Goal: Communication & Community: Participate in discussion

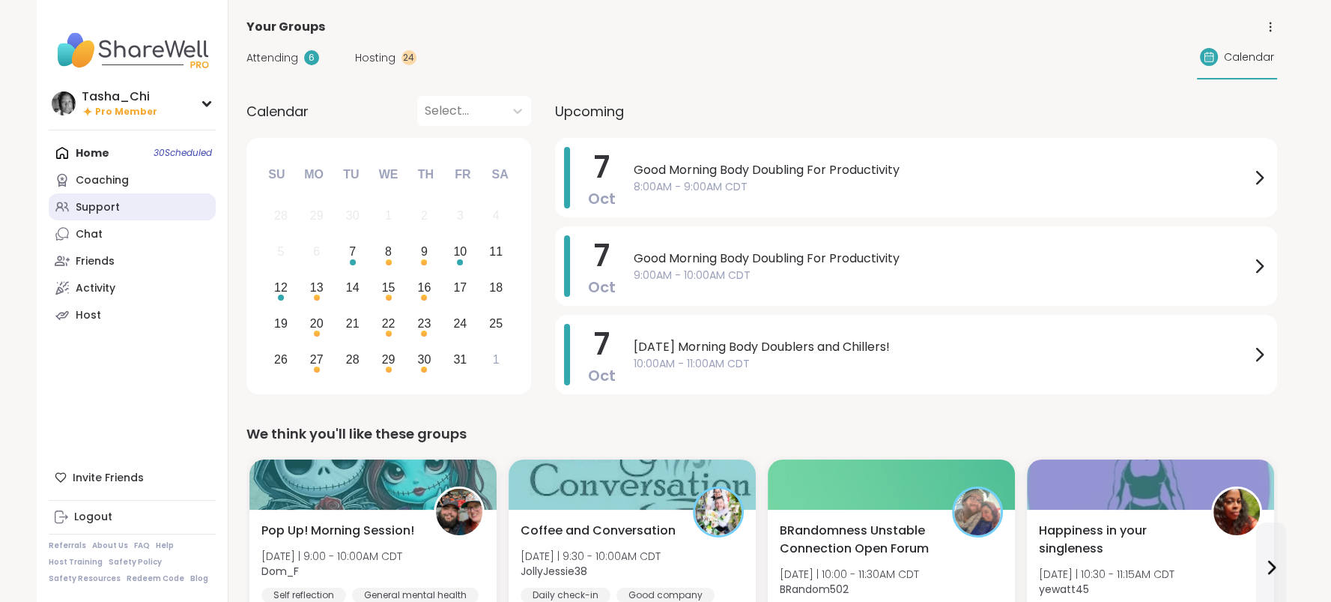
click at [95, 206] on div "Support" at bounding box center [98, 207] width 44 height 15
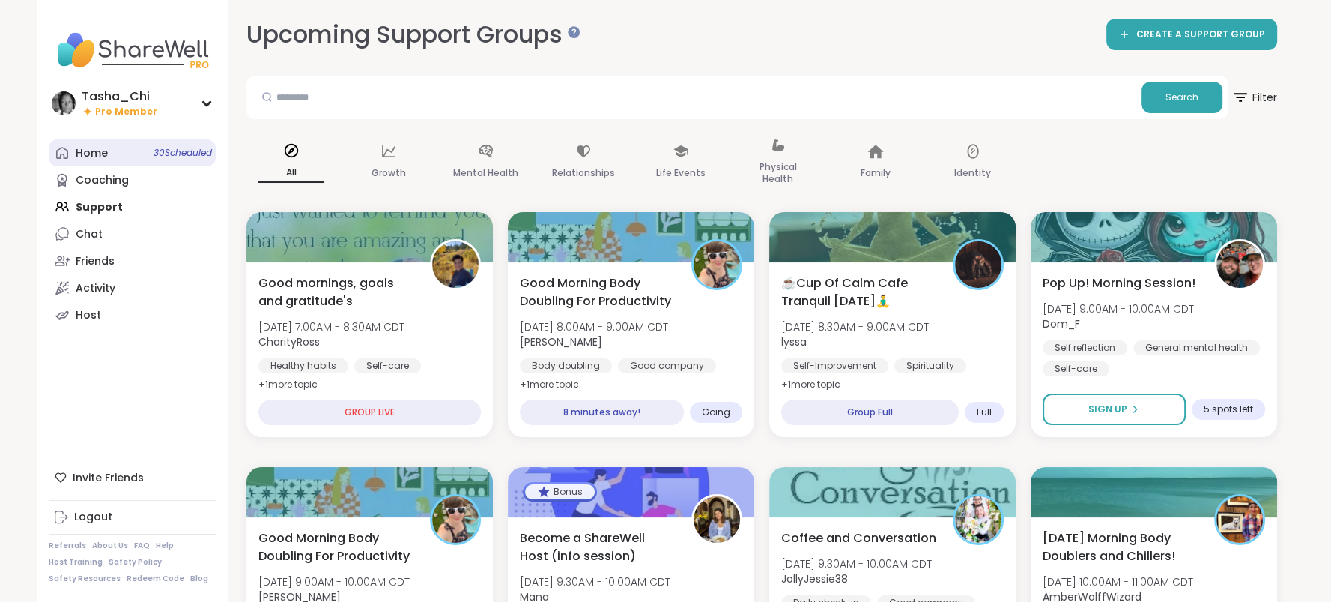
click at [145, 157] on link "Home 30 Scheduled" at bounding box center [132, 152] width 167 height 27
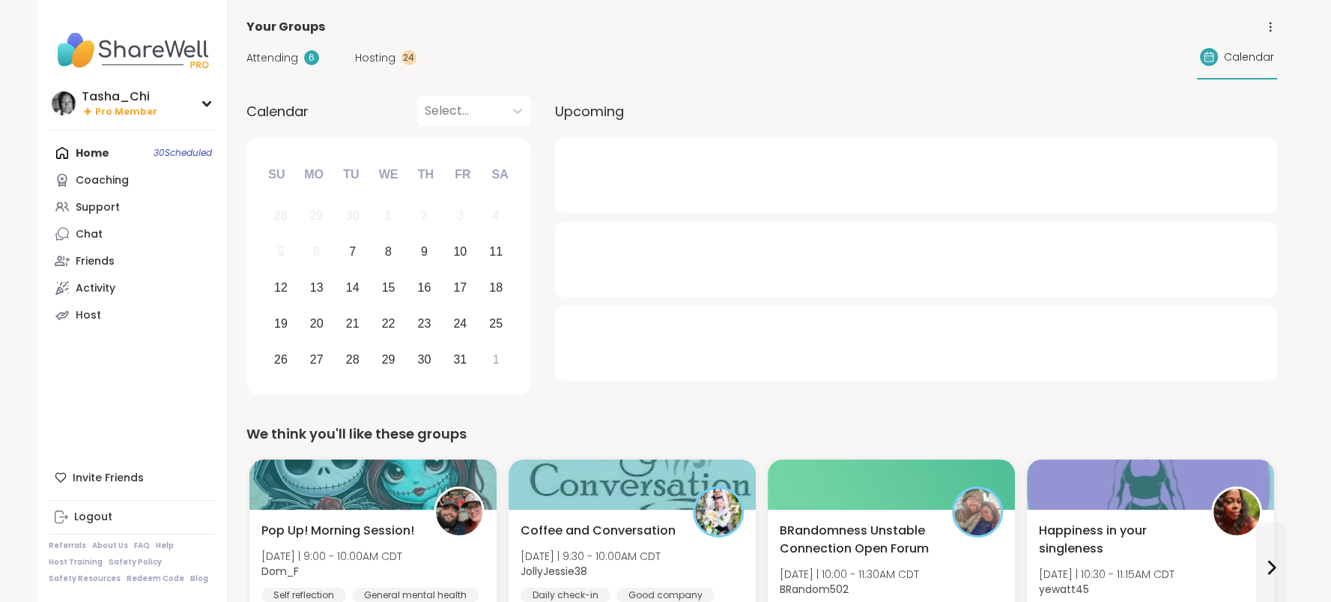
click at [387, 61] on span "Hosting" at bounding box center [375, 58] width 40 height 16
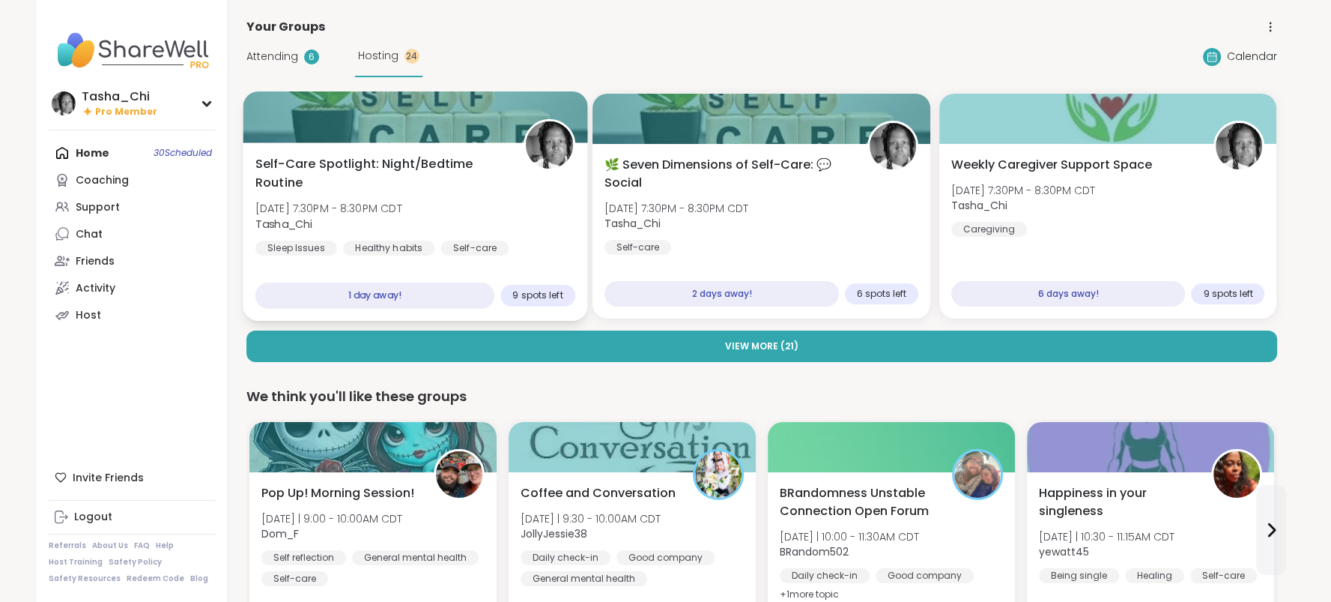
click at [550, 207] on div "Self-Care Spotlight: Night/Bedtime Routine Wed, Oct 08 | 7:30PM - 8:30PM CDT Ta…" at bounding box center [415, 205] width 320 height 101
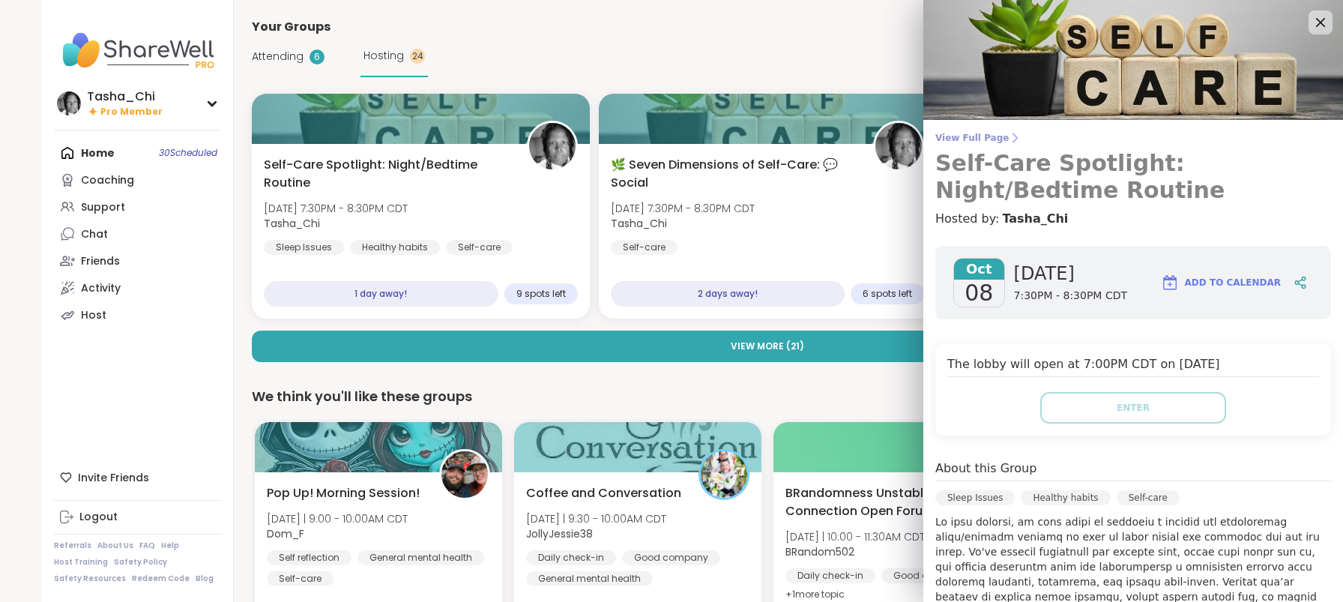
click at [949, 136] on span "View Full Page" at bounding box center [1133, 138] width 396 height 12
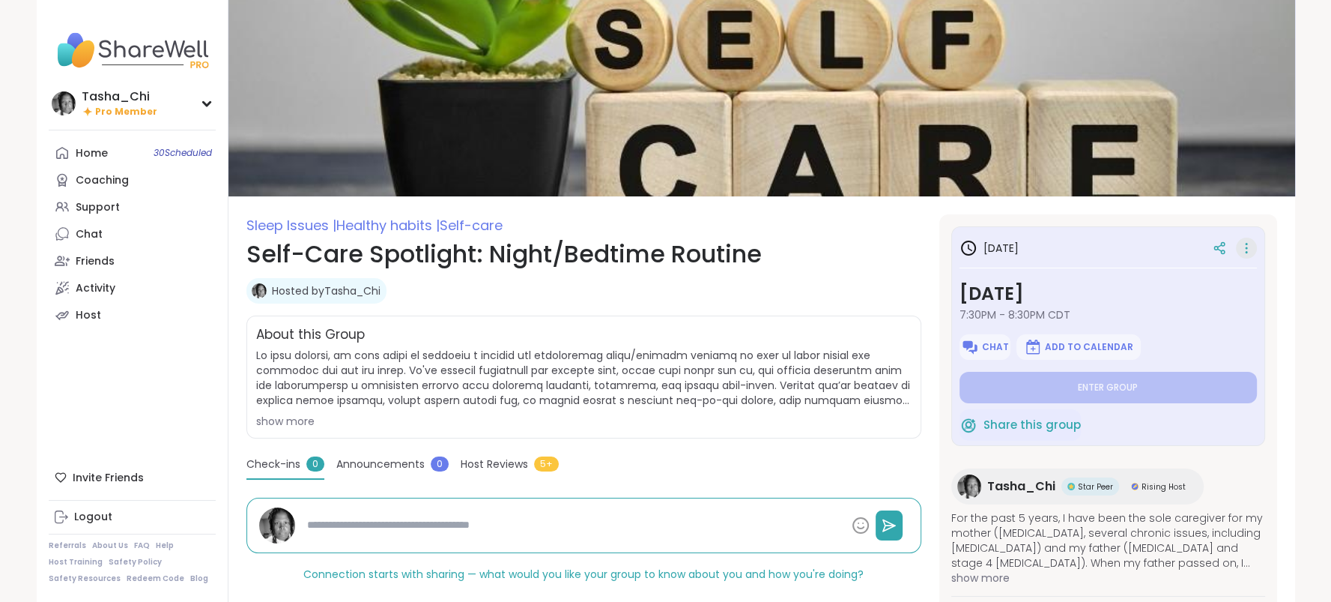
click at [1244, 245] on icon at bounding box center [1246, 248] width 15 height 21
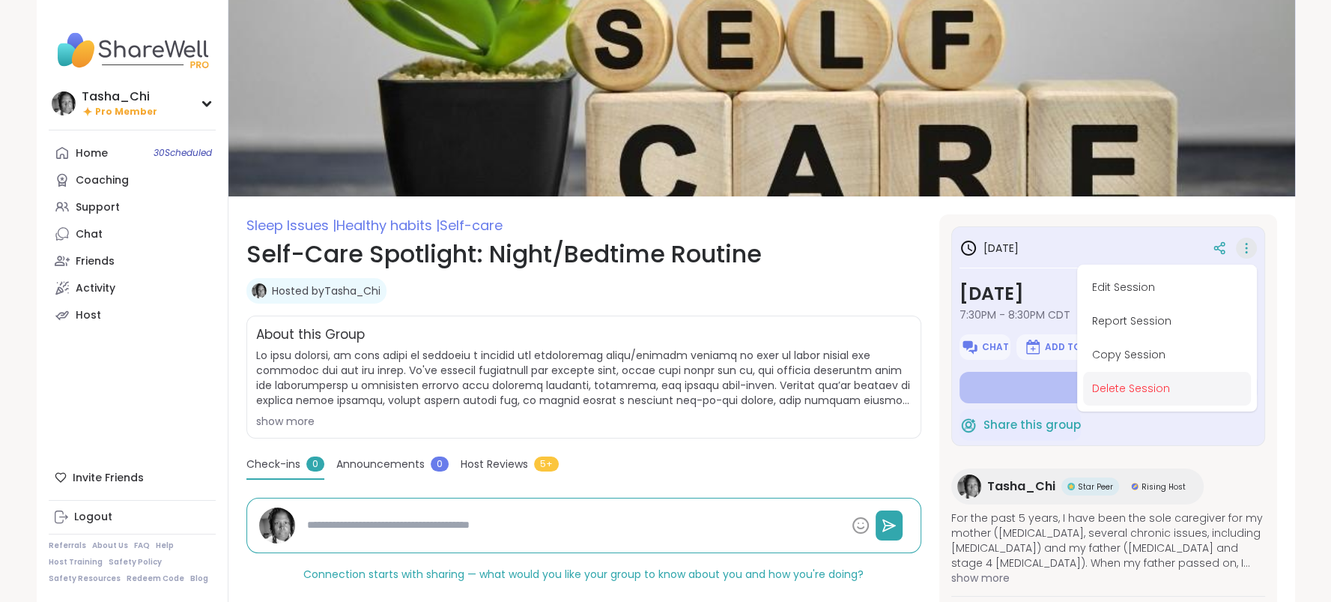
click at [1147, 393] on button "Delete Session" at bounding box center [1167, 389] width 168 height 34
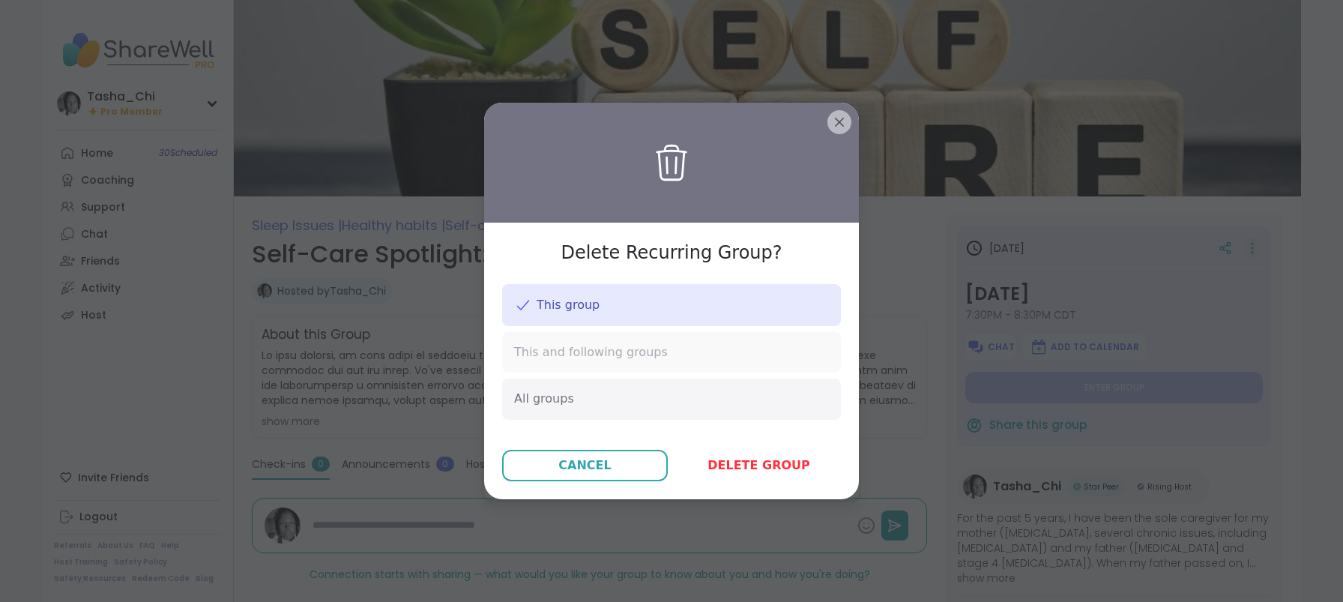
click at [613, 347] on span "This and following groups" at bounding box center [591, 352] width 154 height 16
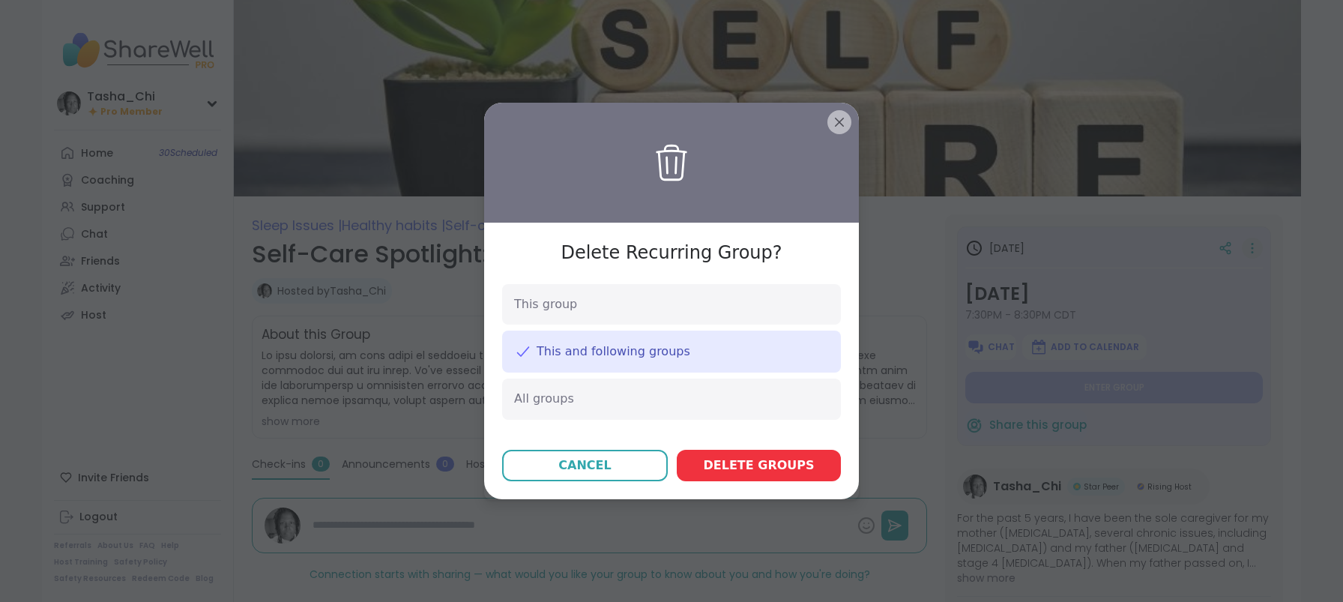
click at [729, 458] on span "Delete group s" at bounding box center [759, 465] width 111 height 18
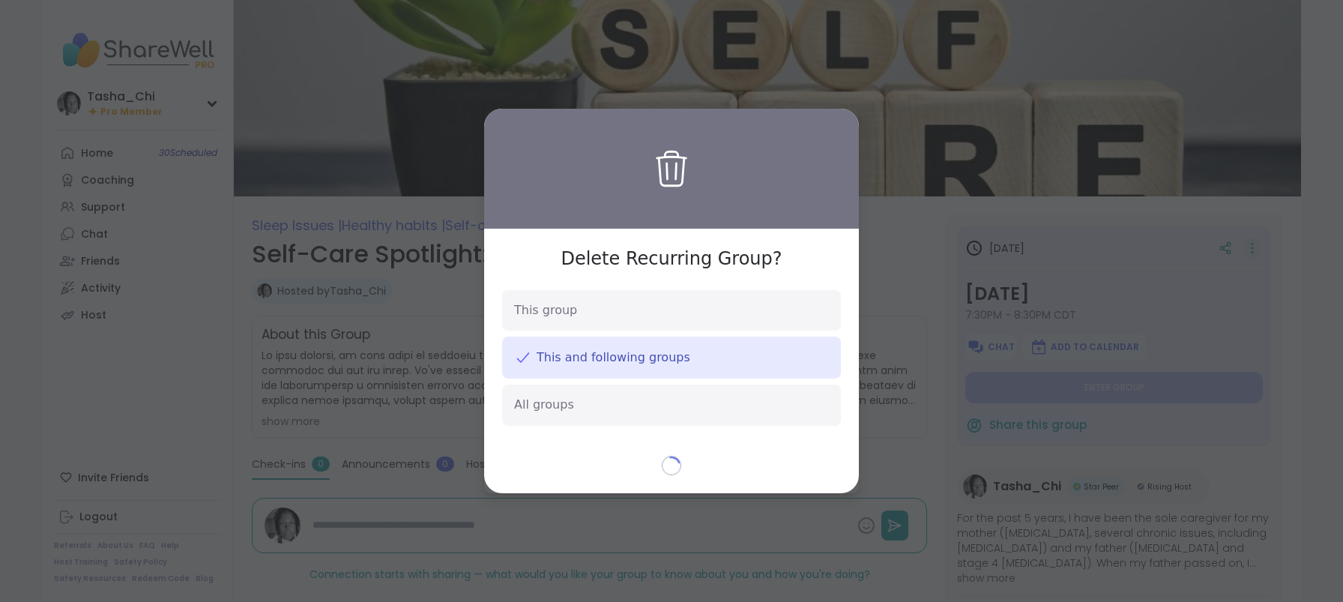
type textarea "*"
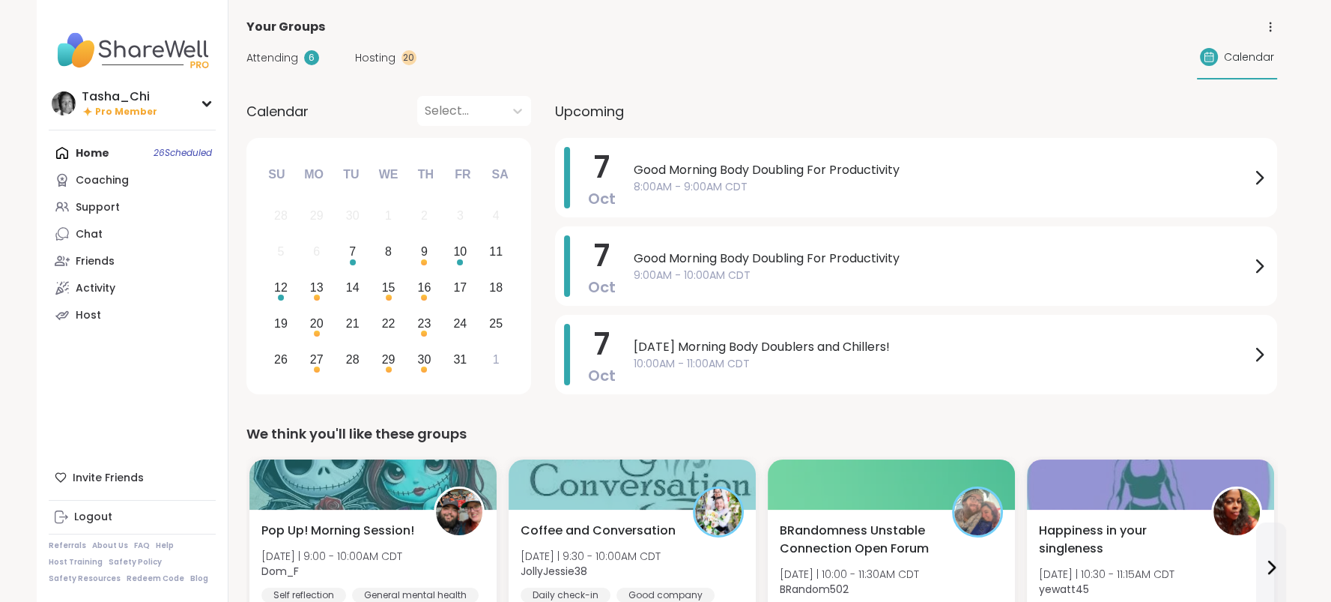
click at [363, 59] on span "Hosting" at bounding box center [375, 58] width 40 height 16
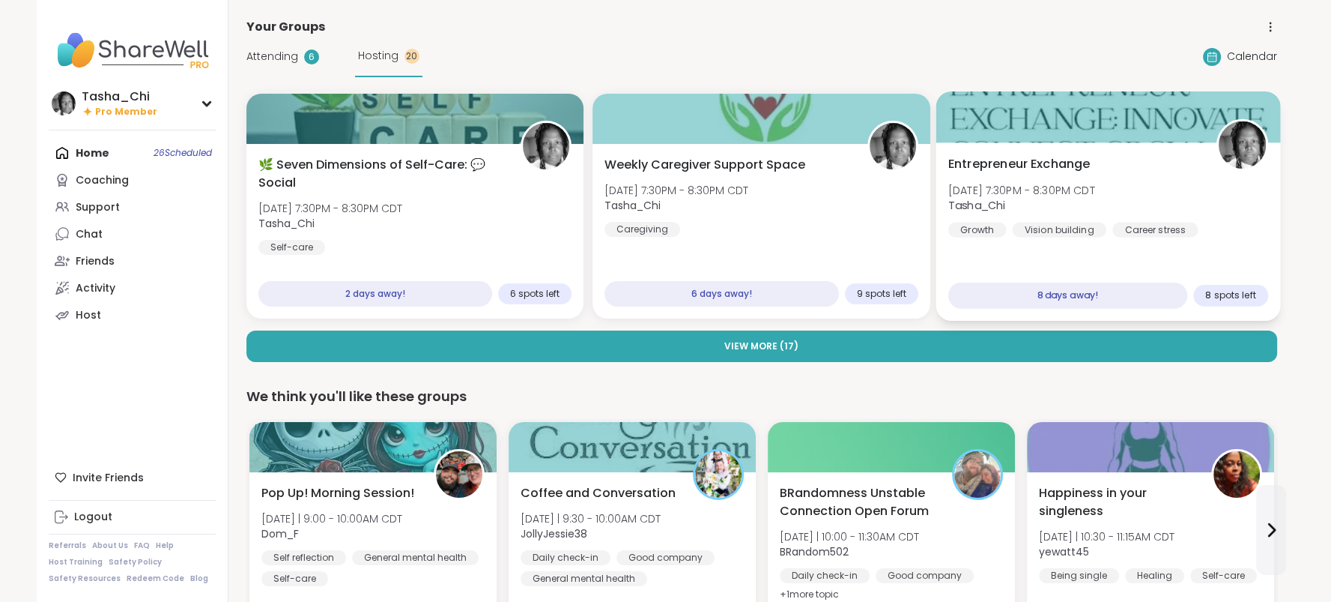
click at [1193, 190] on div "Entrepreneur Exchange Wed, Oct 15 | 7:30PM - 8:30PM CDT Tasha_Chi Growth Vision…" at bounding box center [1109, 196] width 320 height 82
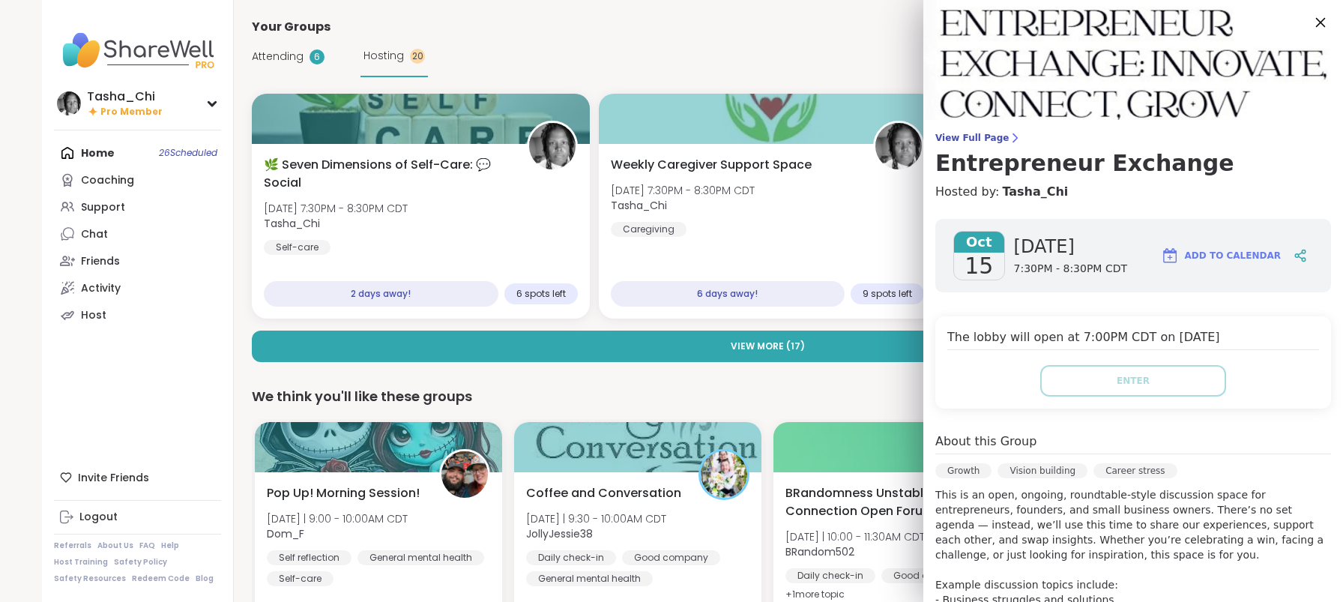
click at [1310, 29] on icon at bounding box center [1319, 22] width 19 height 19
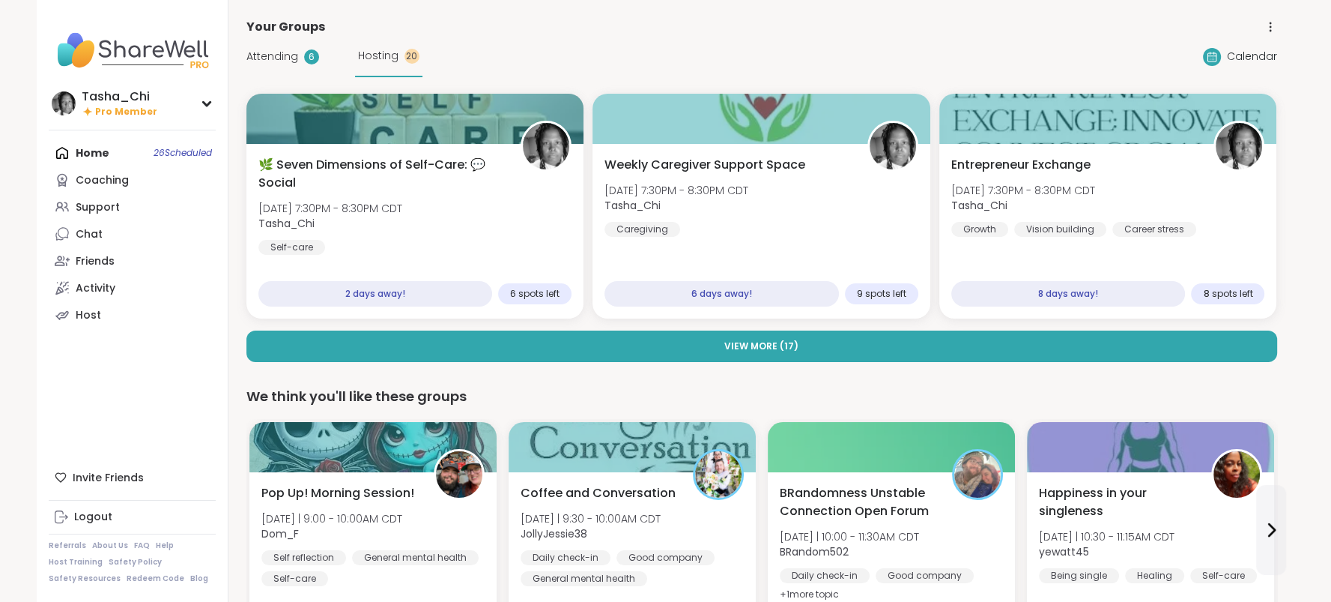
click at [736, 47] on div "Attending 6 Hosting 20 Calendar" at bounding box center [761, 56] width 1031 height 41
click at [733, 46] on div "Attending 6 Hosting 20 Calendar" at bounding box center [761, 56] width 1031 height 41
click at [963, 50] on div "Attending 6 Hosting 20 Calendar" at bounding box center [761, 56] width 1031 height 41
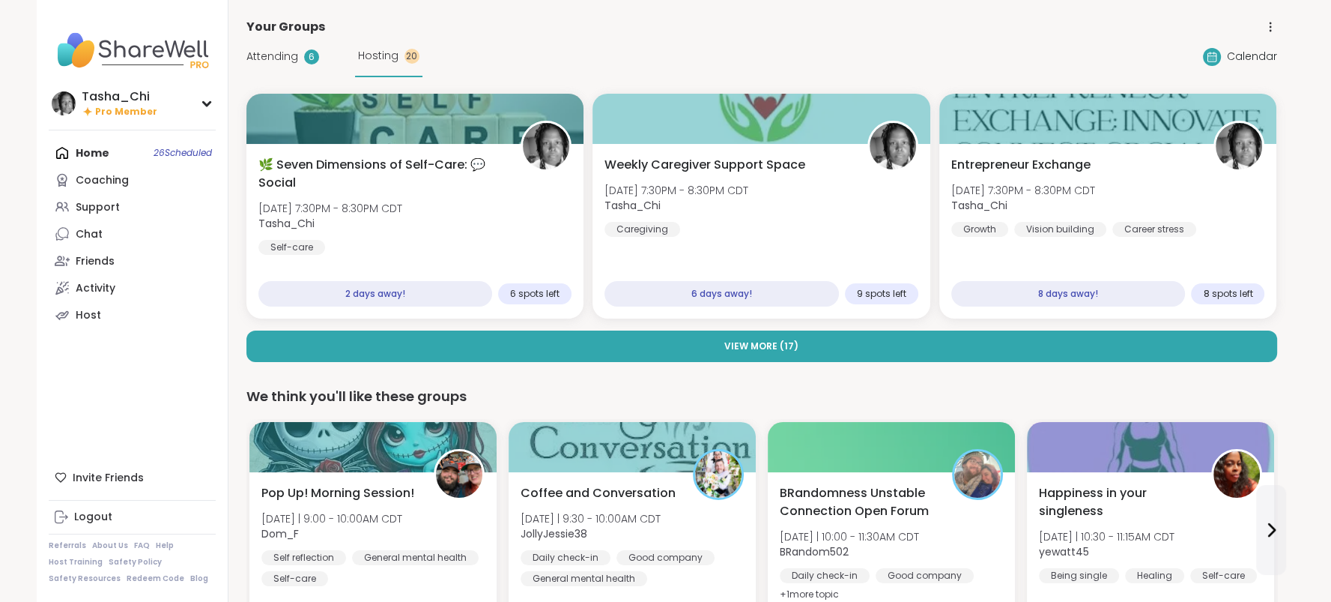
click at [725, 53] on div "Attending 6 Hosting 20 Calendar" at bounding box center [761, 56] width 1031 height 41
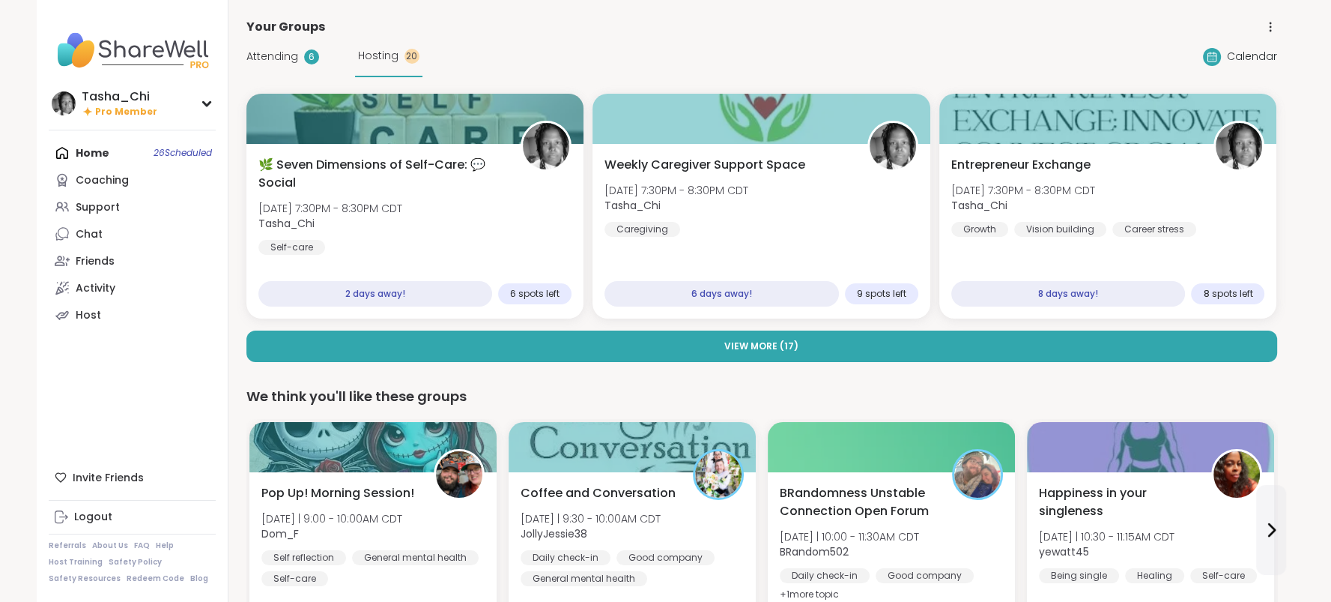
click at [123, 205] on link "Support" at bounding box center [132, 206] width 167 height 27
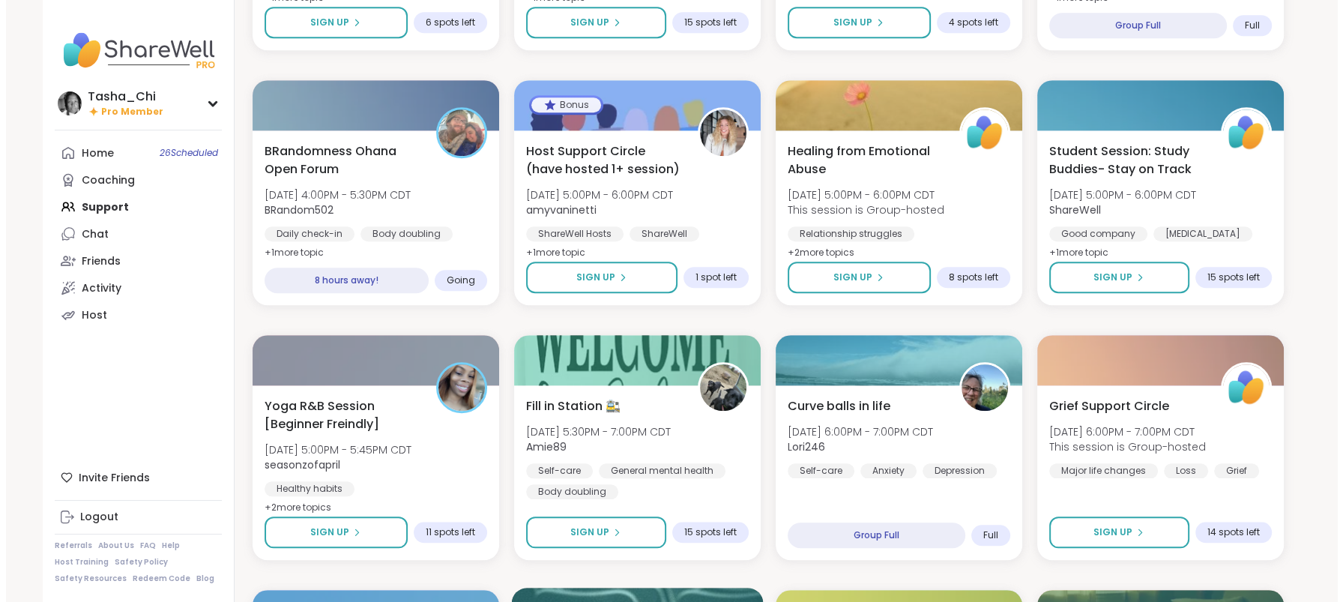
scroll to position [1634, 0]
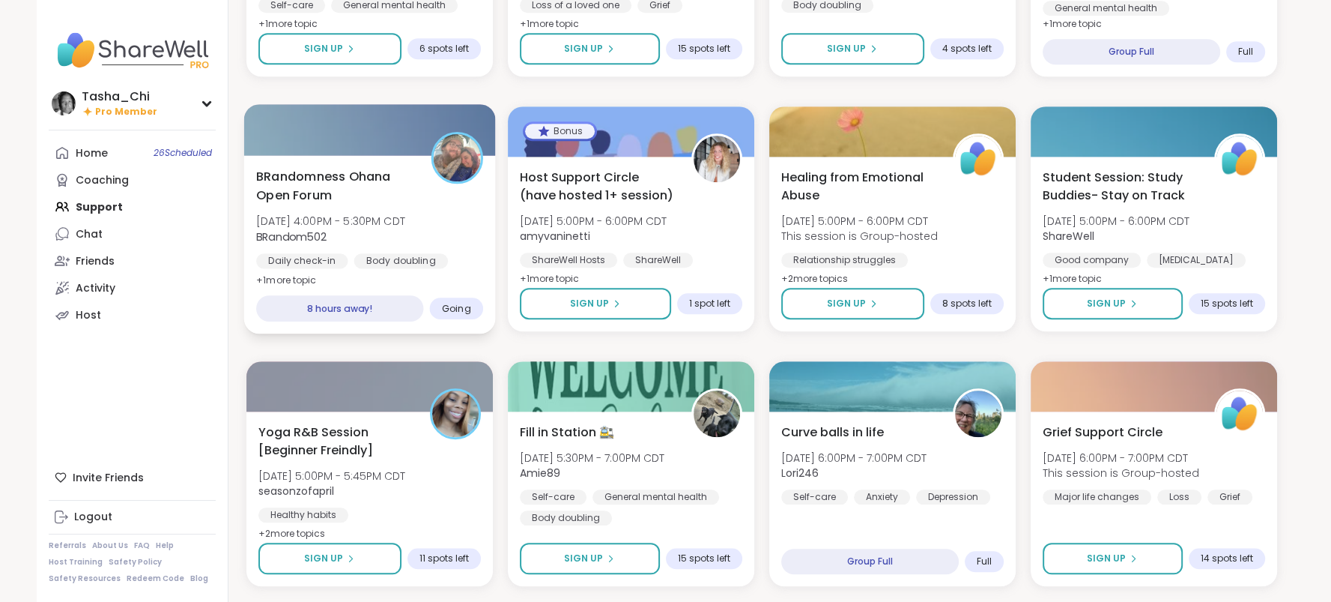
click at [467, 226] on div "BRandomness Ohana Open Forum Tue, Oct 07 | 4:00PM - 5:30PM CDT BRandom502 Daily…" at bounding box center [369, 228] width 227 height 122
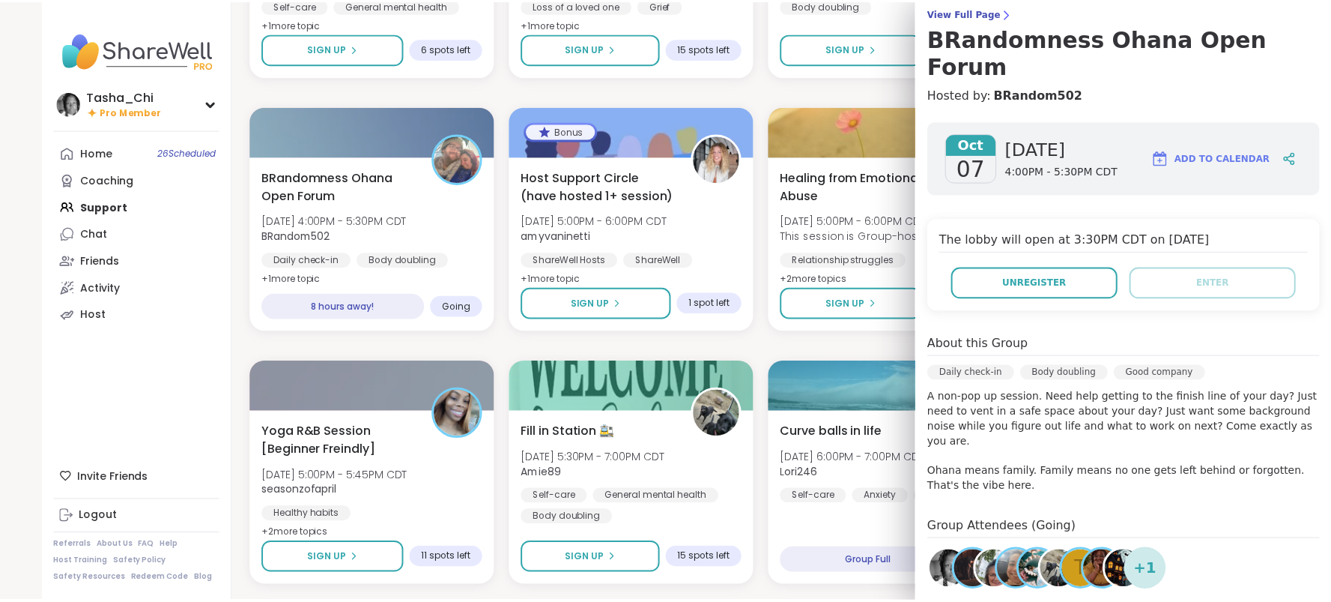
scroll to position [0, 0]
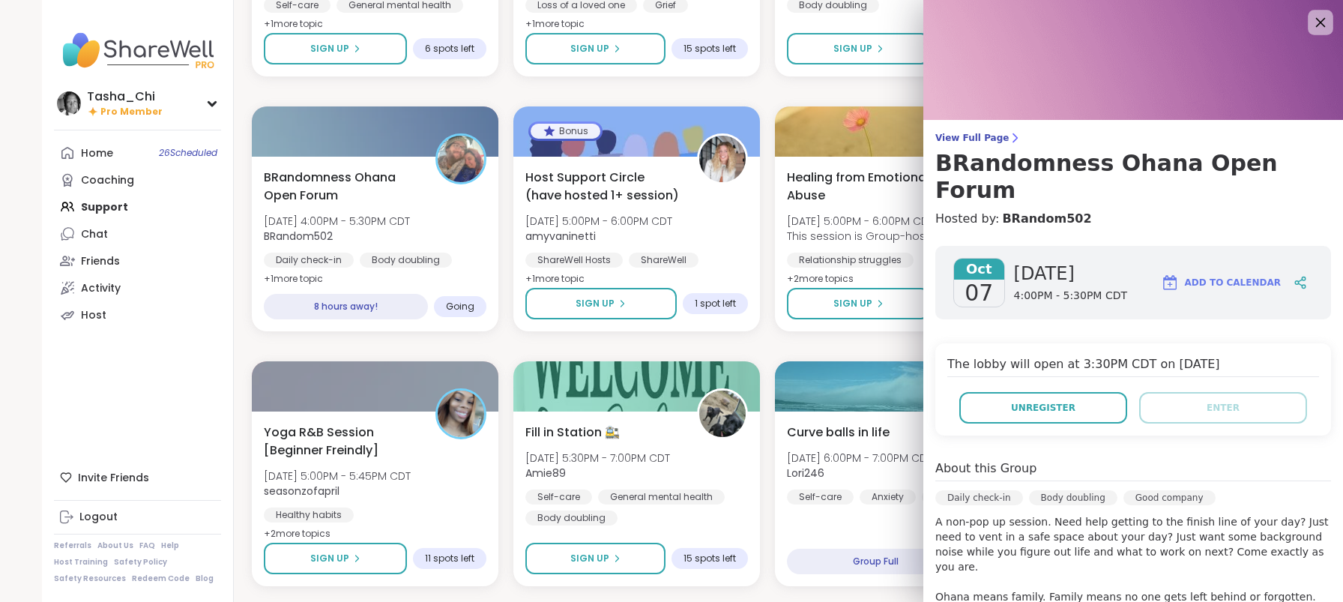
click at [1310, 31] on icon at bounding box center [1319, 22] width 19 height 19
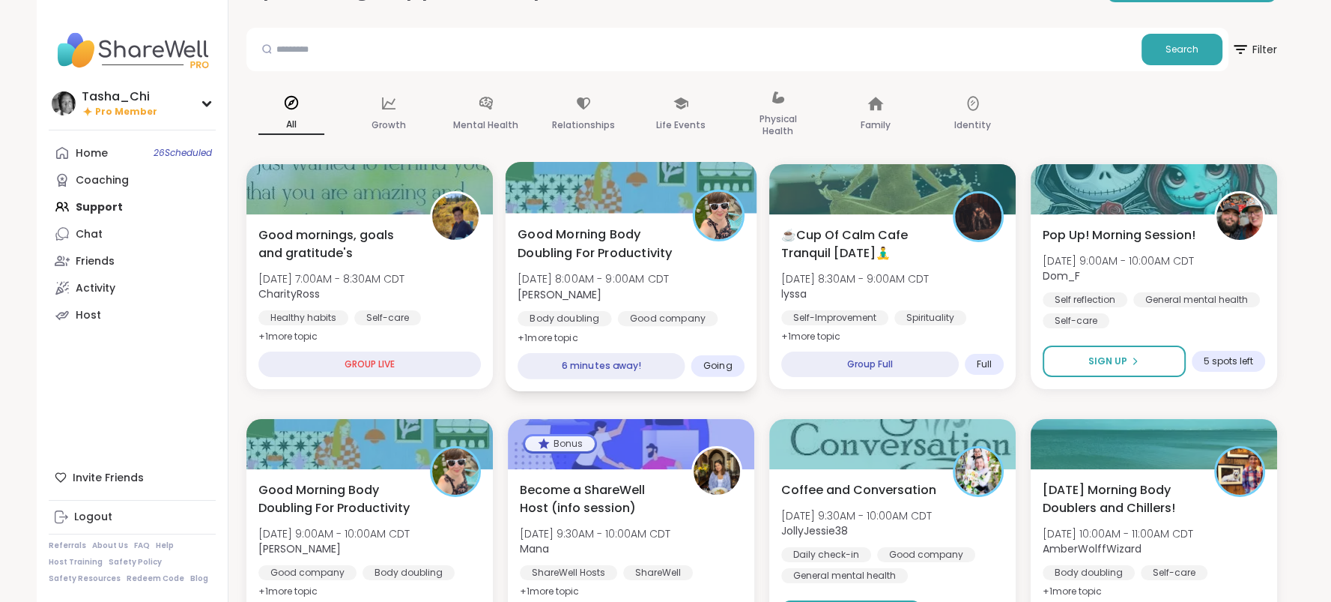
scroll to position [75, 0]
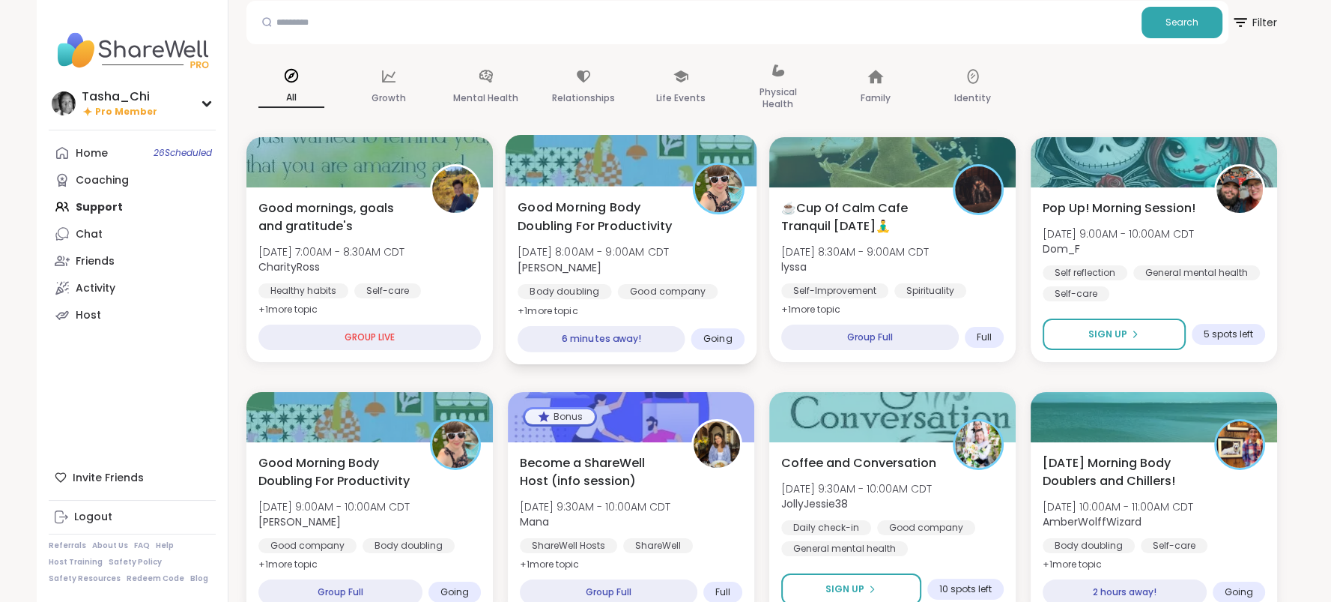
click at [669, 253] on span "Tue, Oct 07 | 8:00AM - 9:00AM CDT" at bounding box center [593, 251] width 151 height 15
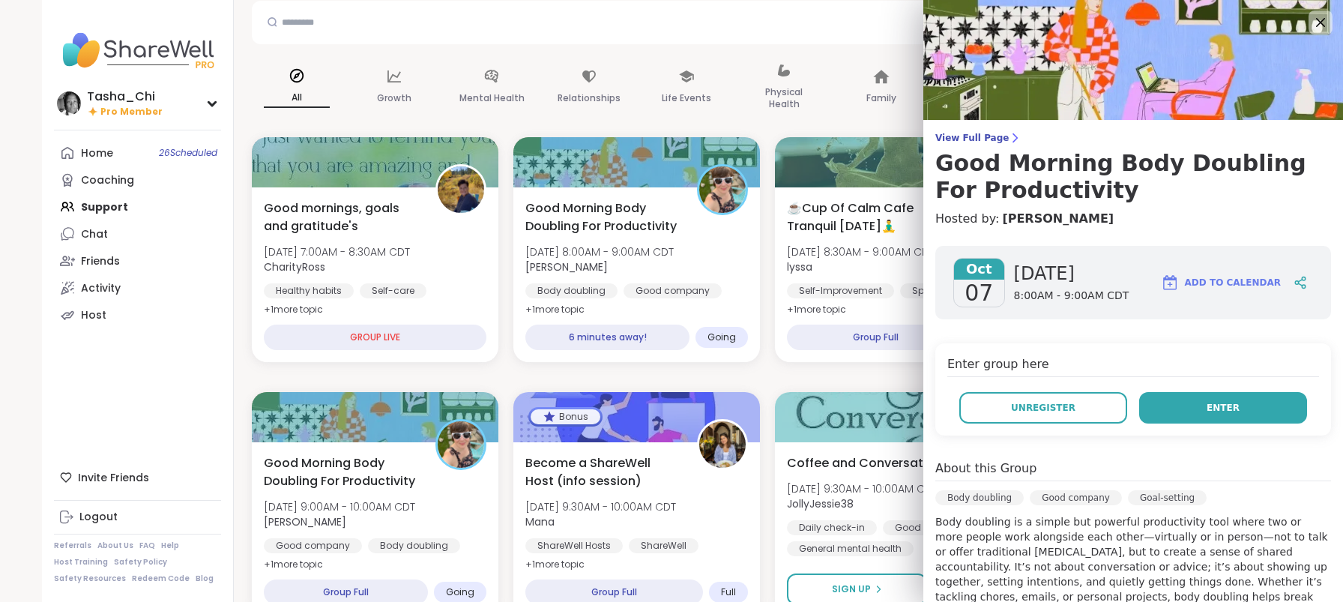
click at [1194, 419] on button "Enter" at bounding box center [1223, 407] width 168 height 31
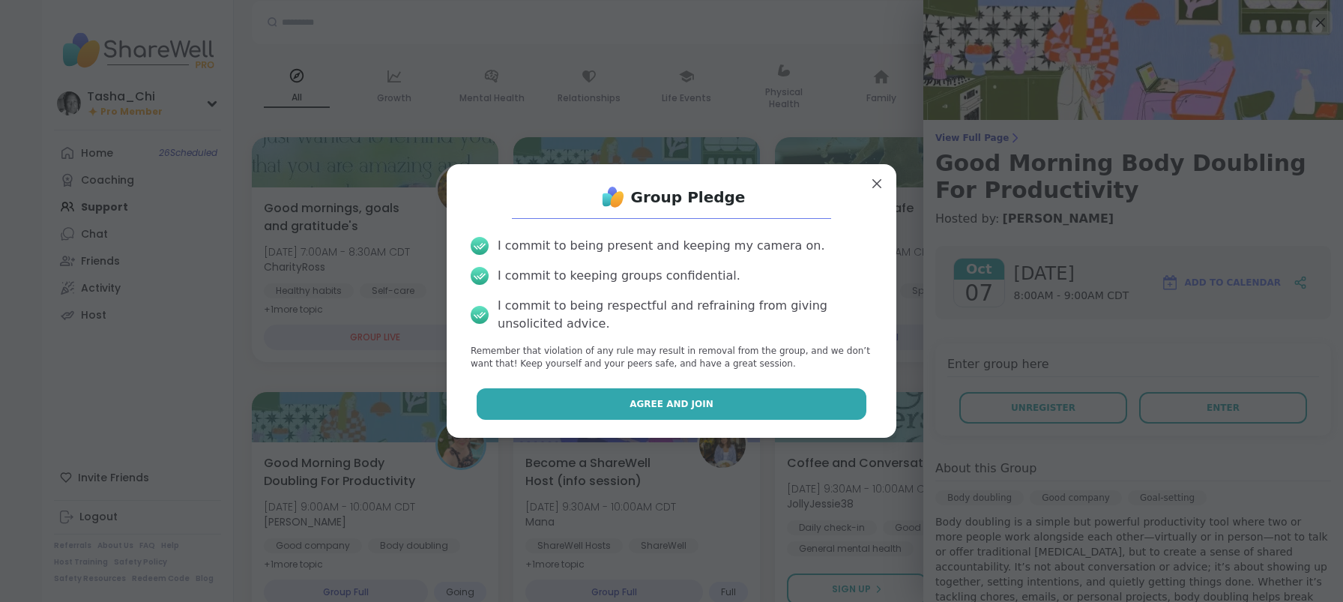
click at [587, 398] on button "Agree and Join" at bounding box center [672, 403] width 390 height 31
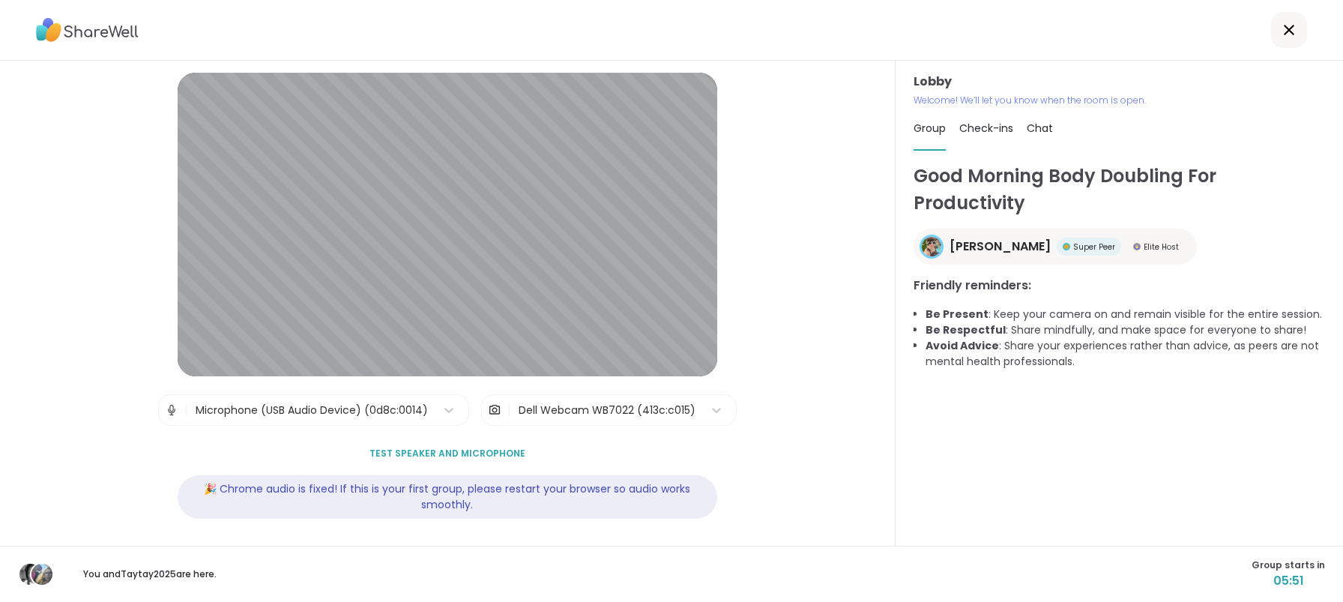
click at [786, 386] on div "Lobby | Microphone (USB Audio Device) (0d8c:0014) | Dell Webcam WB7022 (413c:c0…" at bounding box center [447, 303] width 895 height 485
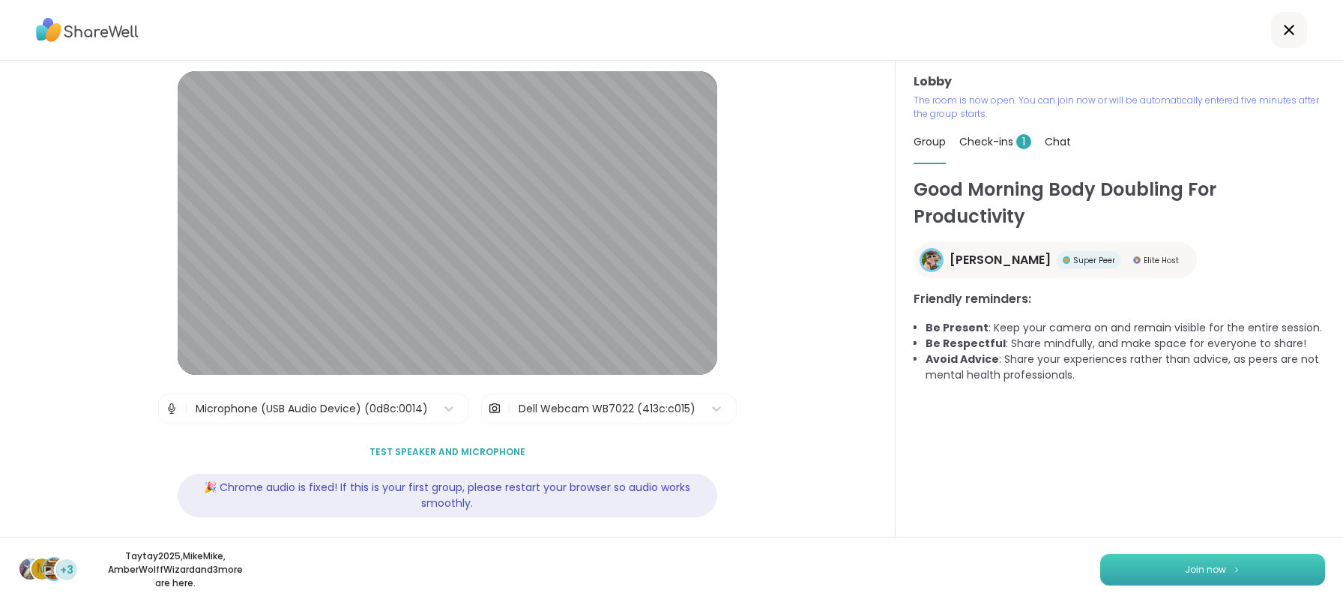
click at [1182, 557] on button "Join now" at bounding box center [1212, 569] width 225 height 31
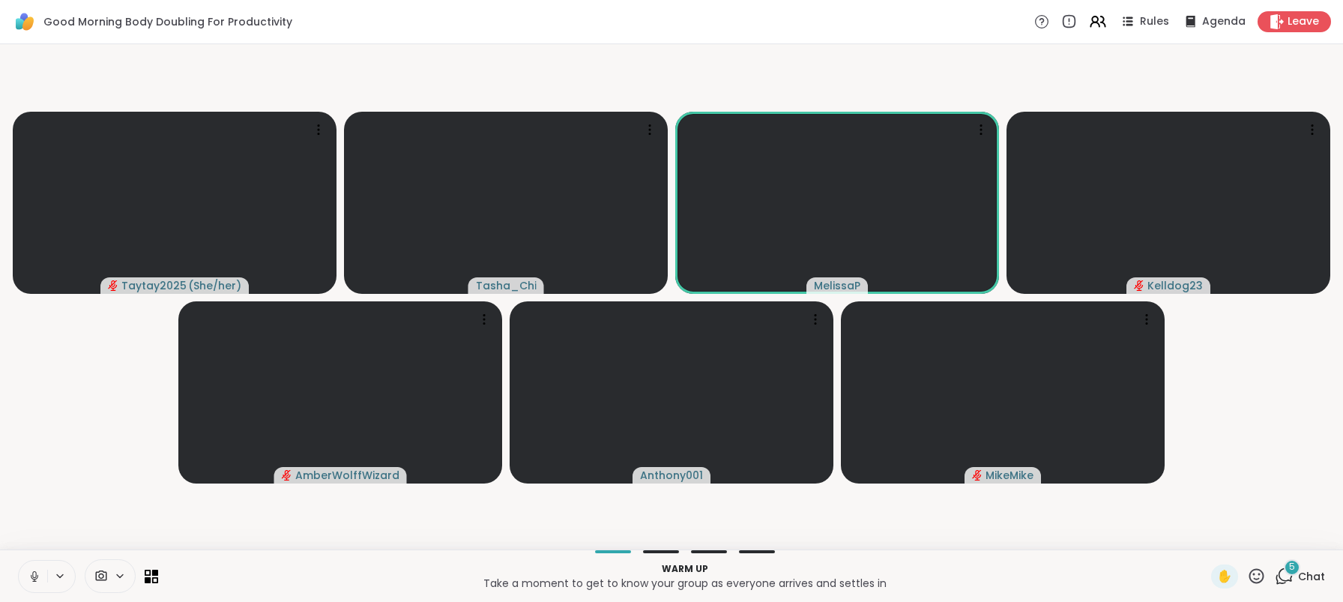
click at [28, 569] on icon at bounding box center [34, 575] width 13 height 13
click at [67, 575] on button at bounding box center [61, 575] width 28 height 13
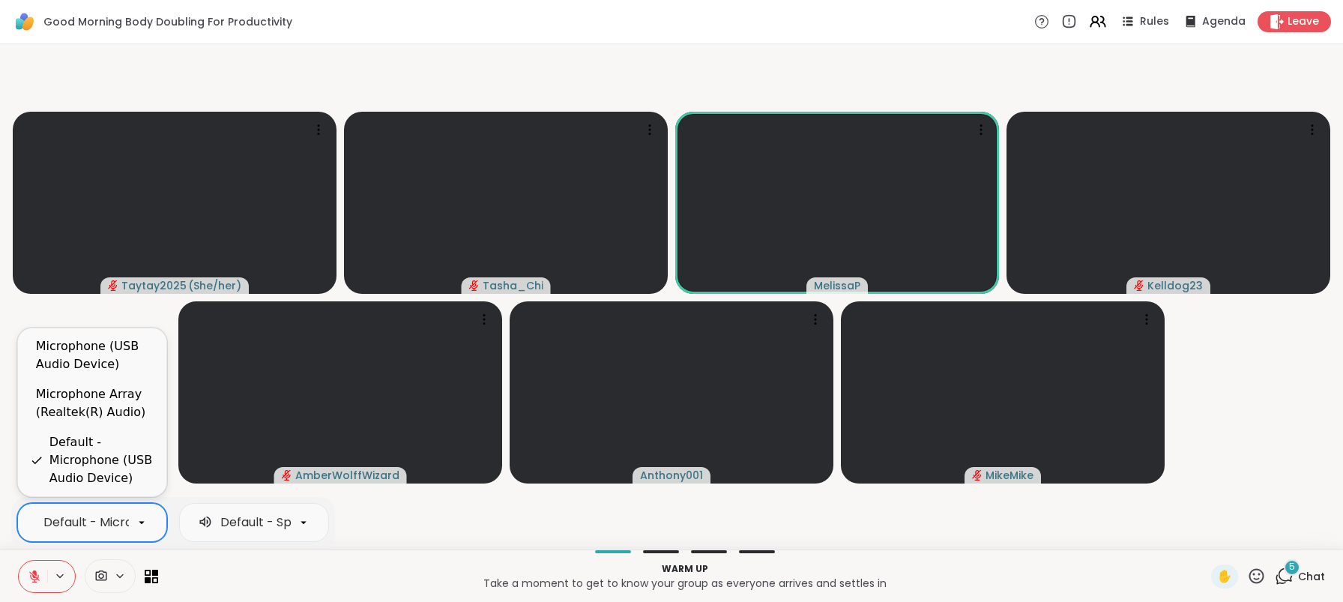
click at [83, 528] on div "Default - Microphone (USB Audio Device)" at bounding box center [164, 522] width 243 height 18
click at [117, 403] on div "Microphone Array (Realtek(R) Audio)" at bounding box center [95, 403] width 118 height 36
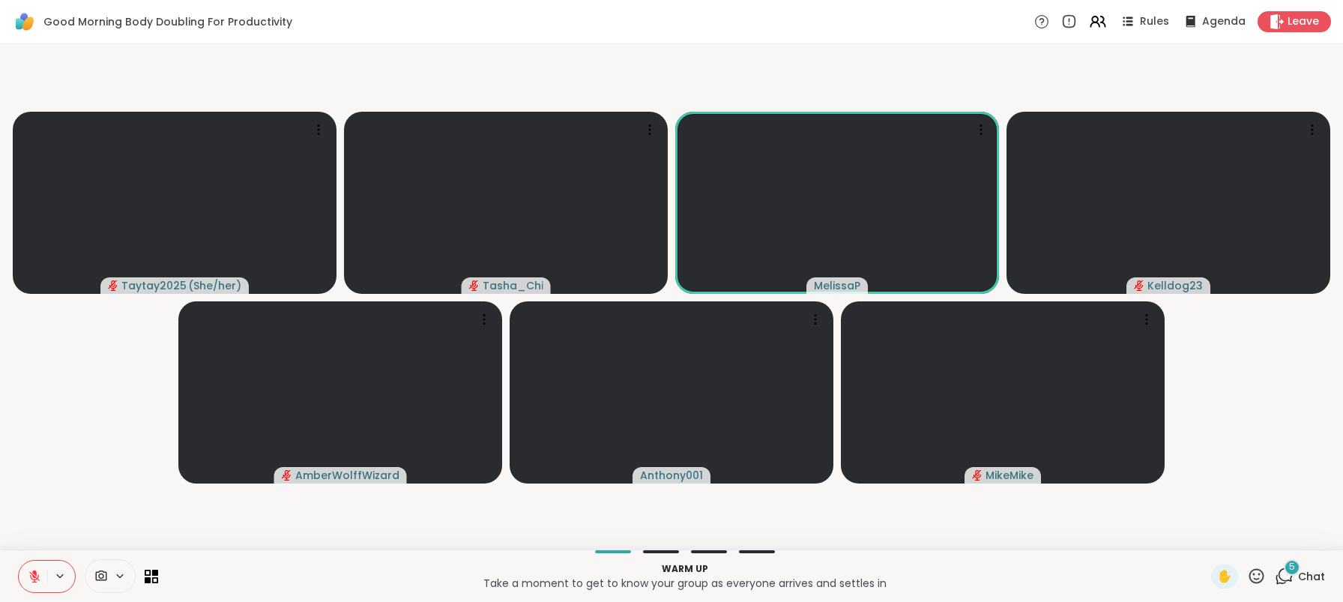
click at [358, 572] on p "Warm up" at bounding box center [684, 568] width 1035 height 13
click at [1280, 581] on icon at bounding box center [1283, 575] width 19 height 19
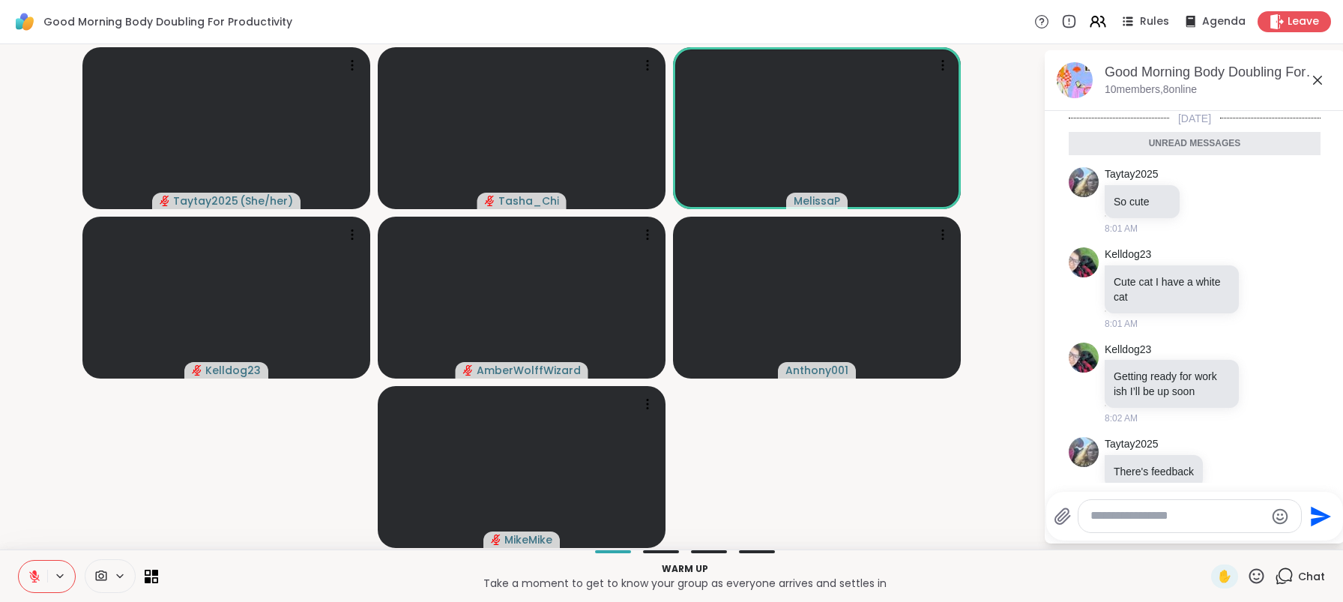
scroll to position [150, 0]
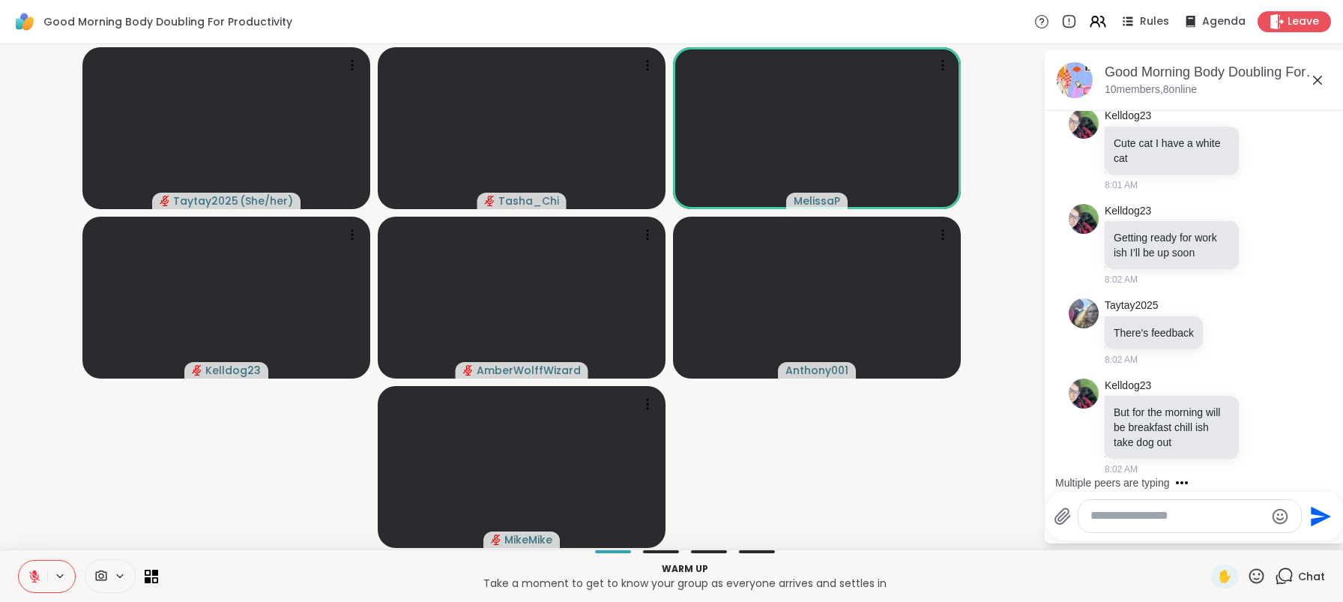
click at [1180, 516] on textarea "Type your message" at bounding box center [1177, 516] width 175 height 16
paste textarea "**********"
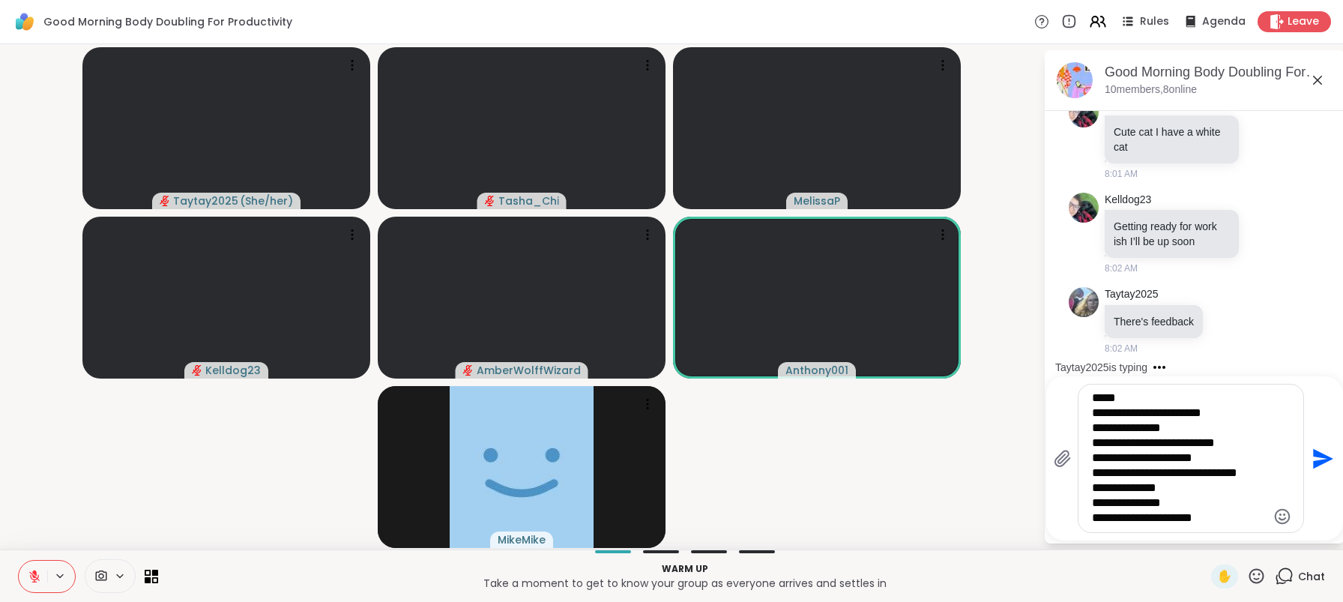
type textarea "**********"
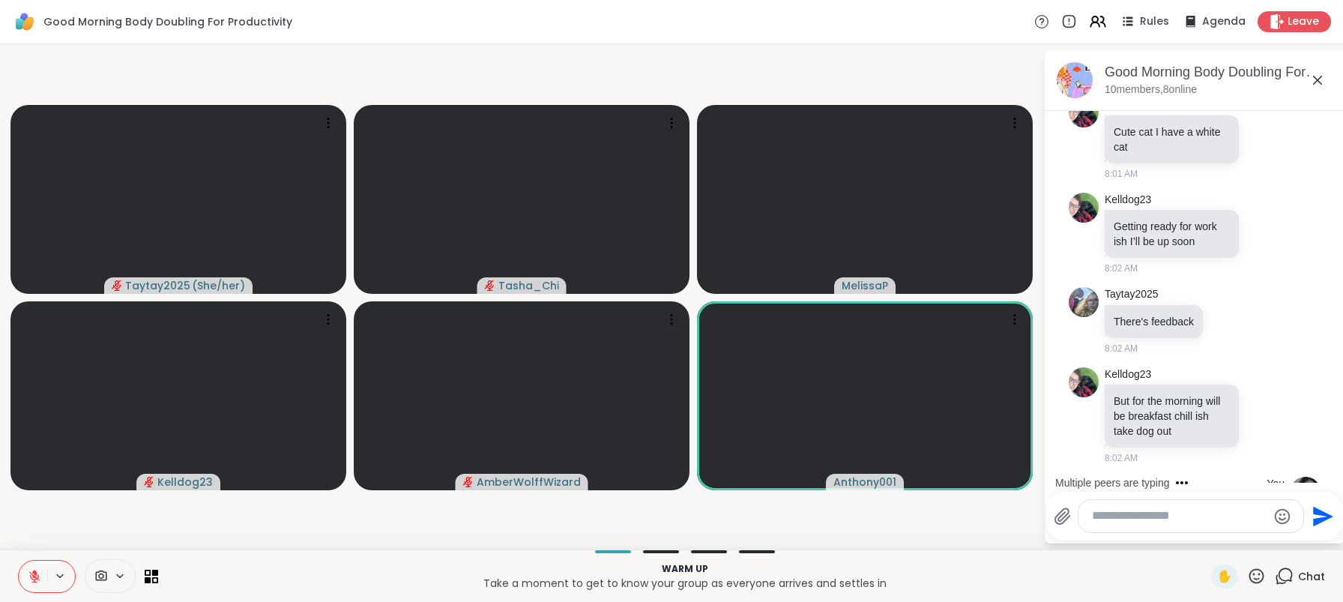
scroll to position [374, 0]
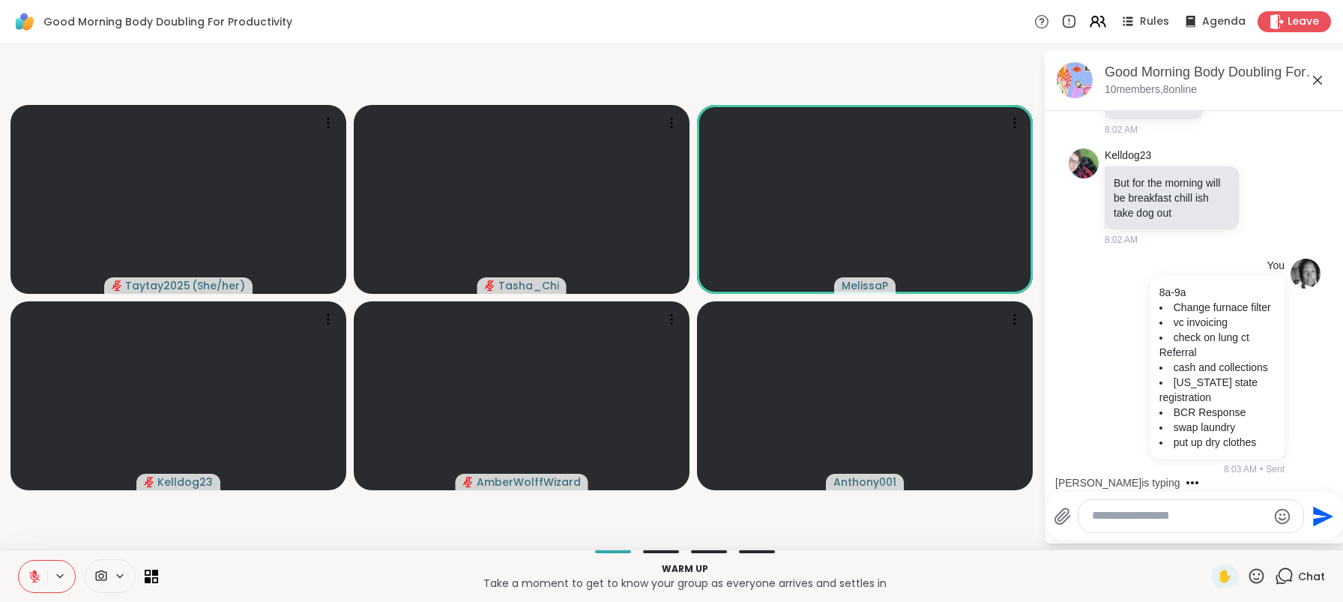
click at [900, 548] on div "Taytay2025 ( She/her ) Tasha_Chi MelissaP Kelldog23 AmberWolffWizard Anthony001…" at bounding box center [671, 296] width 1343 height 505
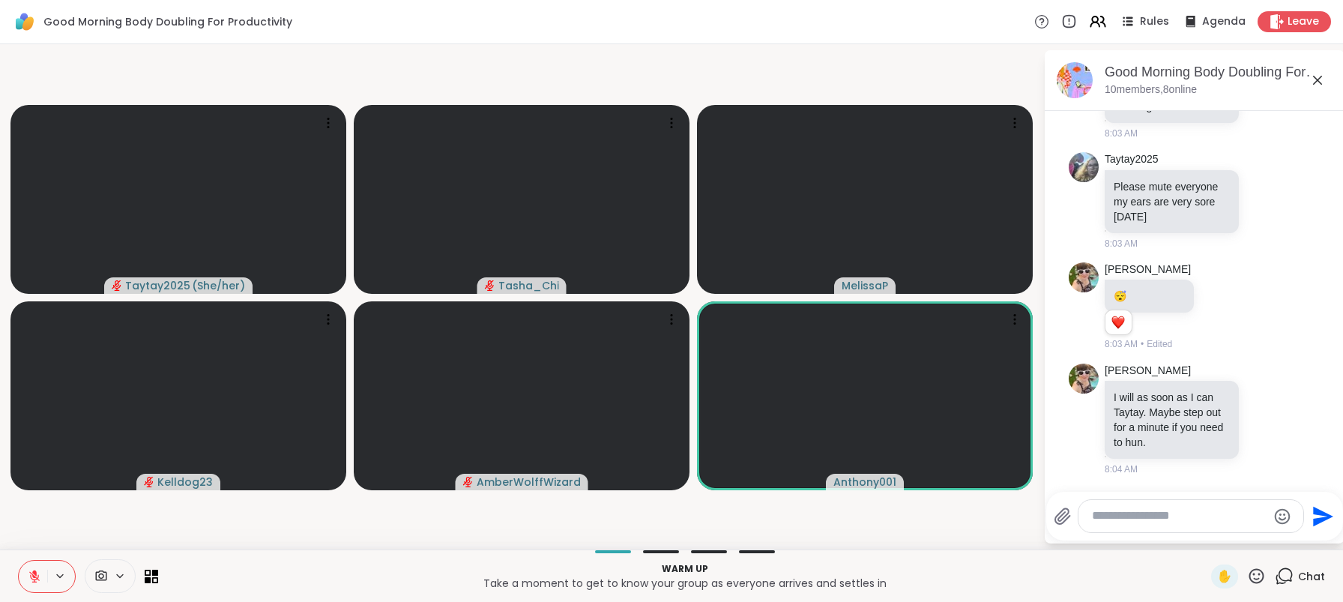
scroll to position [970, 0]
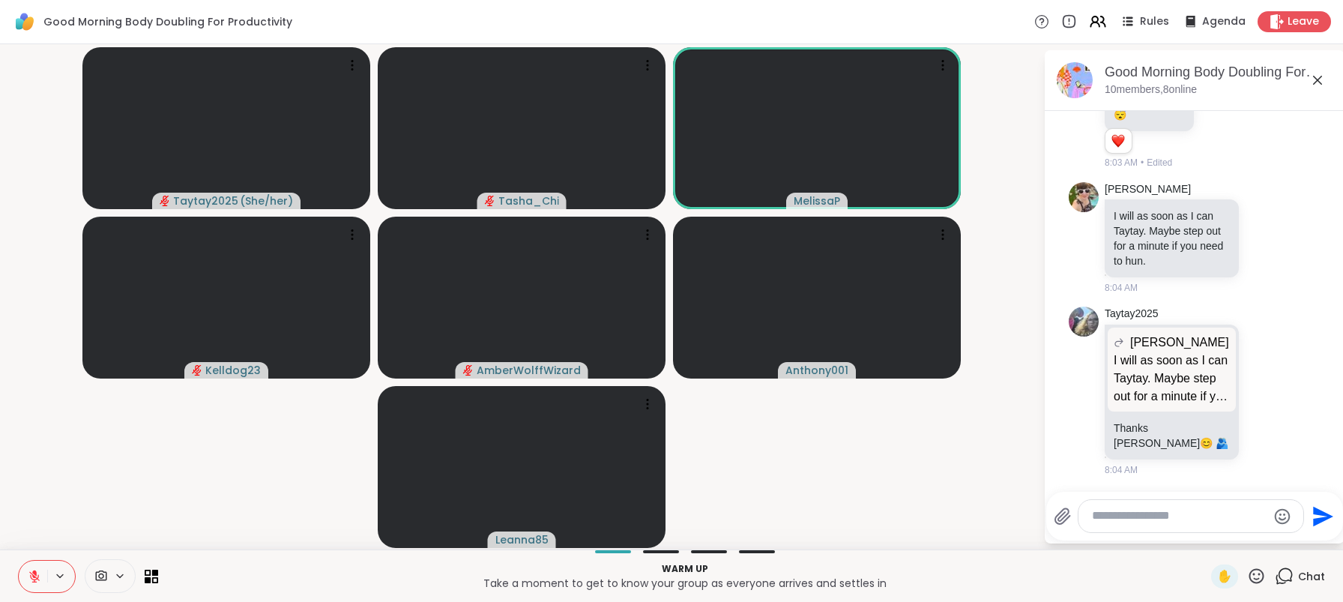
drag, startPoint x: 183, startPoint y: 512, endPoint x: 187, endPoint y: 16, distance: 496.0
click at [183, 512] on video-player-container "Taytay2025 ( She/her ) Tasha_Chi MelissaP Kelldog23 AmberWolffWizard Anthony001…" at bounding box center [521, 296] width 1025 height 493
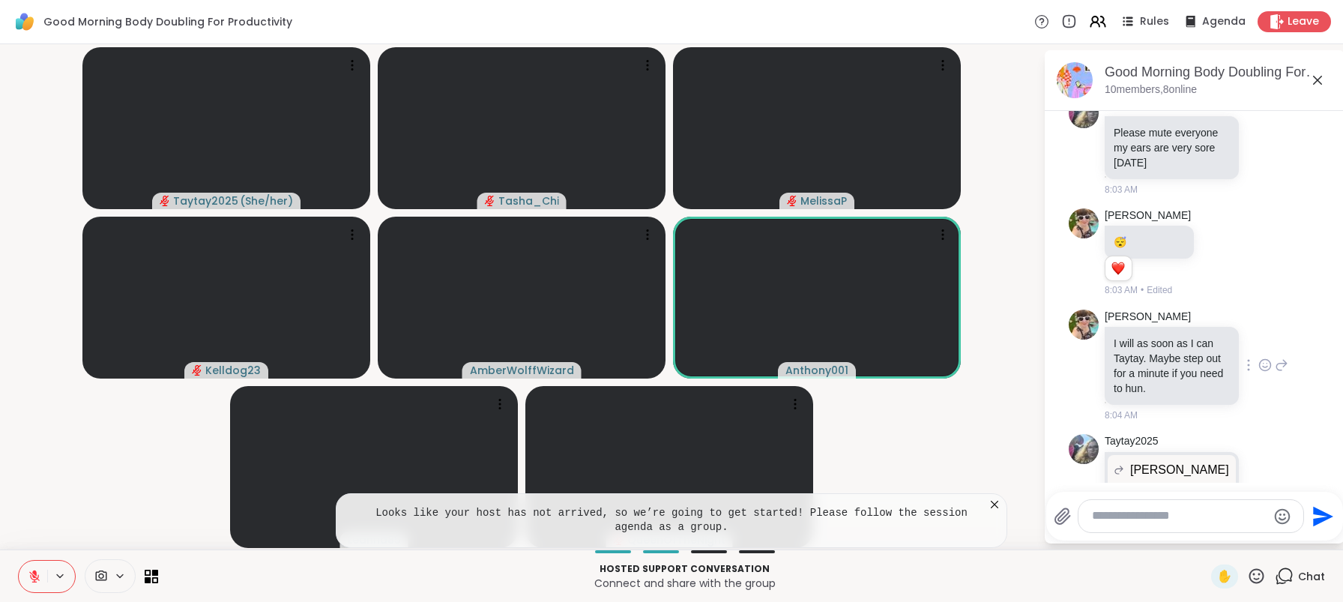
scroll to position [1080, 0]
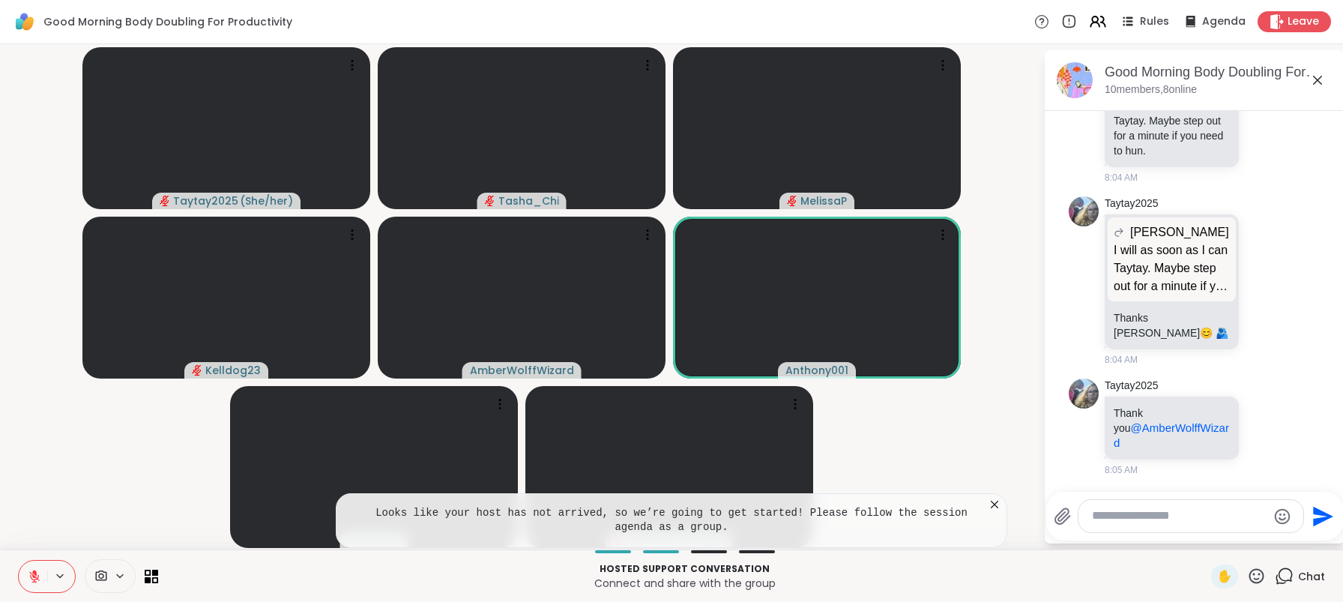
click at [944, 446] on video-player-container "Taytay2025 ( She/her ) Tasha_Chi MelissaP Kelldog23 AmberWolffWizard Anthony001…" at bounding box center [521, 296] width 1025 height 493
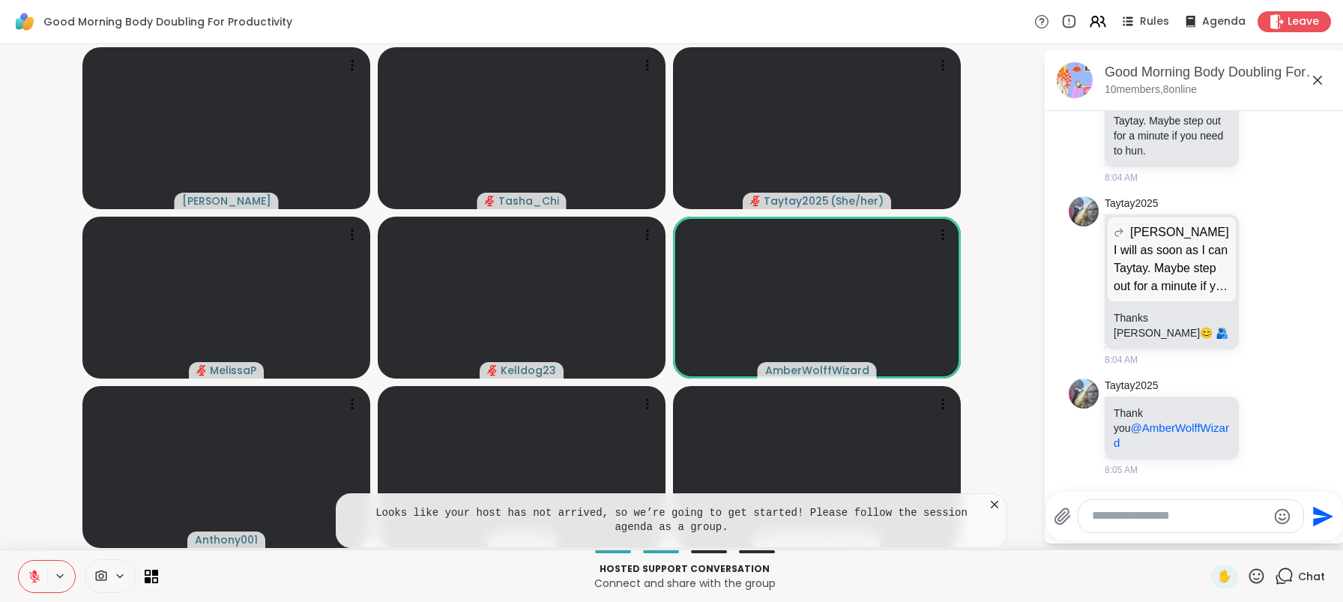
click at [1001, 503] on icon at bounding box center [994, 504] width 15 height 15
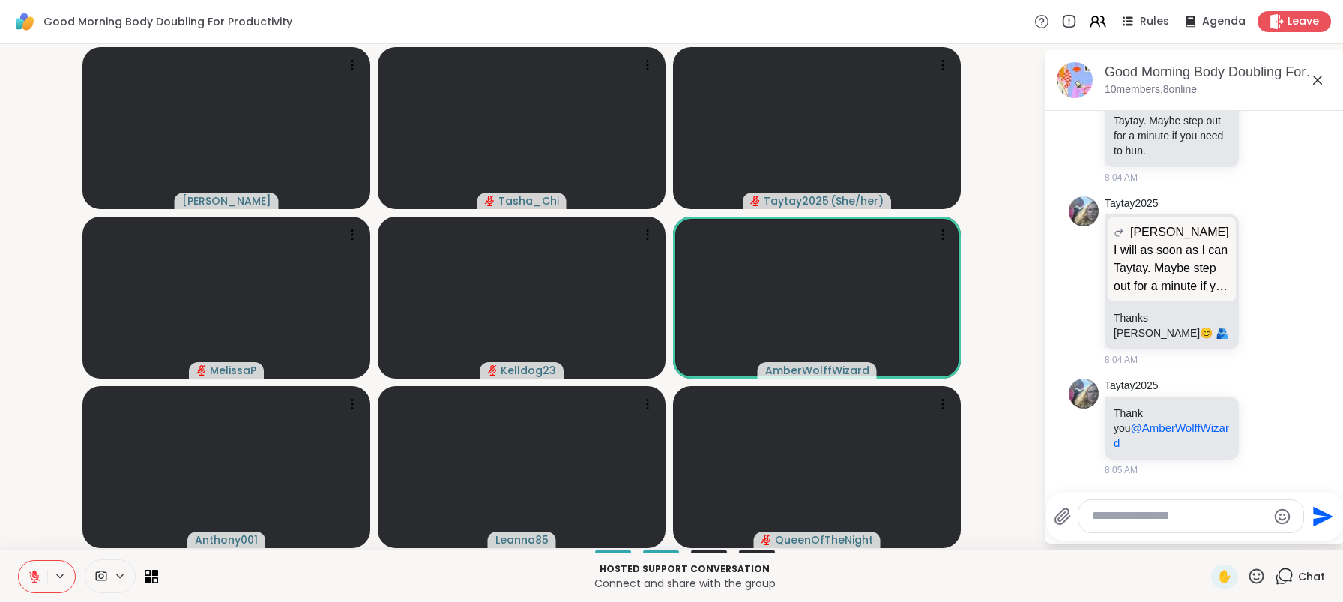
click at [506, 575] on p "Connect and share with the group" at bounding box center [684, 582] width 1035 height 15
click at [1247, 572] on icon at bounding box center [1256, 575] width 19 height 19
click at [1187, 531] on div "✋ ❤️ 👍 🌟 🎉" at bounding box center [1262, 536] width 150 height 48
click at [1247, 577] on icon at bounding box center [1256, 575] width 19 height 19
click at [1205, 533] on span "❤️" at bounding box center [1212, 536] width 15 height 18
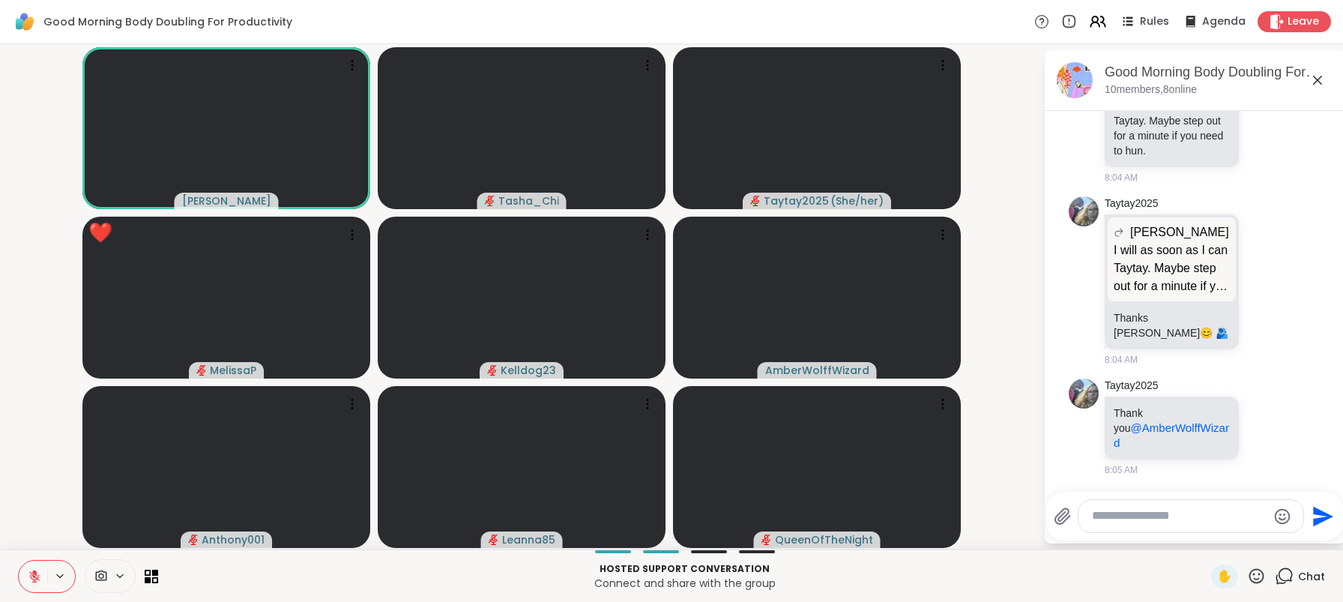
click at [299, 585] on p "Connect and share with the group" at bounding box center [684, 582] width 1035 height 15
click at [309, 581] on p "Connect and share with the group" at bounding box center [684, 582] width 1035 height 15
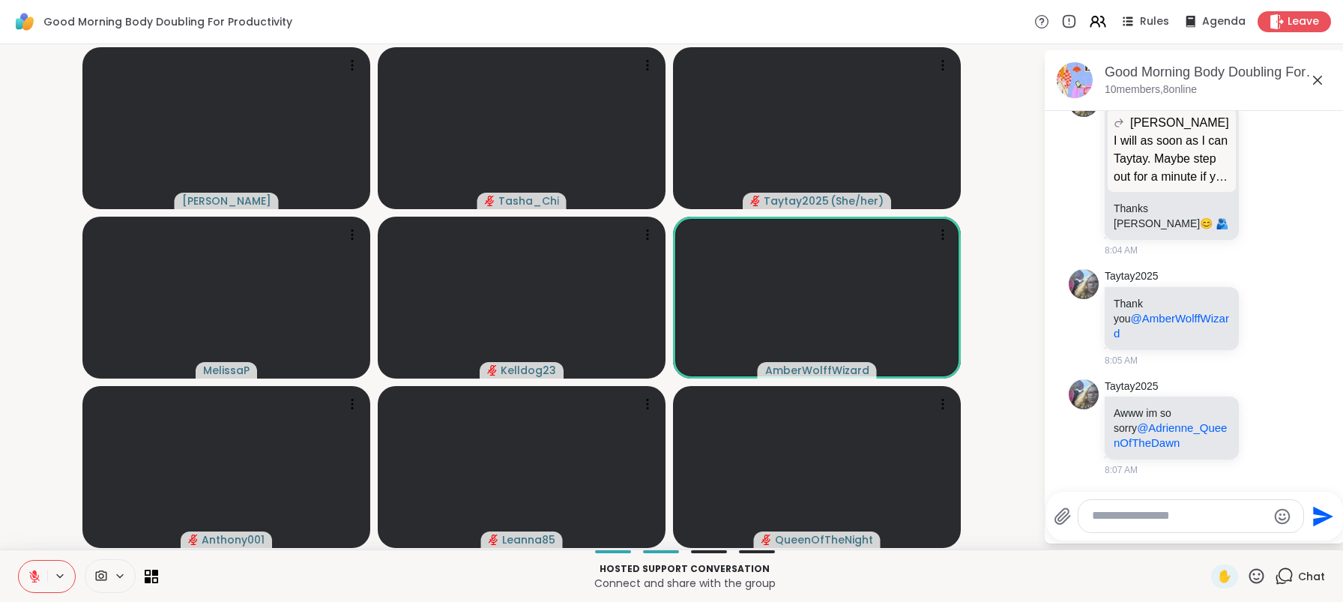
click at [1247, 581] on icon at bounding box center [1256, 575] width 19 height 19
click at [1205, 539] on span "❤️" at bounding box center [1212, 536] width 15 height 18
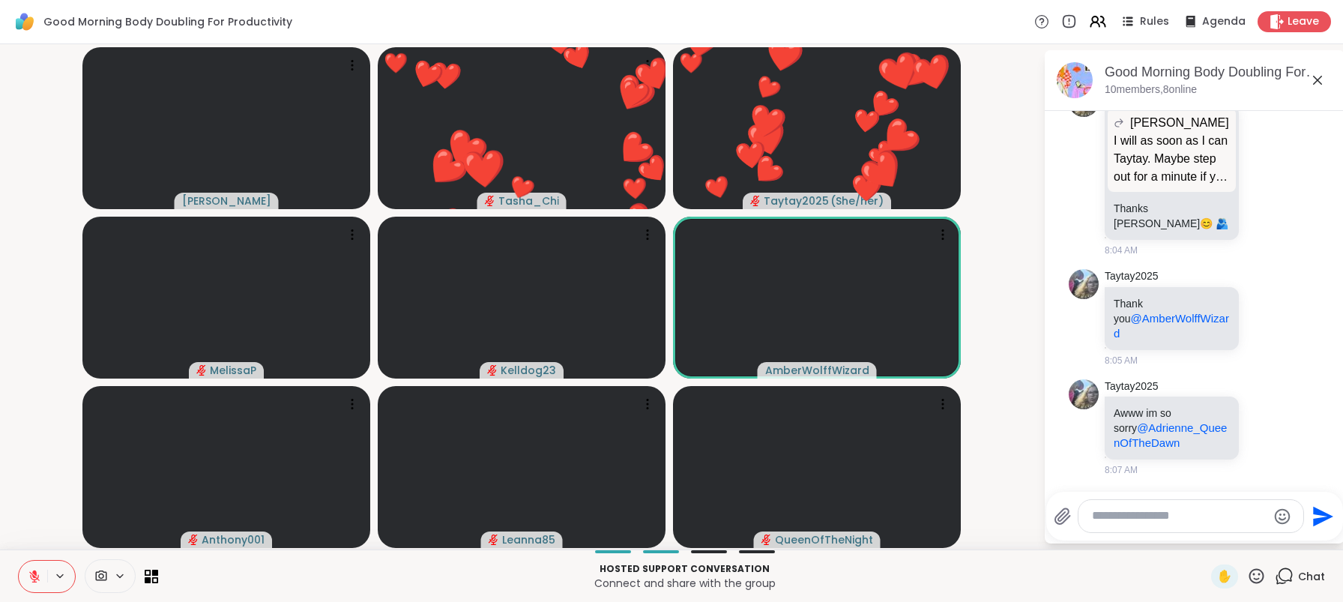
click at [423, 578] on p "Connect and share with the group" at bounding box center [684, 582] width 1035 height 15
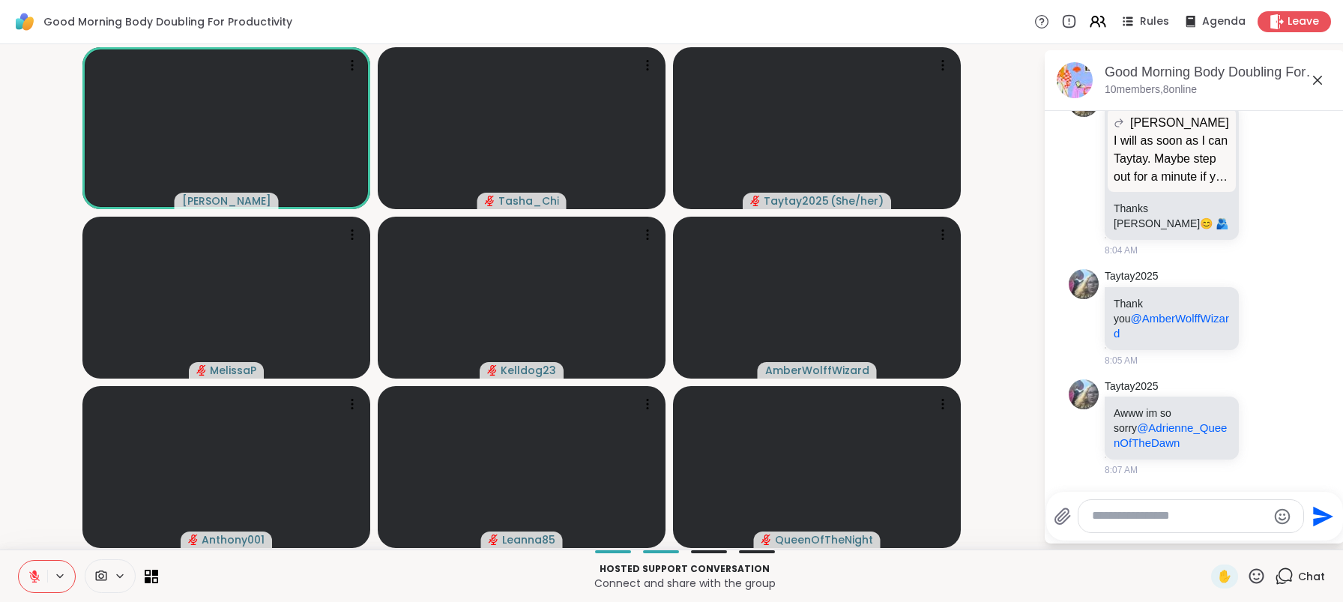
click at [422, 584] on p "Connect and share with the group" at bounding box center [684, 582] width 1035 height 15
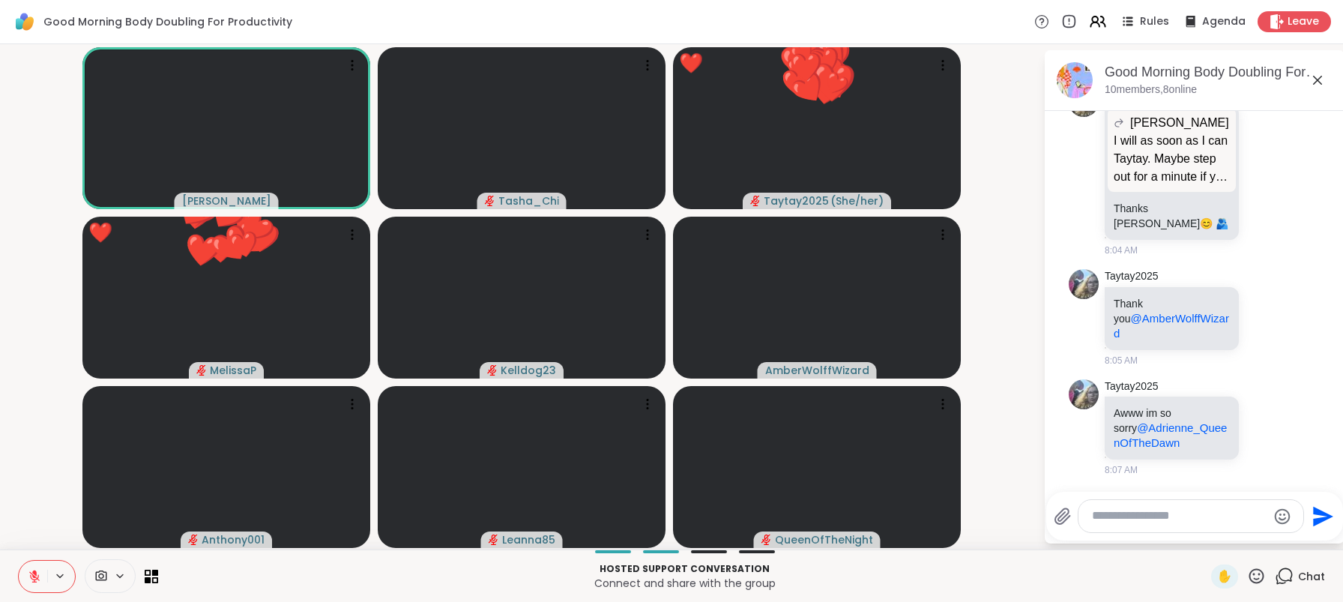
click at [275, 587] on p "Connect and share with the group" at bounding box center [684, 582] width 1035 height 15
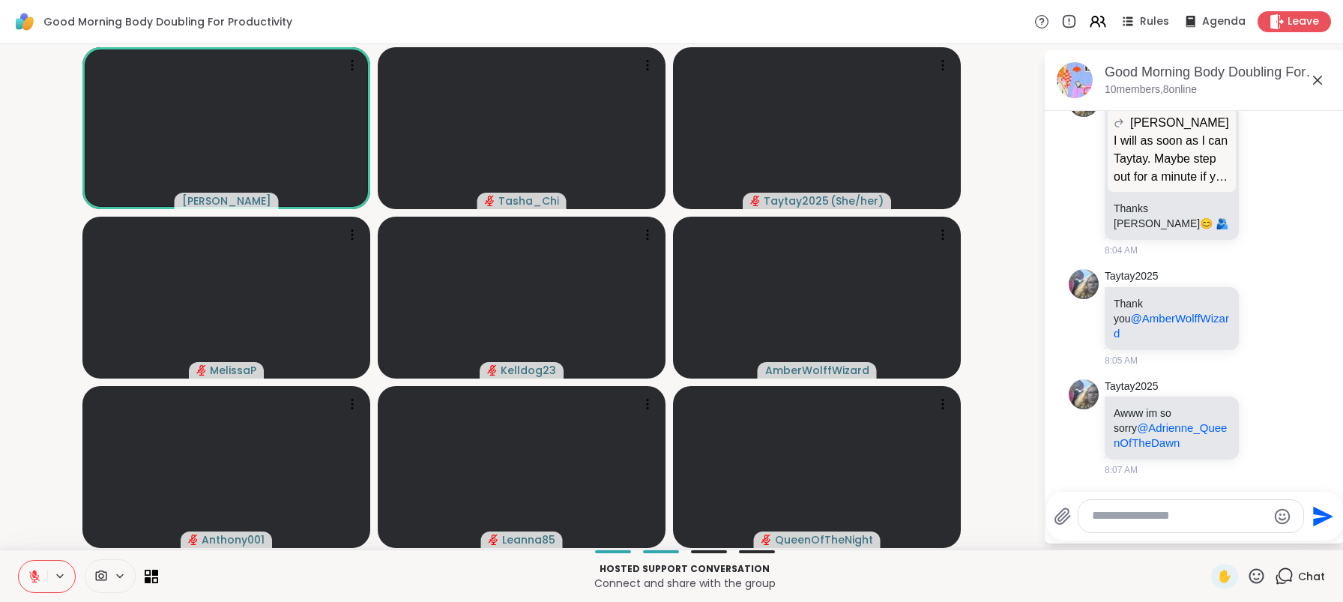
click at [275, 587] on p "Connect and share with the group" at bounding box center [684, 582] width 1035 height 15
click at [48, 496] on video-player-container "Adrienne_QueenOfTheDawn Tasha_Chi Taytay2025 ( She/her ) MelissaP Kelldog23 Amb…" at bounding box center [521, 296] width 1025 height 493
click at [323, 572] on p "Hosted support conversation" at bounding box center [684, 568] width 1035 height 13
click at [310, 583] on p "Connect and share with the group" at bounding box center [684, 582] width 1035 height 15
click at [41, 500] on video-player-container "Adrienne_QueenOfTheDawn Tasha_Chi Taytay2025 ( She/her ) MelissaP Kelldog23 Amb…" at bounding box center [521, 296] width 1025 height 493
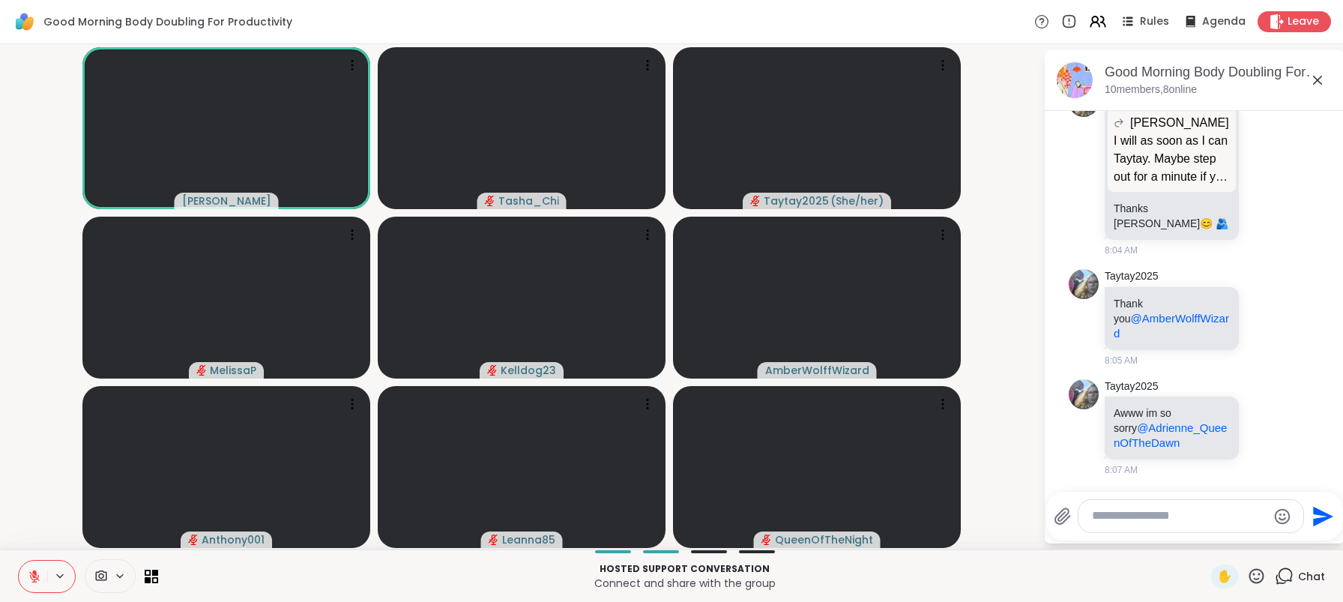
click at [41, 500] on video-player-container "Adrienne_QueenOfTheDawn Tasha_Chi Taytay2025 ( She/her ) MelissaP Kelldog23 Amb…" at bounding box center [521, 296] width 1025 height 493
click at [224, 583] on p "Connect and share with the group" at bounding box center [684, 582] width 1035 height 15
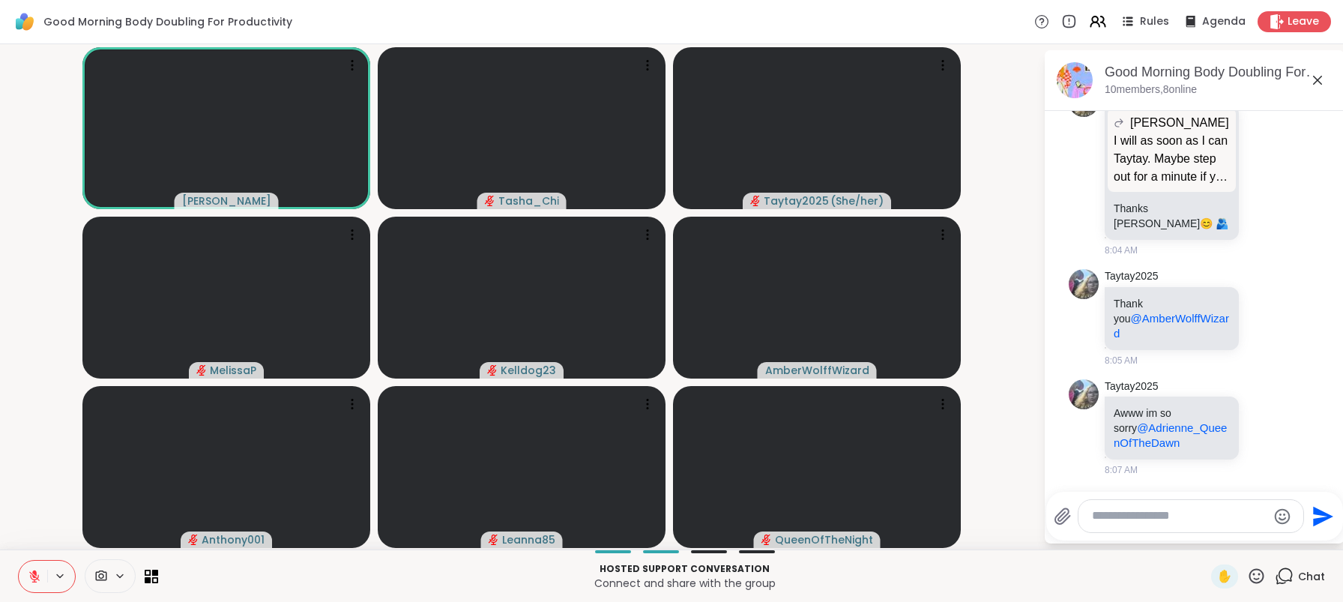
click at [224, 583] on p "Connect and share with the group" at bounding box center [684, 582] width 1035 height 15
click at [1095, 572] on p "Hosted support conversation" at bounding box center [684, 568] width 1035 height 13
click at [1091, 576] on p "Connect and share with the group" at bounding box center [684, 582] width 1035 height 15
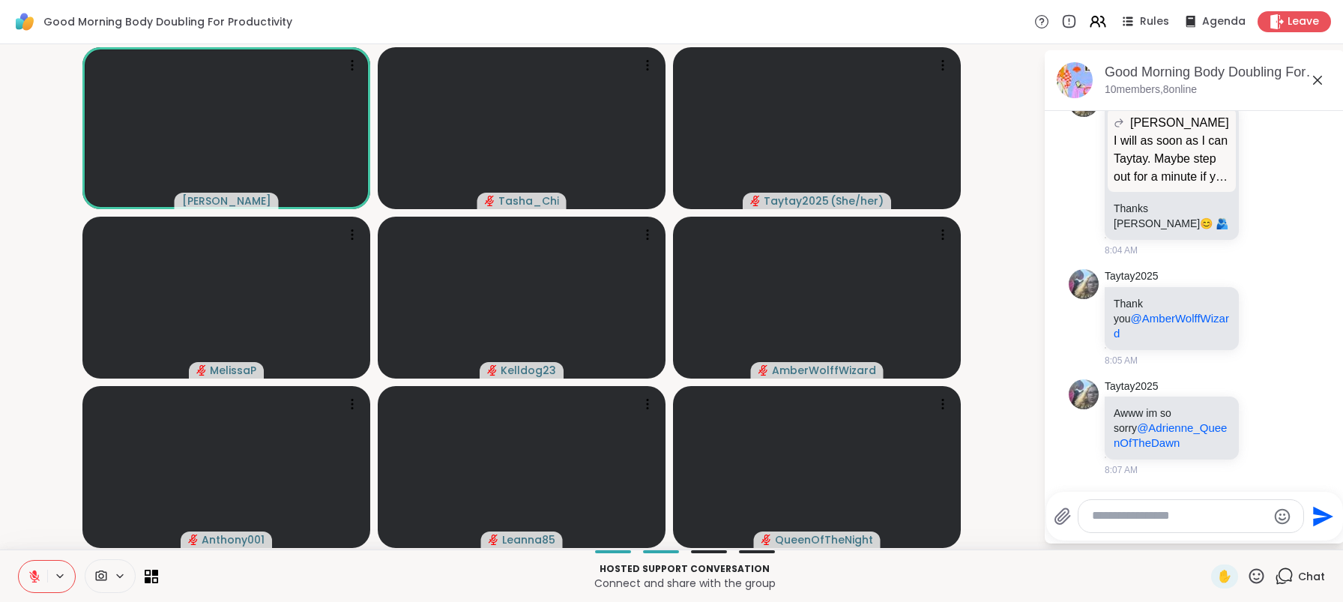
scroll to position [1211, 0]
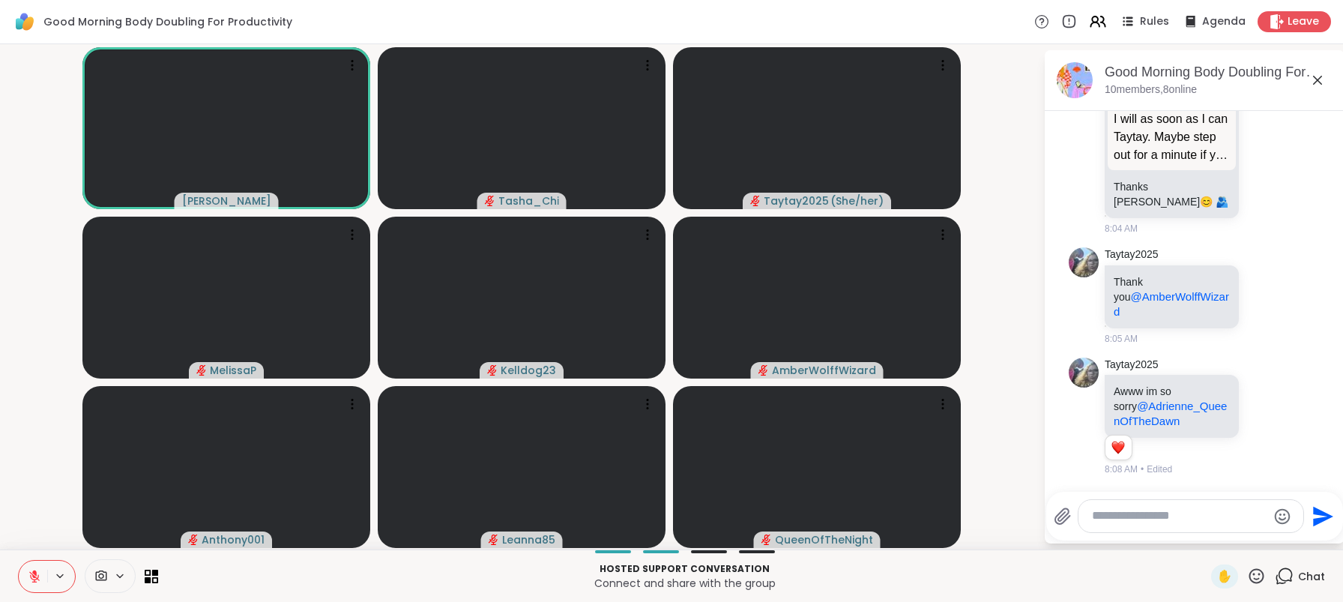
click at [1091, 576] on p "Connect and share with the group" at bounding box center [684, 582] width 1035 height 15
click at [1092, 577] on p "Connect and share with the group" at bounding box center [684, 582] width 1035 height 15
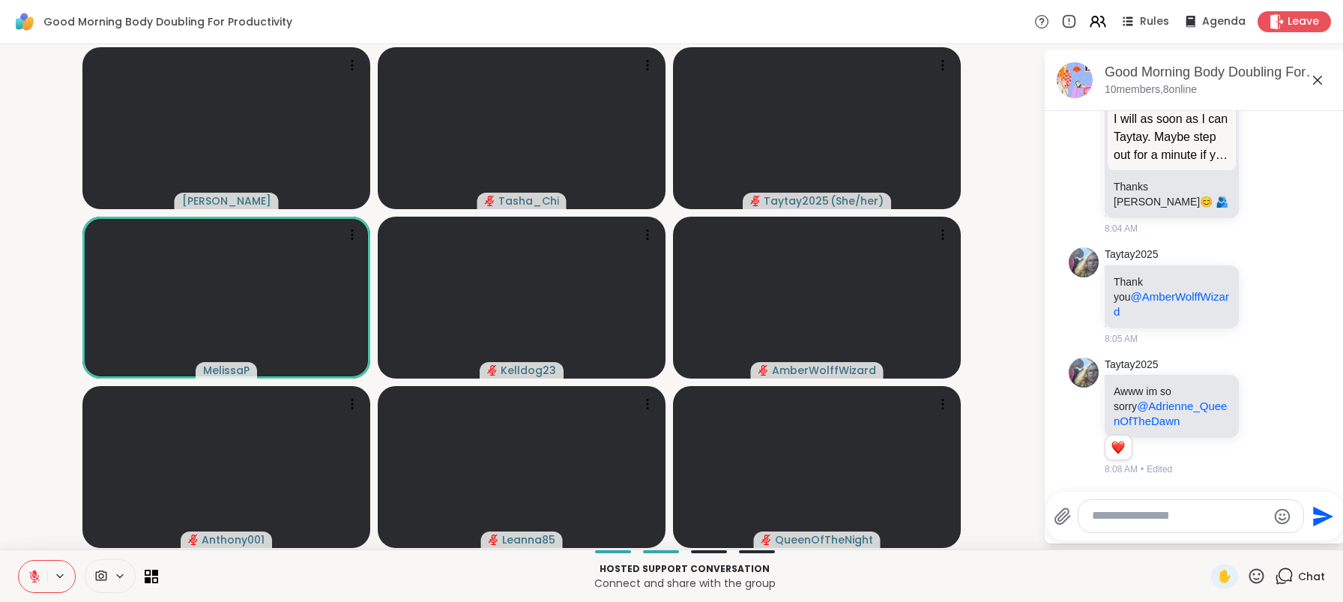
click at [1061, 583] on p "Connect and share with the group" at bounding box center [684, 582] width 1035 height 15
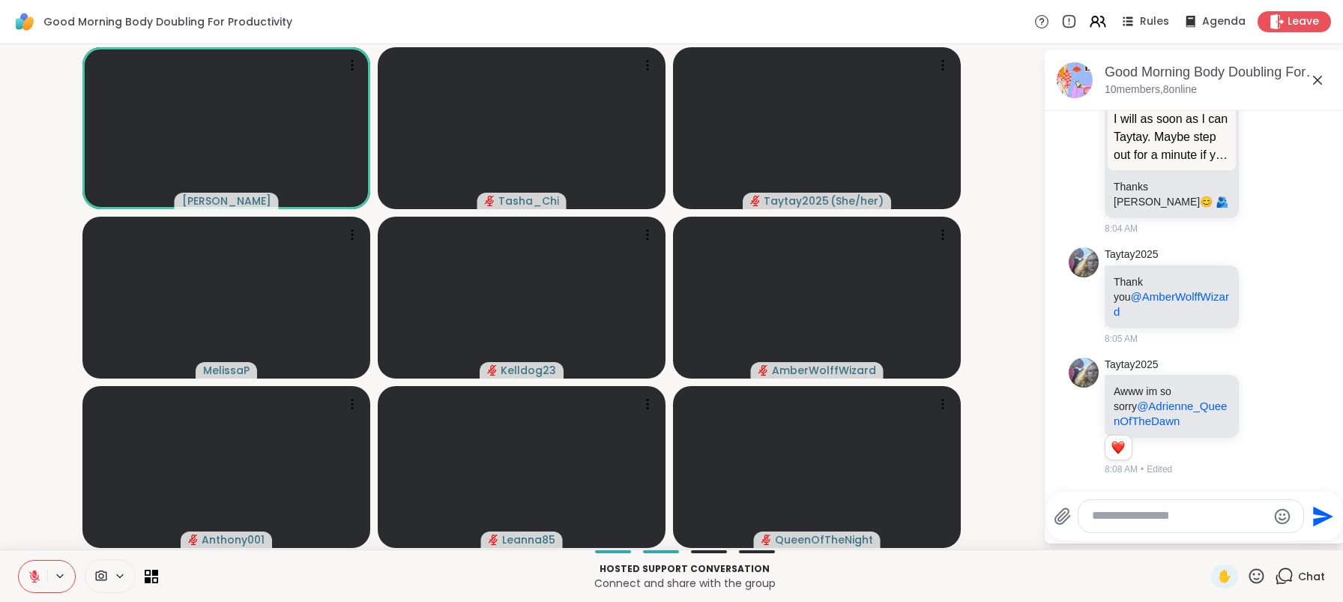
click at [1061, 583] on p "Connect and share with the group" at bounding box center [684, 582] width 1035 height 15
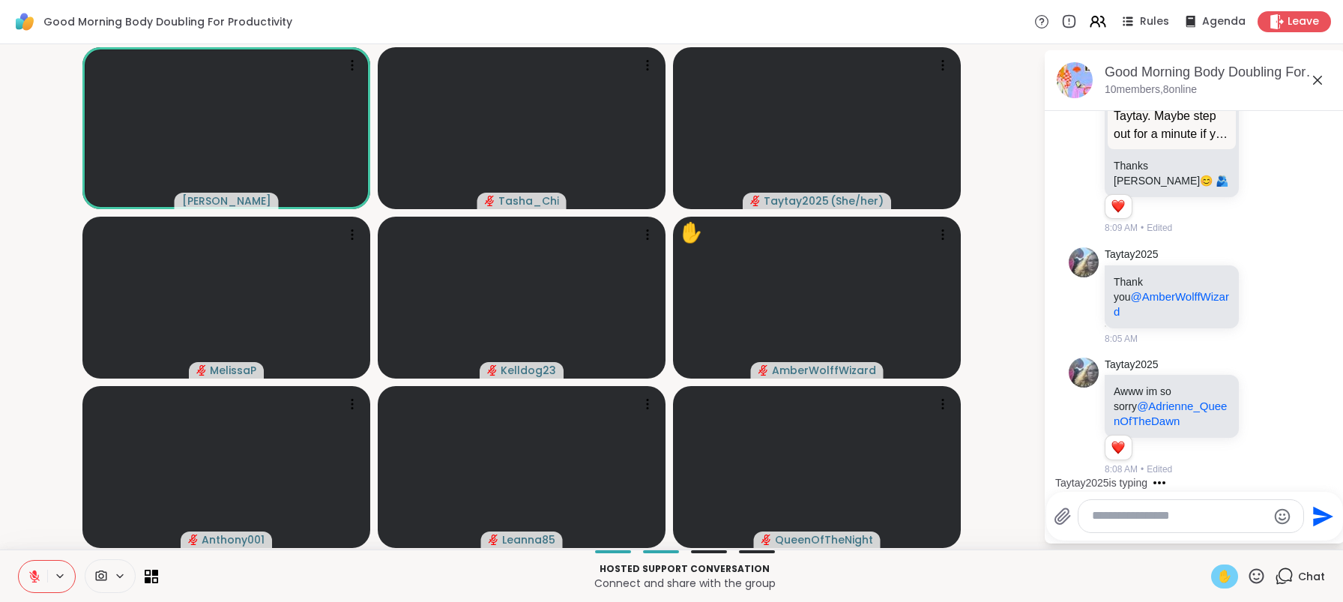
click at [1220, 577] on span "✋" at bounding box center [1224, 576] width 15 height 18
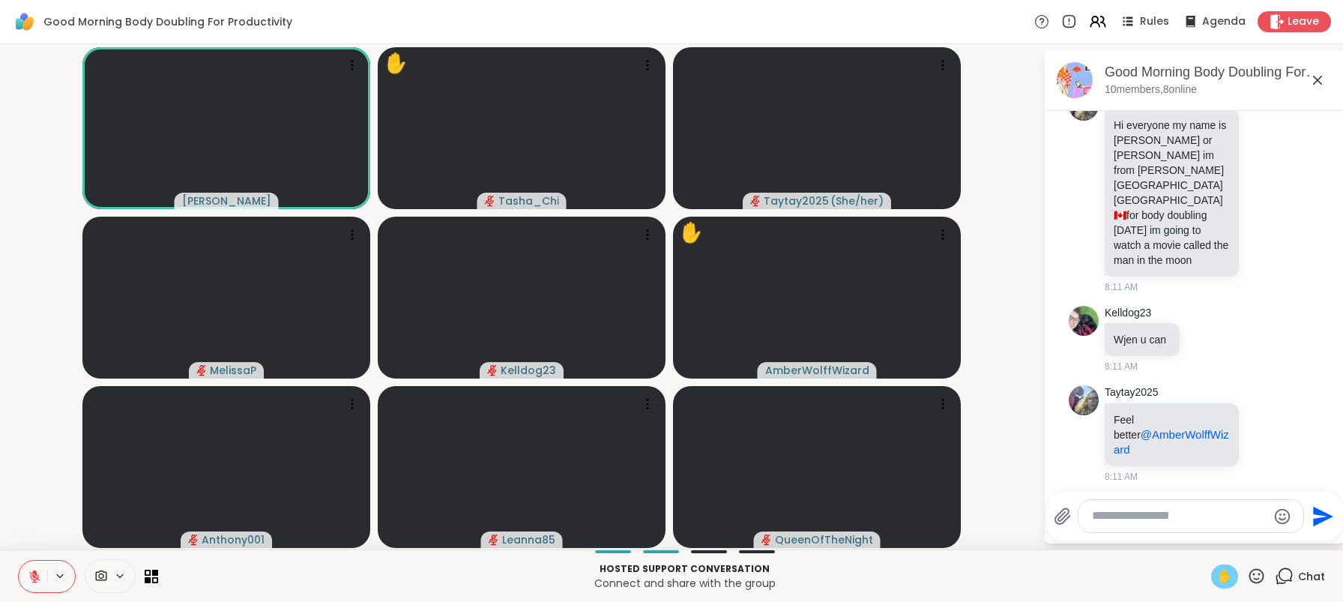
scroll to position [1807, 0]
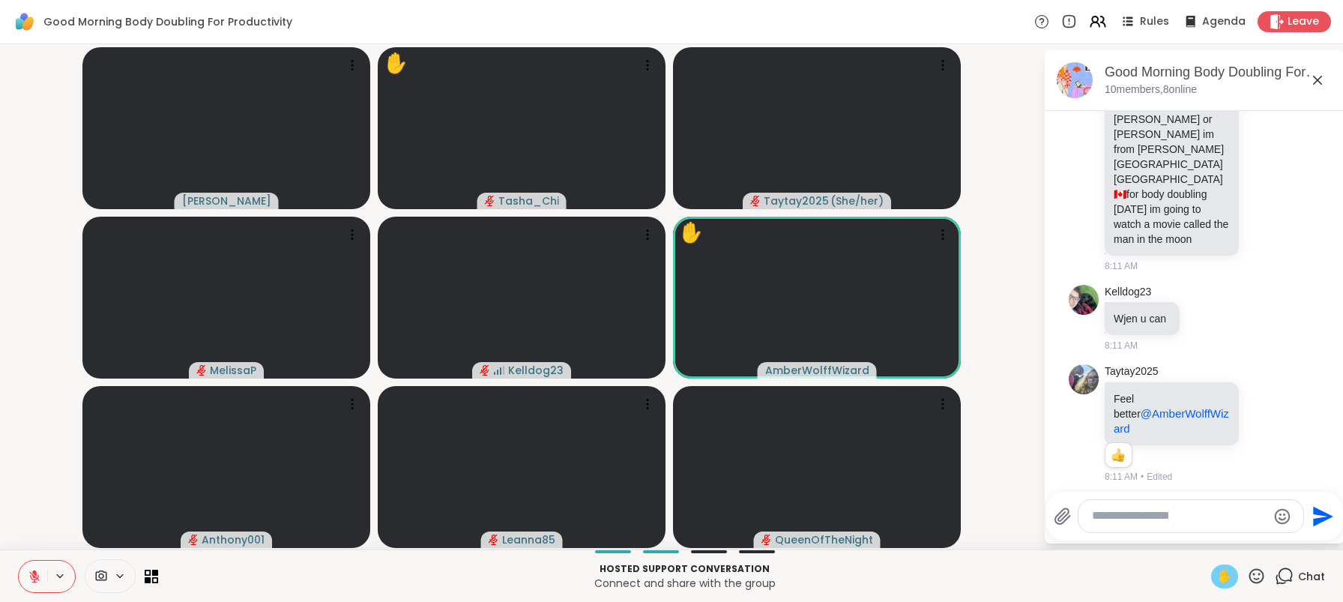
click at [423, 576] on p "Connect and share with the group" at bounding box center [684, 582] width 1035 height 15
click at [419, 581] on p "Connect and share with the group" at bounding box center [684, 582] width 1035 height 15
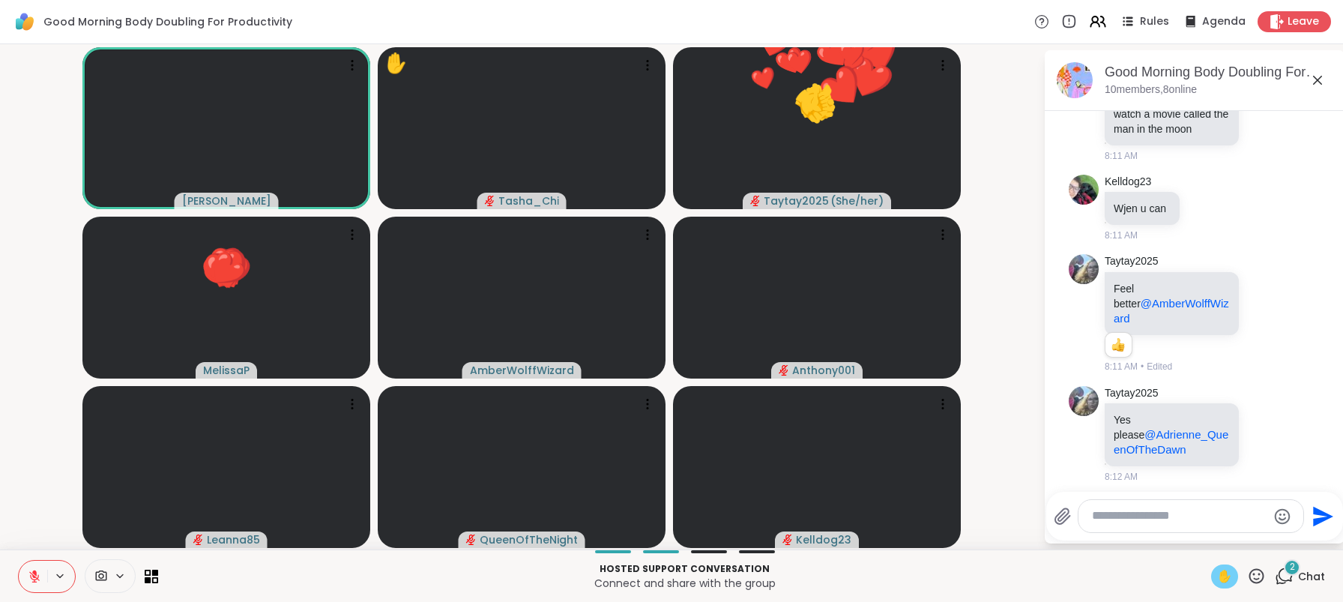
scroll to position [2092, 0]
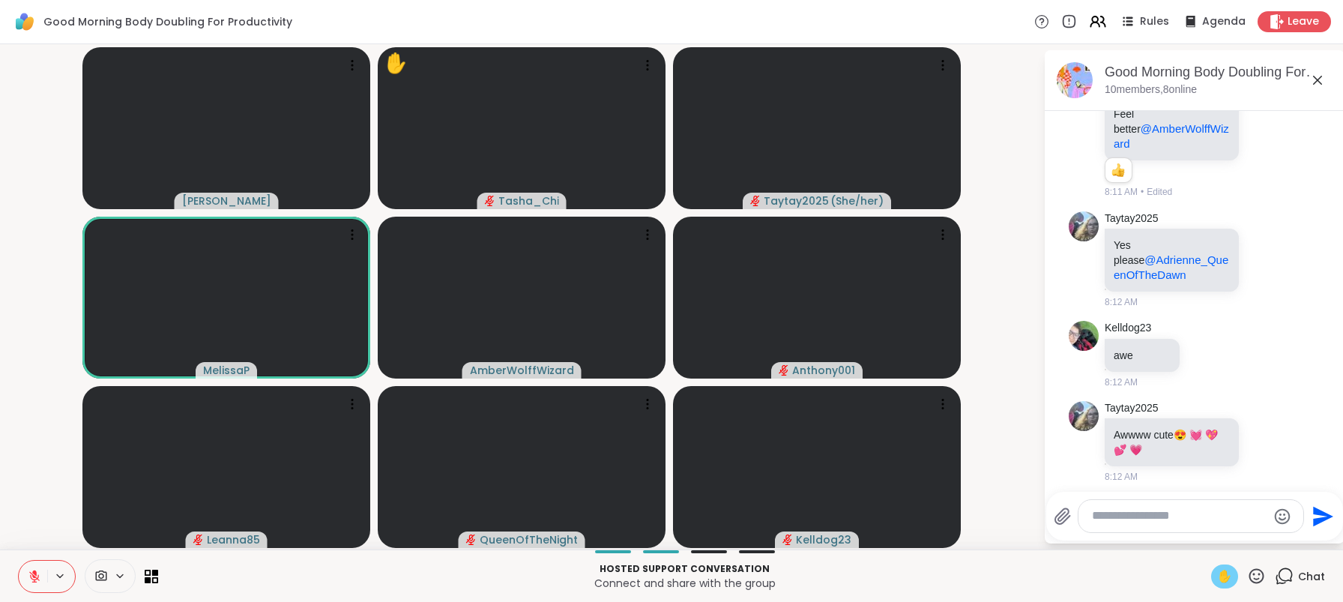
click at [563, 586] on p "Connect and share with the group" at bounding box center [684, 582] width 1035 height 15
click at [485, 575] on p "Hosted support conversation" at bounding box center [684, 568] width 1035 height 13
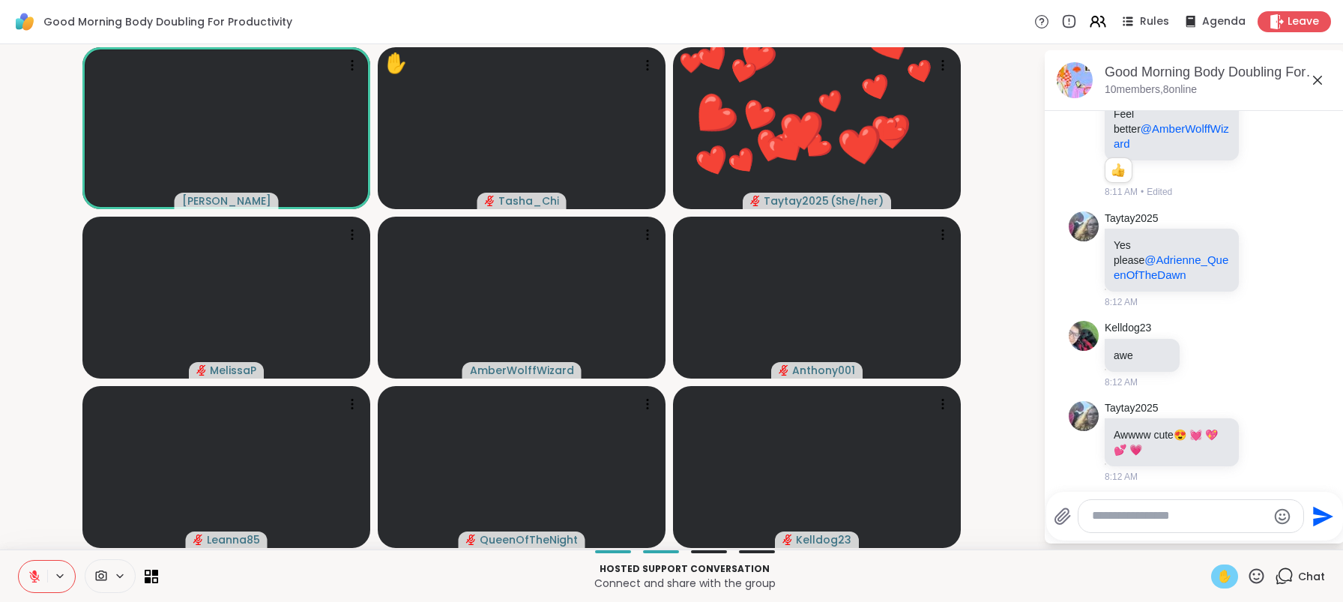
click at [482, 578] on p "Connect and share with the group" at bounding box center [684, 582] width 1035 height 15
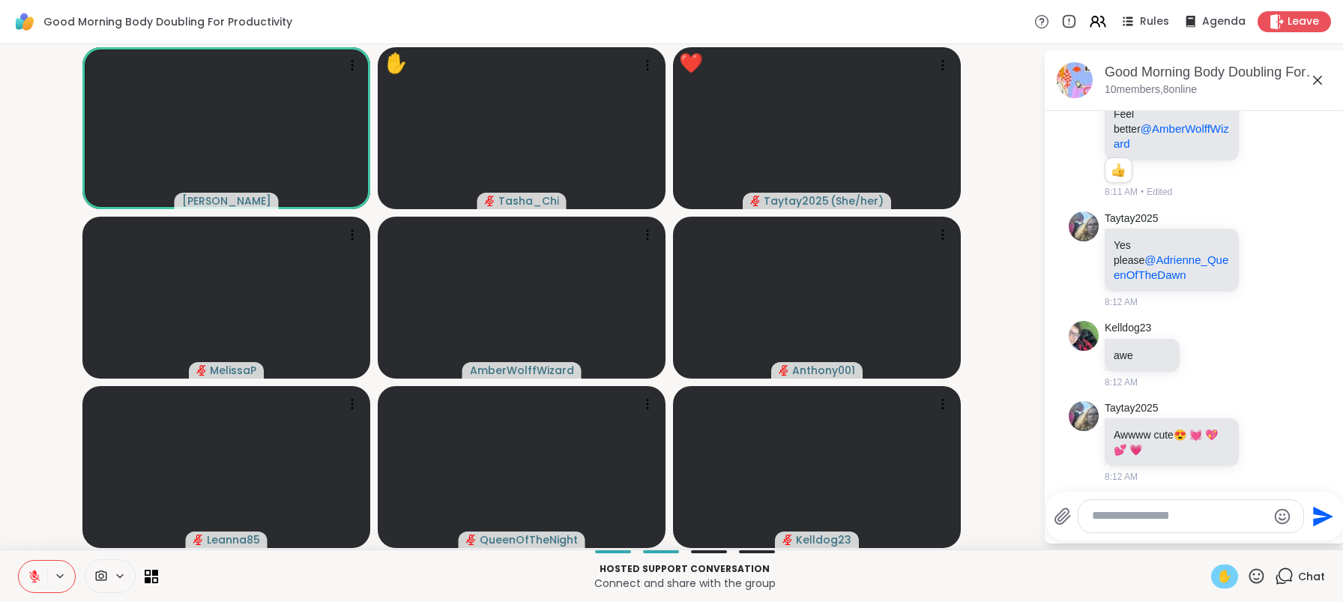
click at [482, 578] on p "Connect and share with the group" at bounding box center [684, 582] width 1035 height 15
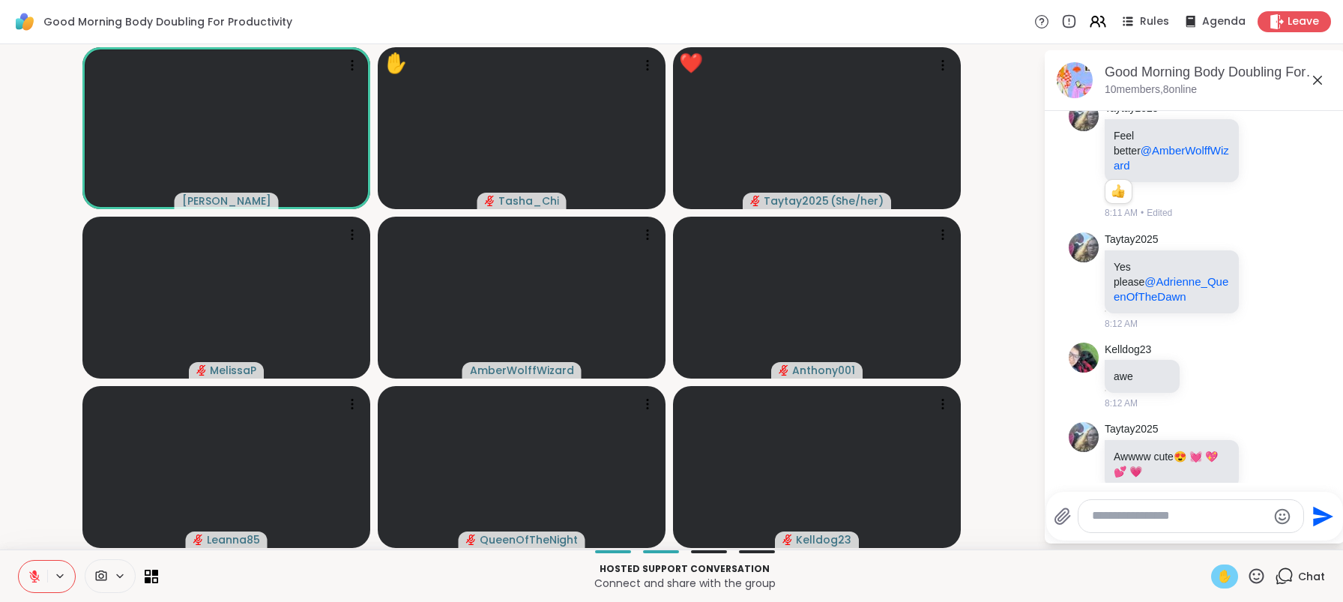
scroll to position [2113, 0]
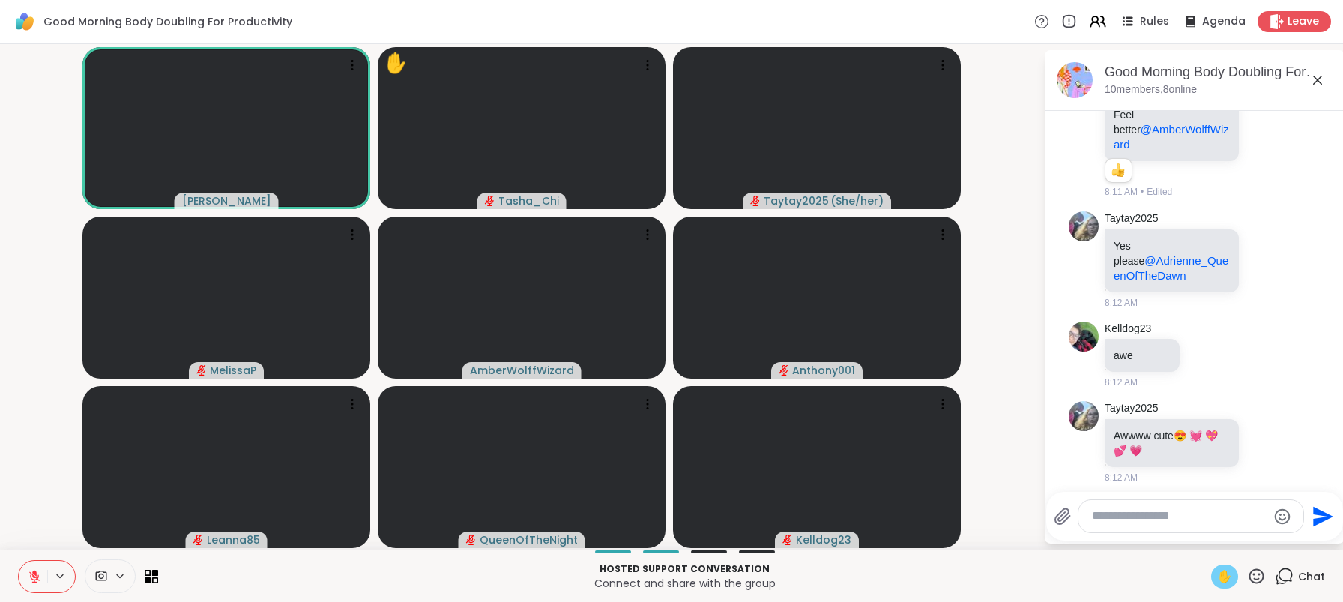
click at [43, 471] on video-player-container "Adrienne_QueenOfTheDawn ✋ Tasha_Chi Taytay2025 ( She/her ) MelissaP AmberWolffW…" at bounding box center [521, 296] width 1025 height 493
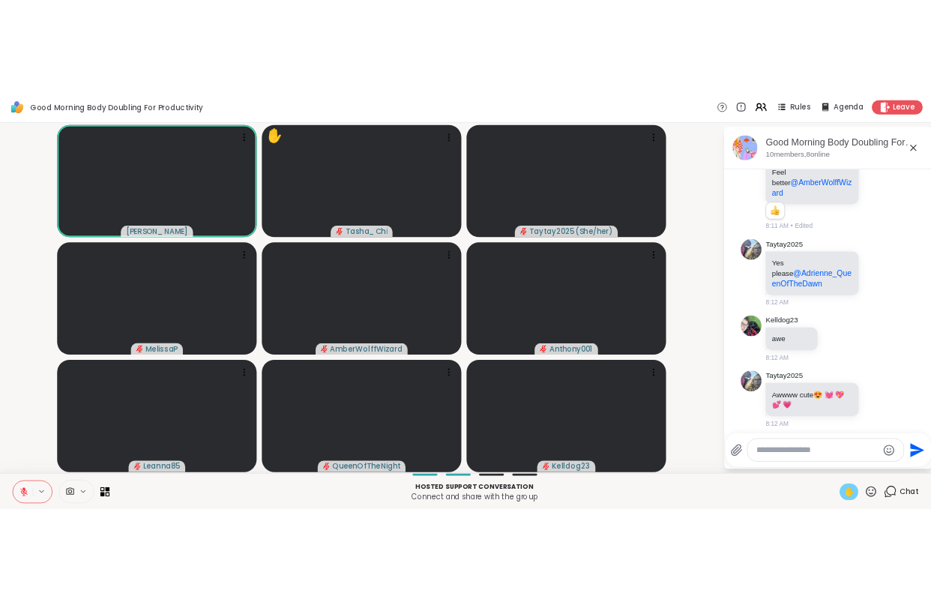
scroll to position [2134, 0]
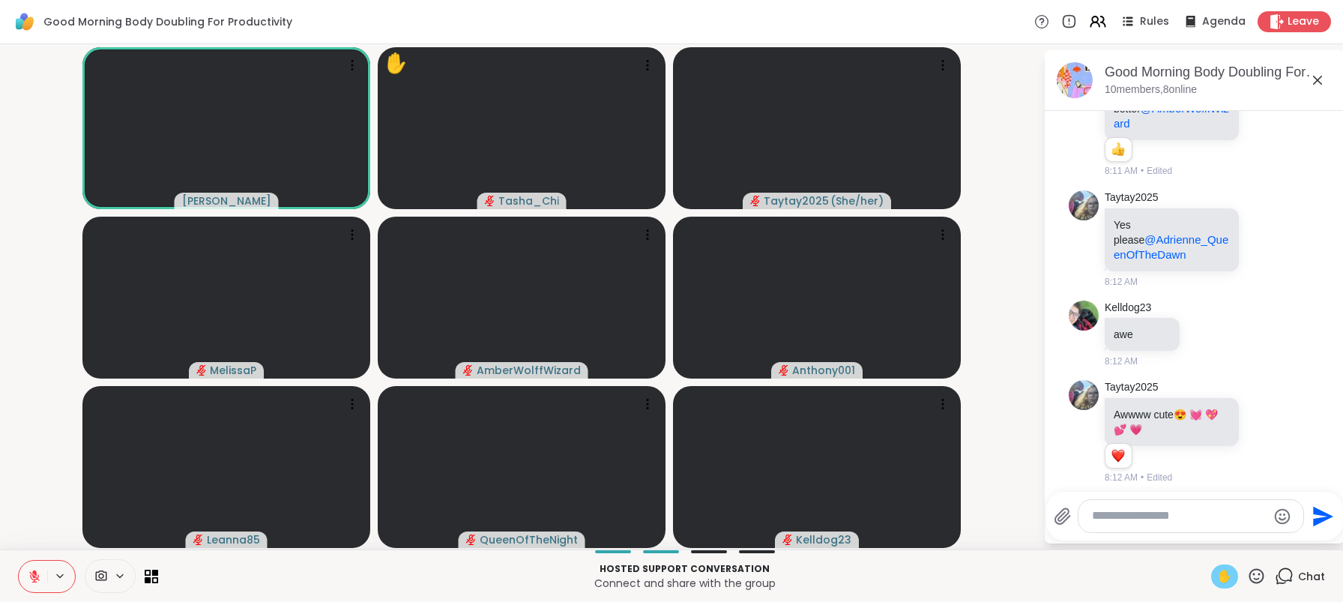
click at [32, 575] on icon at bounding box center [34, 576] width 10 height 10
click at [1217, 578] on span "✋" at bounding box center [1224, 576] width 15 height 18
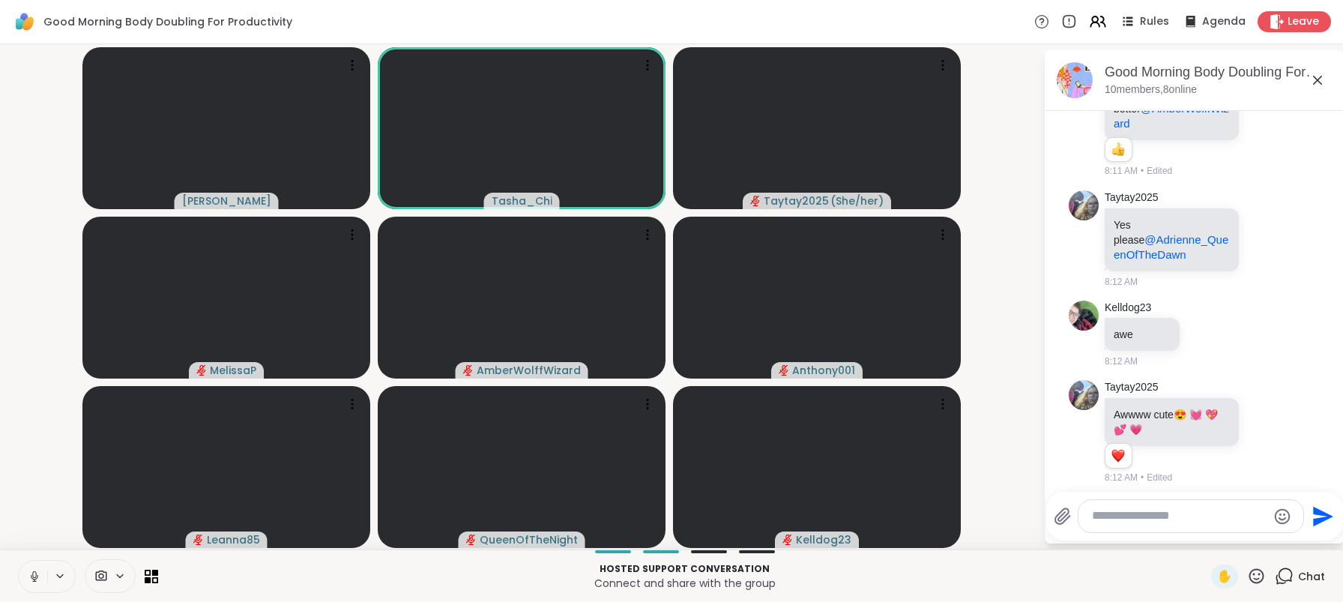
click at [414, 588] on p "Connect and share with the group" at bounding box center [684, 582] width 1035 height 15
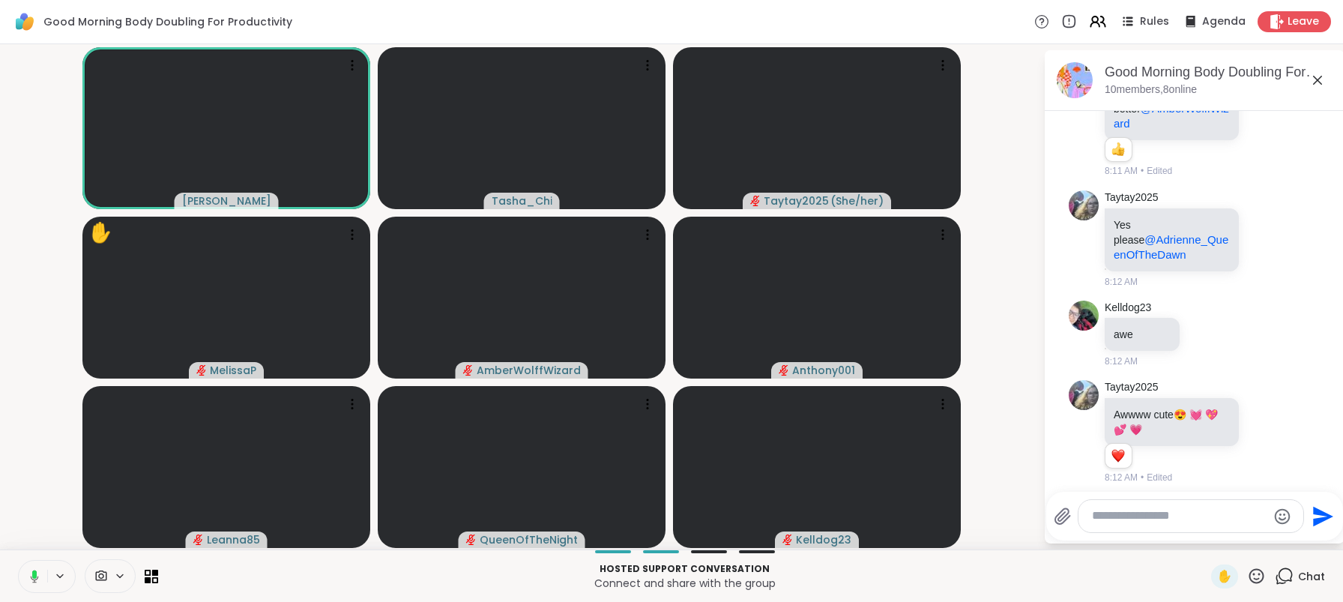
click at [303, 581] on p "Connect and share with the group" at bounding box center [684, 582] width 1035 height 15
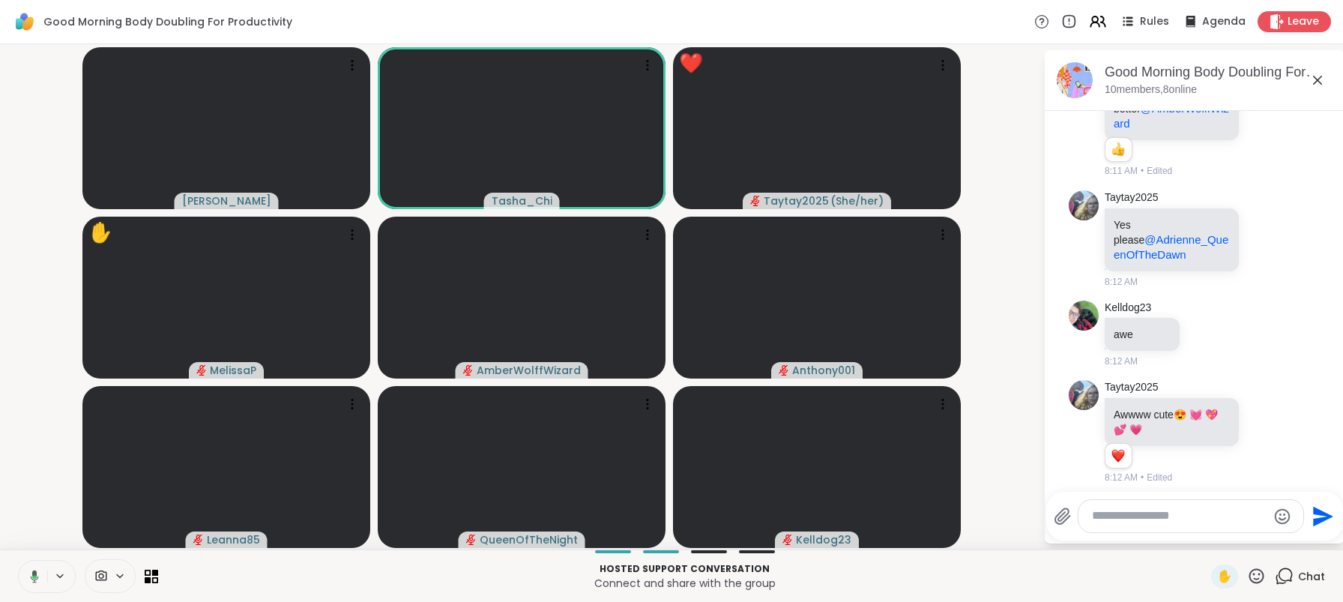
click at [303, 581] on p "Connect and share with the group" at bounding box center [684, 582] width 1035 height 15
click at [25, 455] on video-player-container "Adrienne_QueenOfTheDawn Tasha_Chi ❤️ Taytay2025 ( She/her ) ✋ MelissaP AmberWol…" at bounding box center [521, 296] width 1025 height 493
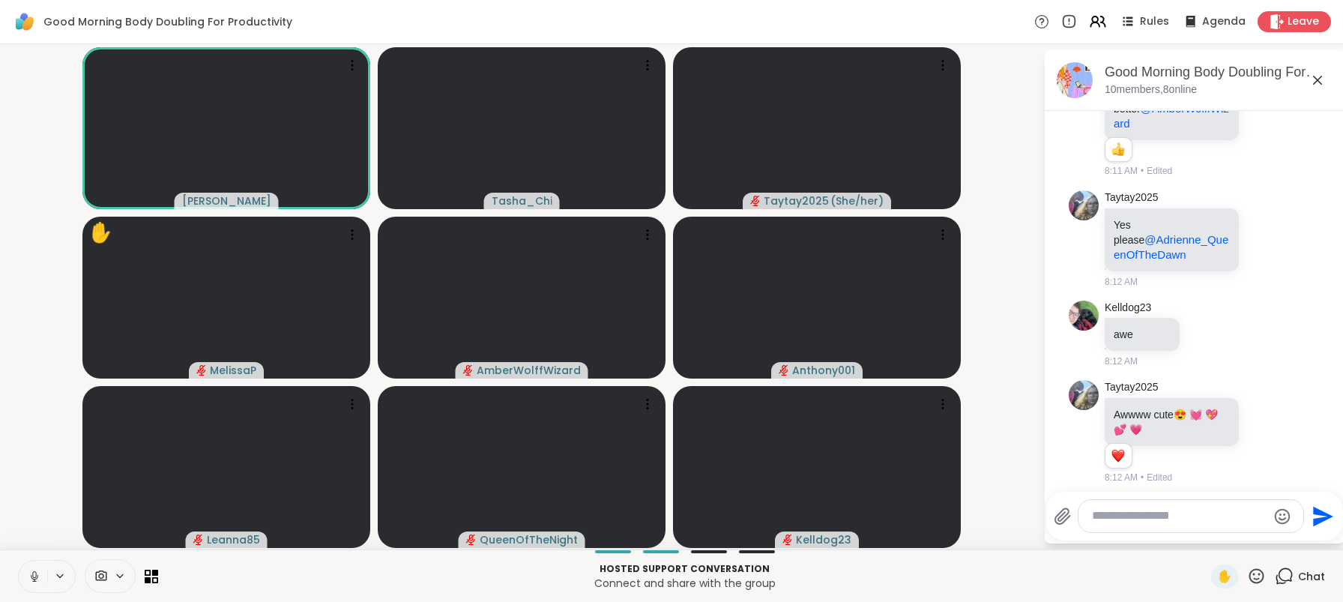
click at [36, 578] on icon at bounding box center [34, 576] width 7 height 4
click at [313, 564] on p "Hosted support conversation" at bounding box center [684, 568] width 1035 height 13
click at [308, 583] on p "Connect and share with the group" at bounding box center [684, 582] width 1035 height 15
drag, startPoint x: 51, startPoint y: 490, endPoint x: 87, endPoint y: 518, distance: 45.4
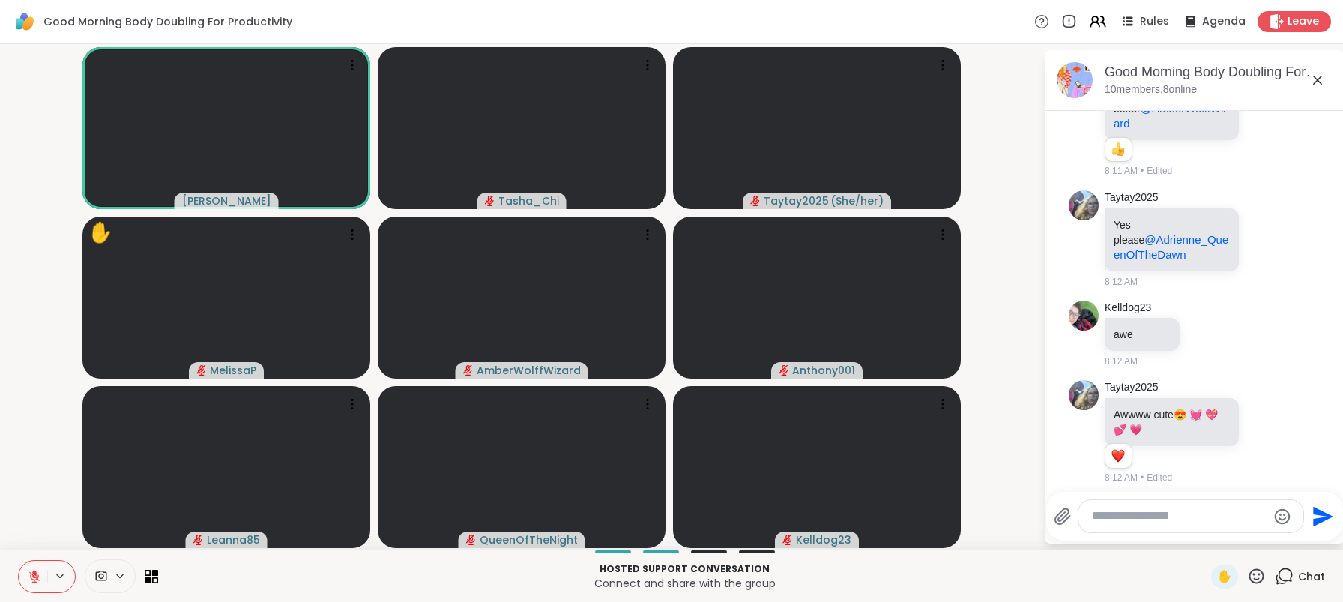
click at [51, 491] on video-player-container "Adrienne_QueenOfTheDawn Tasha_Chi Taytay2025 ( She/her ) ✋ MelissaP AmberWolffW…" at bounding box center [521, 296] width 1025 height 493
click at [273, 589] on p "Connect and share with the group" at bounding box center [684, 582] width 1035 height 15
click at [323, 576] on p "Connect and share with the group" at bounding box center [684, 582] width 1035 height 15
click at [1099, 572] on p "Hosted support conversation" at bounding box center [684, 568] width 1035 height 13
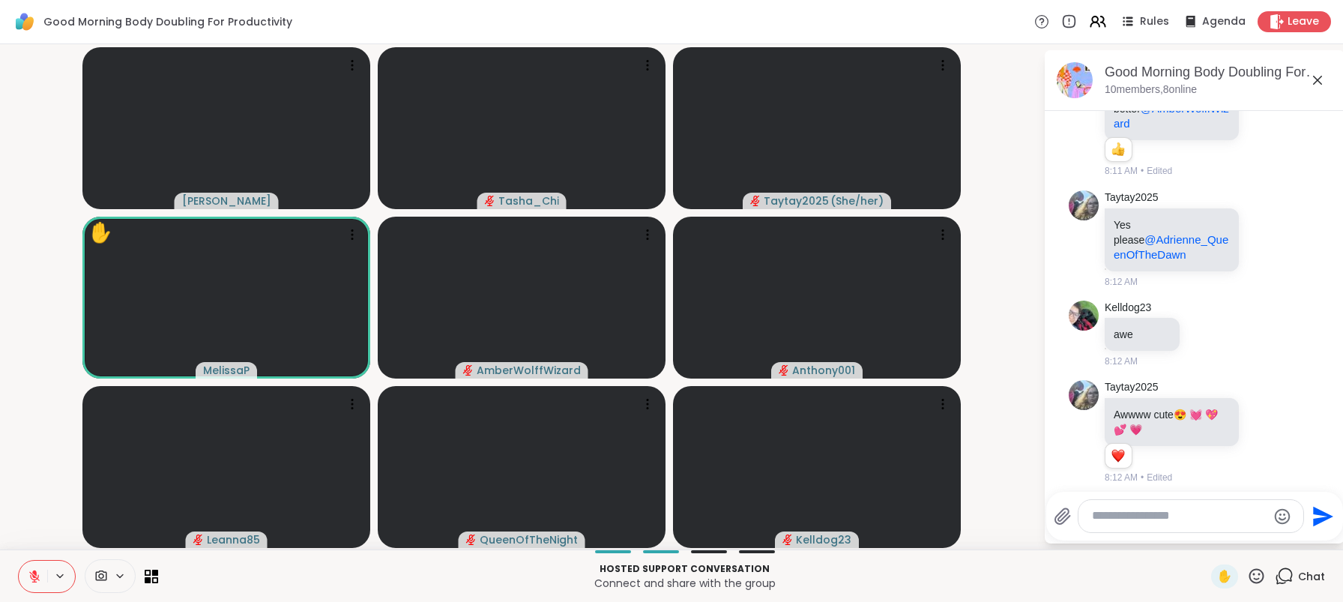
click at [1322, 80] on icon at bounding box center [1317, 80] width 18 height 18
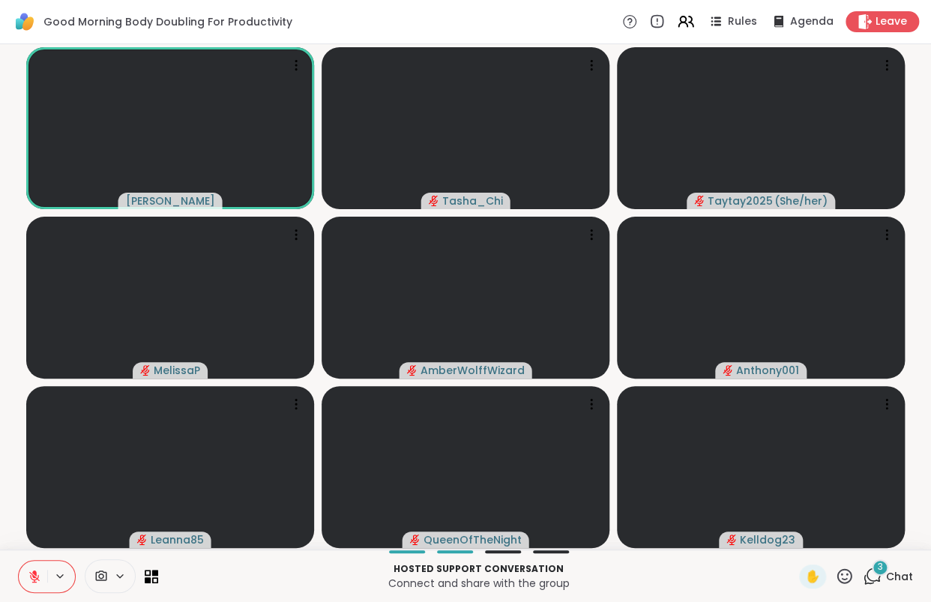
click at [866, 587] on div "3 Chat" at bounding box center [887, 576] width 50 height 24
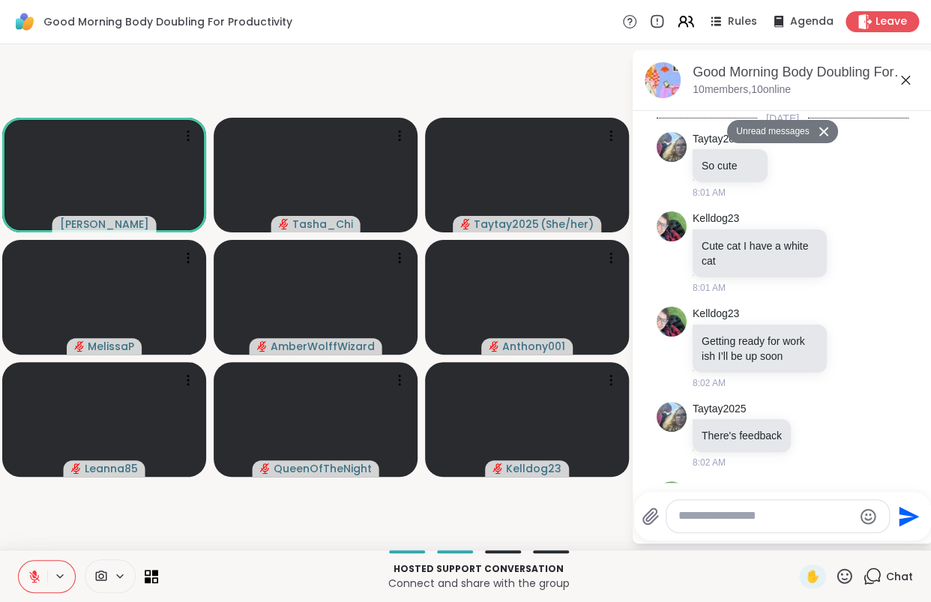
scroll to position [2786, 0]
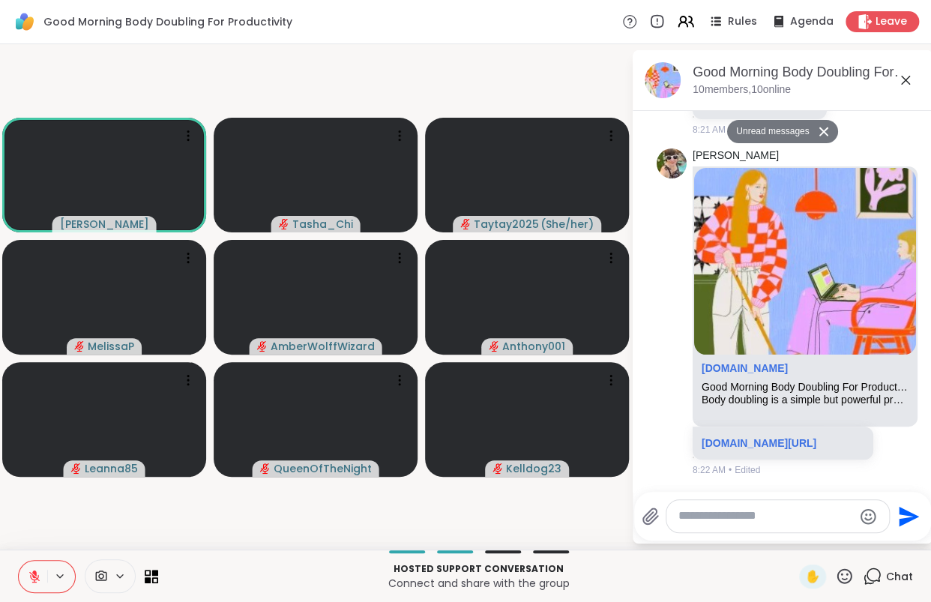
click at [755, 511] on textarea "Type your message" at bounding box center [765, 516] width 175 height 16
paste textarea "**********"
type textarea "**********"
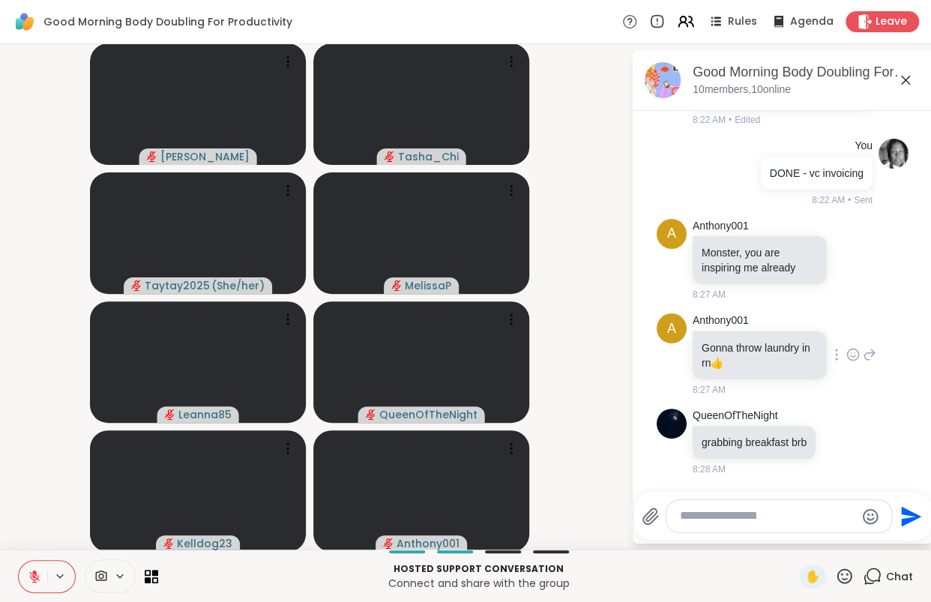
scroll to position [3114, 0]
click at [718, 510] on textarea "Type your message" at bounding box center [767, 516] width 175 height 16
paste textarea "**********"
type textarea "**********"
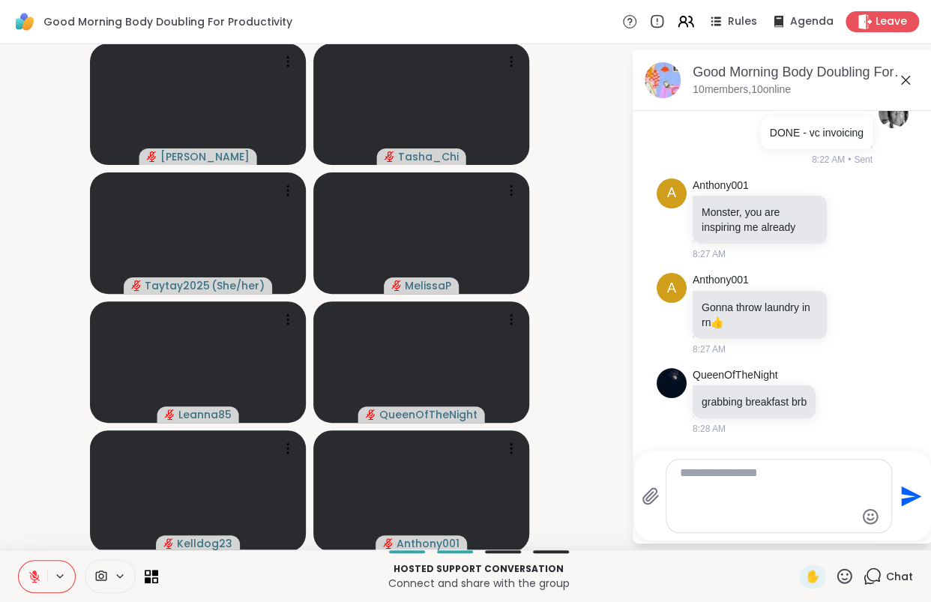
scroll to position [3268, 0]
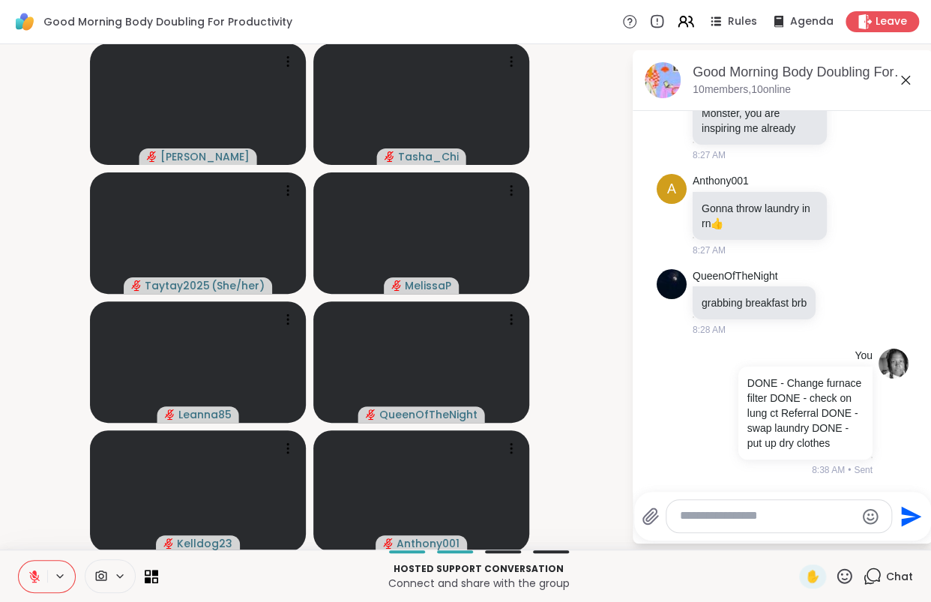
click at [738, 512] on textarea "Type your message" at bounding box center [767, 516] width 175 height 16
paste textarea "**********"
type textarea "**********"
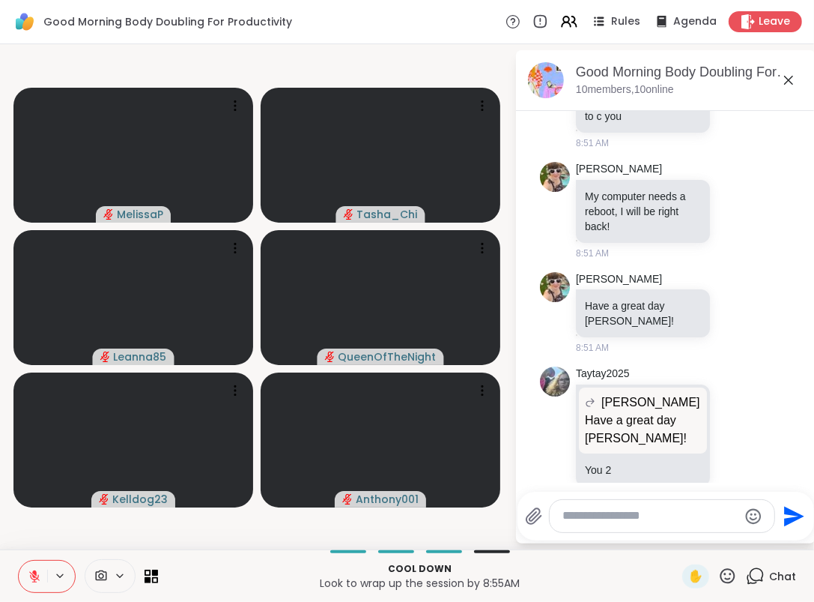
scroll to position [3886, 0]
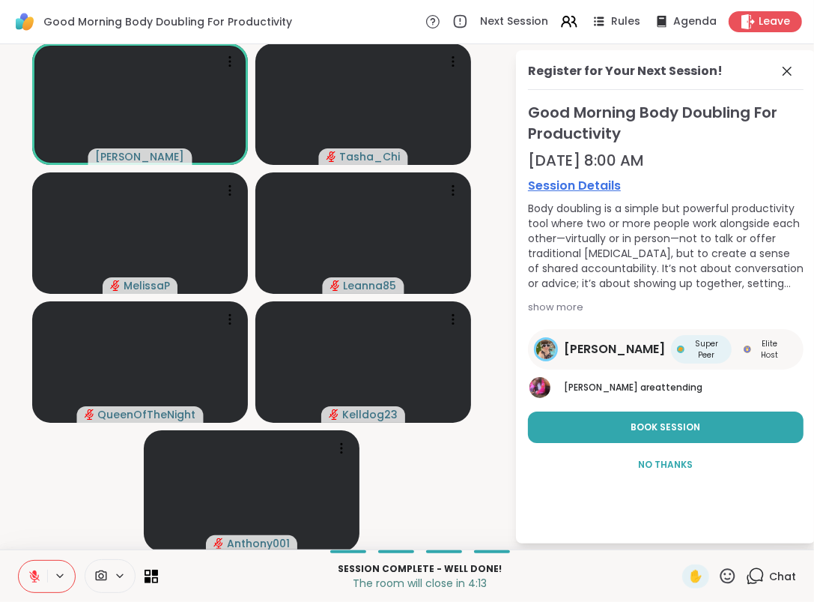
drag, startPoint x: 779, startPoint y: 68, endPoint x: 782, endPoint y: 76, distance: 8.8
click at [781, 71] on icon at bounding box center [787, 71] width 18 height 18
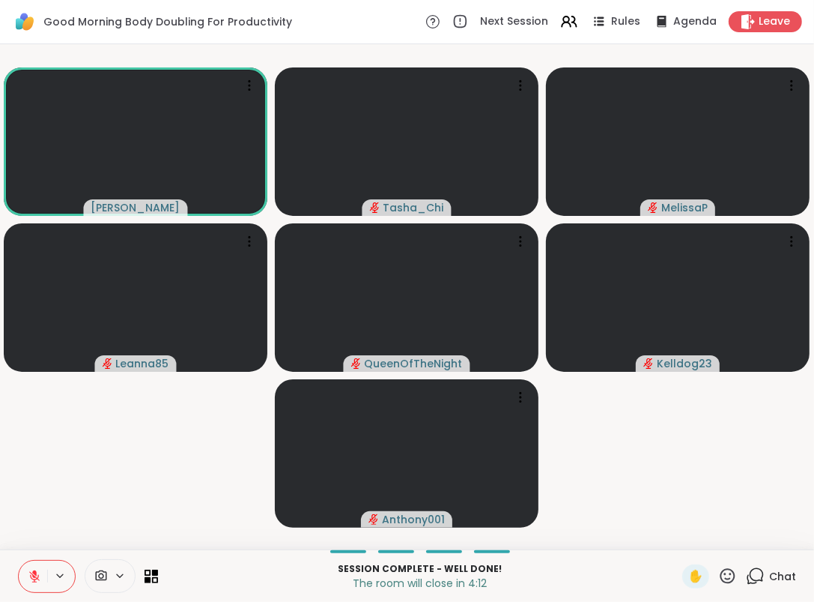
click at [775, 566] on div "Chat" at bounding box center [771, 576] width 50 height 24
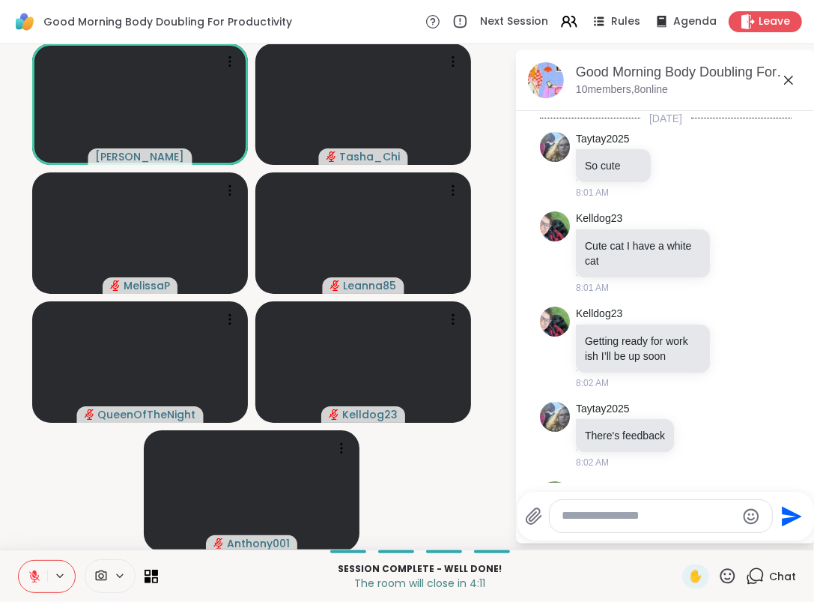
scroll to position [4076, 0]
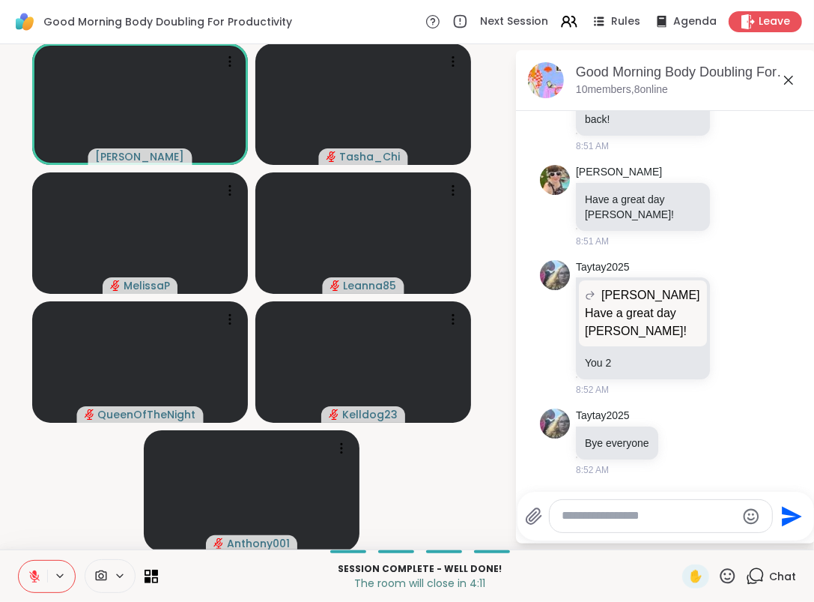
click at [647, 506] on div at bounding box center [661, 516] width 223 height 32
type textarea "**********"
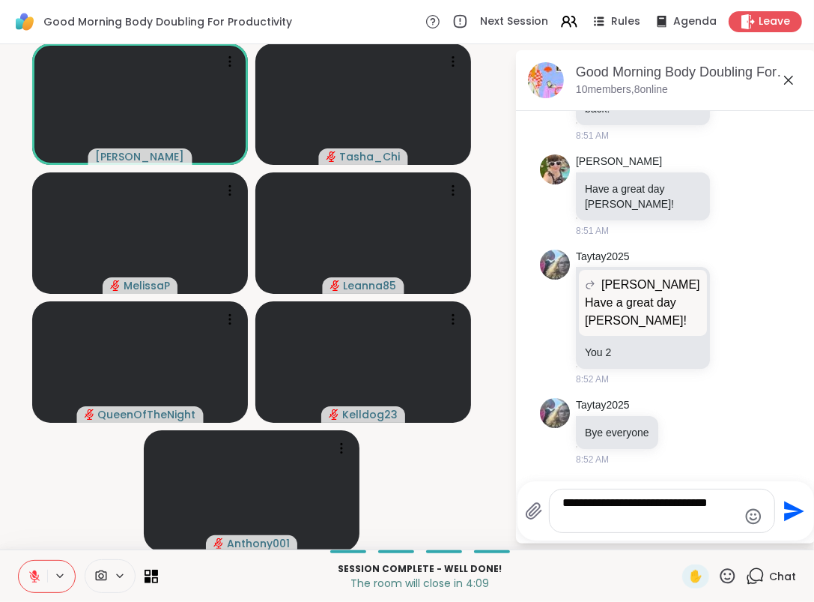
drag, startPoint x: 644, startPoint y: 515, endPoint x: 511, endPoint y: 501, distance: 133.4
click at [518, 501] on div "**********" at bounding box center [666, 510] width 297 height 59
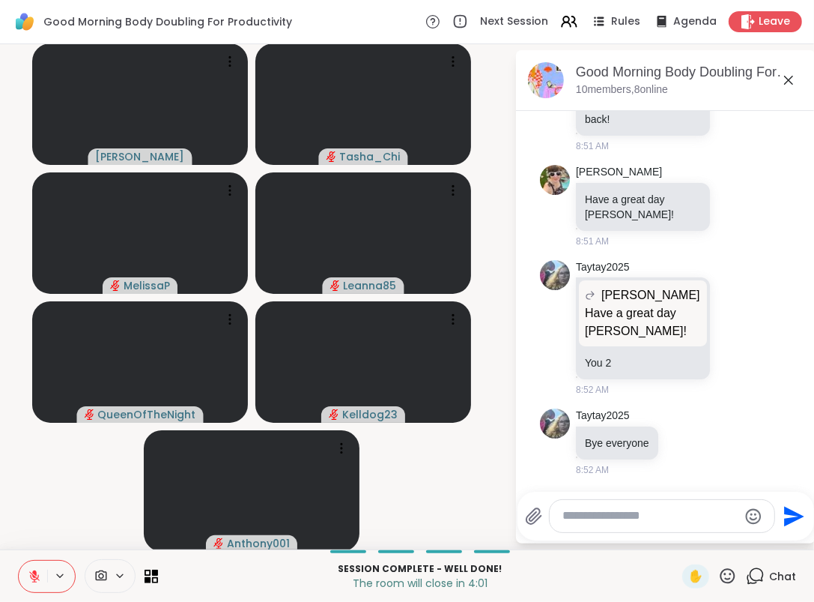
click at [644, 522] on textarea "Type your message" at bounding box center [650, 516] width 175 height 16
paste textarea "**********"
type textarea "**********"
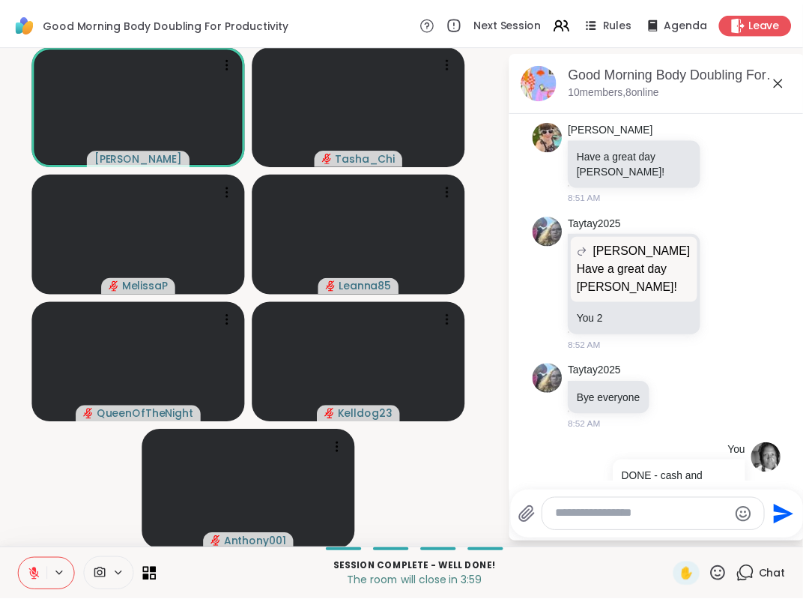
scroll to position [4170, 0]
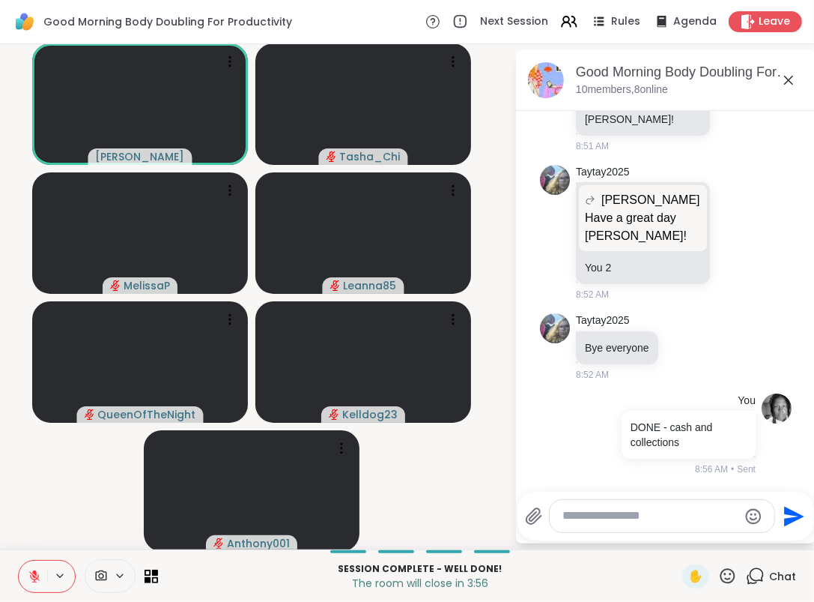
click at [273, 563] on p "Session Complete - well done!" at bounding box center [420, 568] width 506 height 13
click at [77, 482] on video-player-container "Adrienne_QueenOfTheDawn Tasha_Chi MelissaP Leanna85 QueenOfTheNight Kelldog23 A…" at bounding box center [257, 296] width 497 height 493
click at [48, 581] on button at bounding box center [61, 575] width 28 height 13
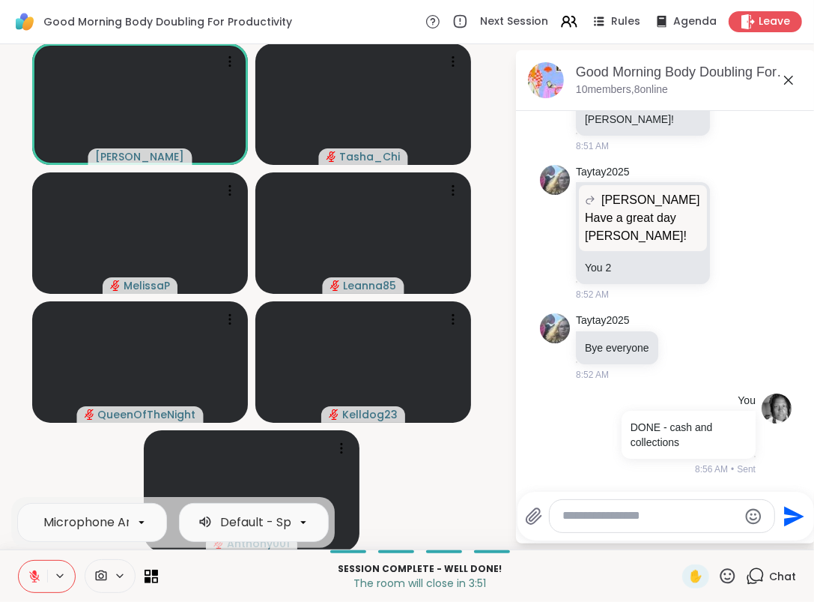
click at [33, 587] on button at bounding box center [33, 575] width 28 height 31
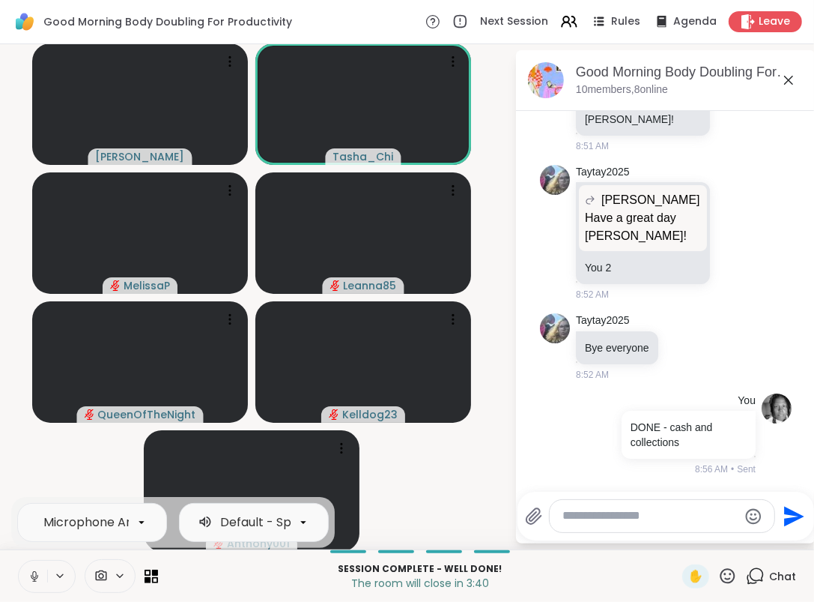
click at [39, 575] on icon at bounding box center [34, 575] width 13 height 13
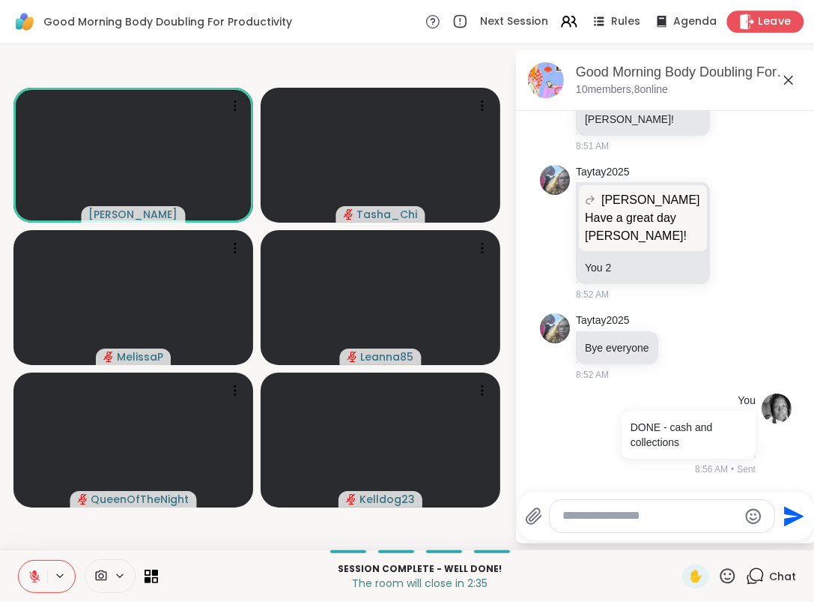
click at [759, 22] on span "Leave" at bounding box center [775, 22] width 33 height 16
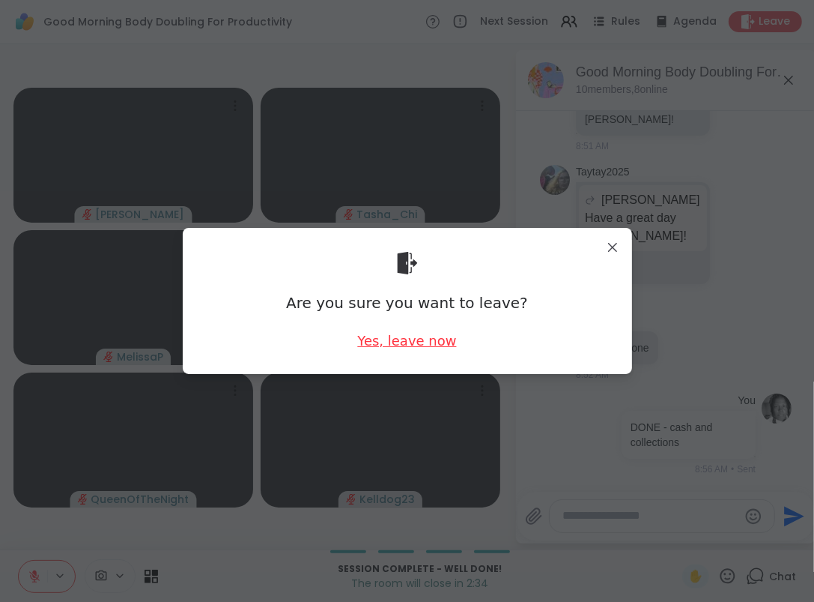
click at [407, 341] on div "Yes, leave now" at bounding box center [406, 340] width 99 height 19
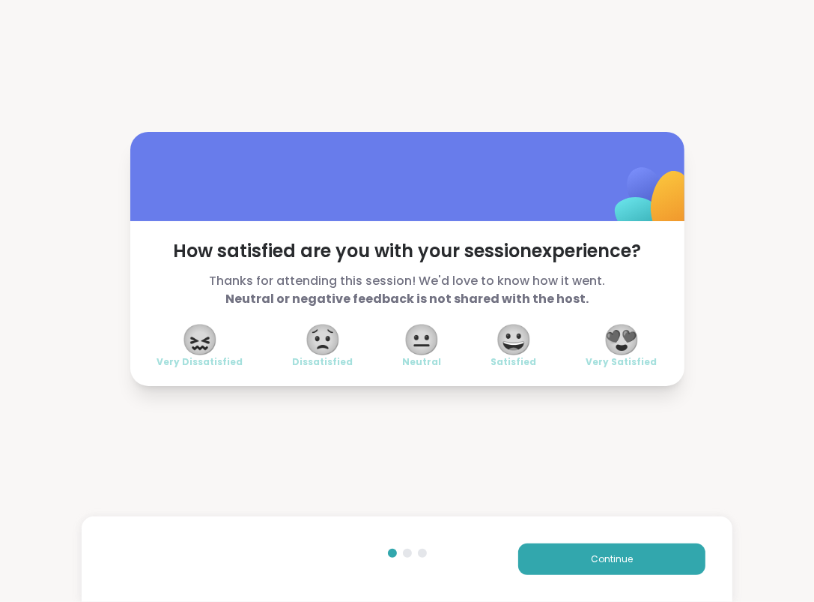
click at [627, 335] on span "😍" at bounding box center [621, 339] width 37 height 27
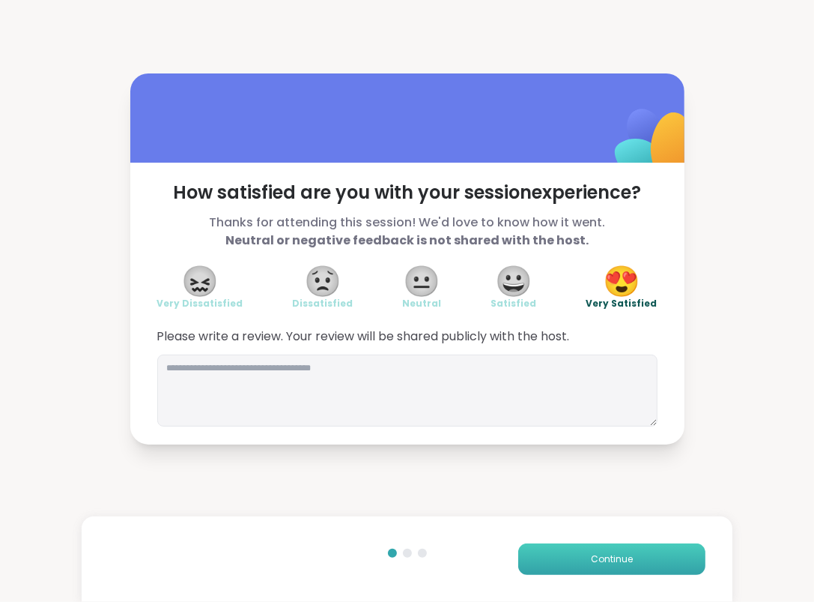
click at [595, 565] on span "Continue" at bounding box center [612, 558] width 42 height 13
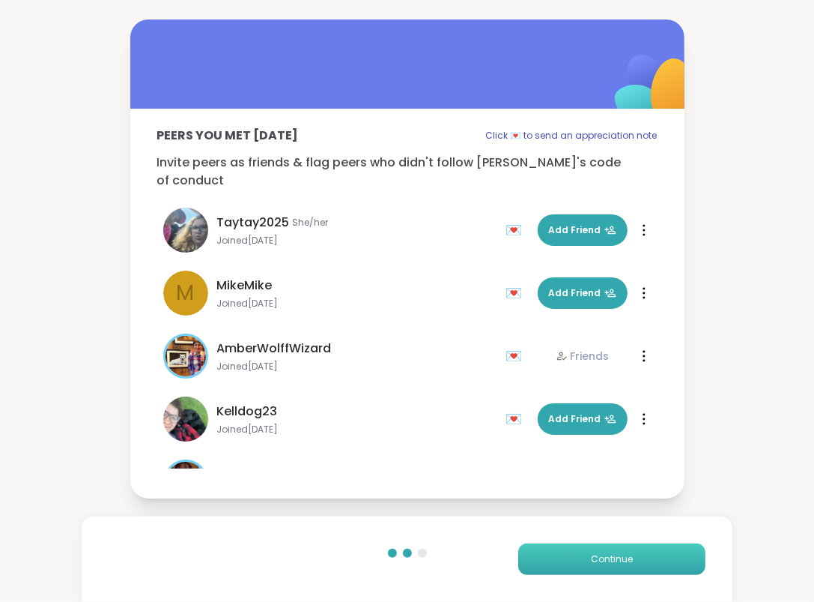
click at [595, 563] on span "Continue" at bounding box center [612, 558] width 42 height 13
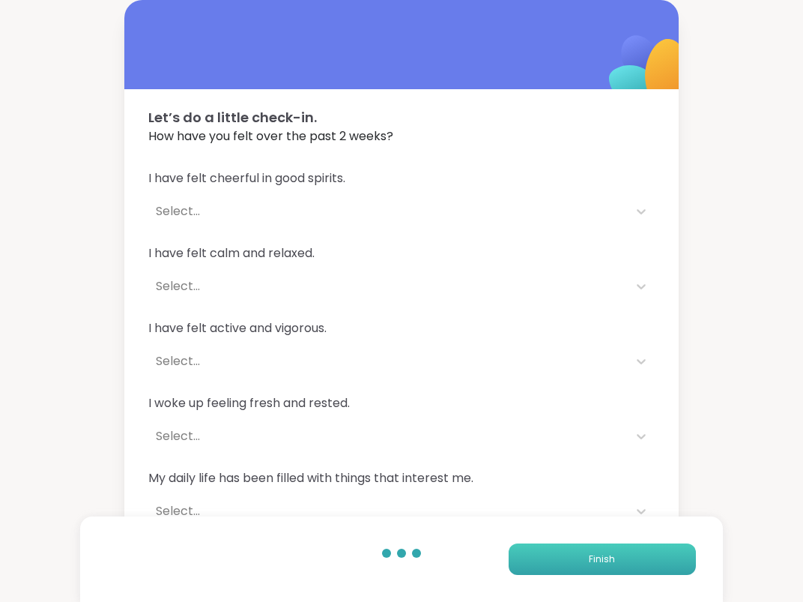
click at [595, 563] on span "Finish" at bounding box center [602, 558] width 26 height 13
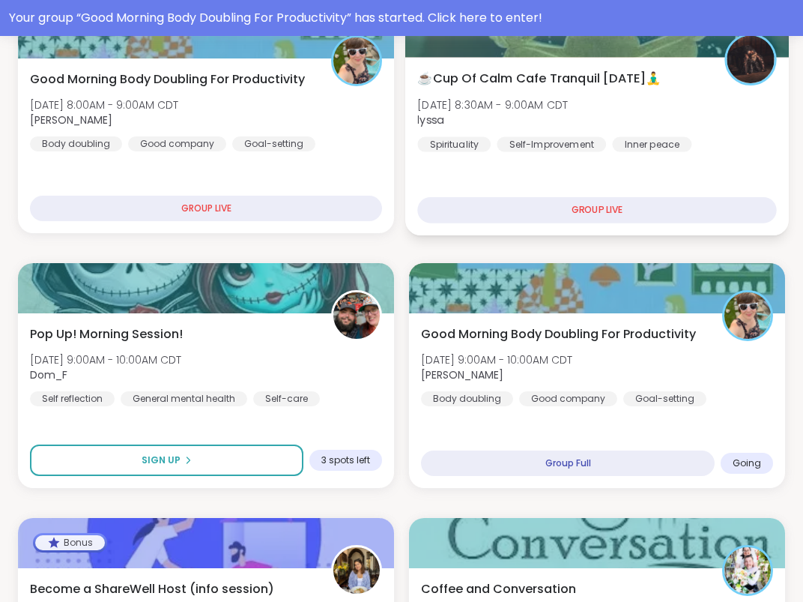
scroll to position [375, 0]
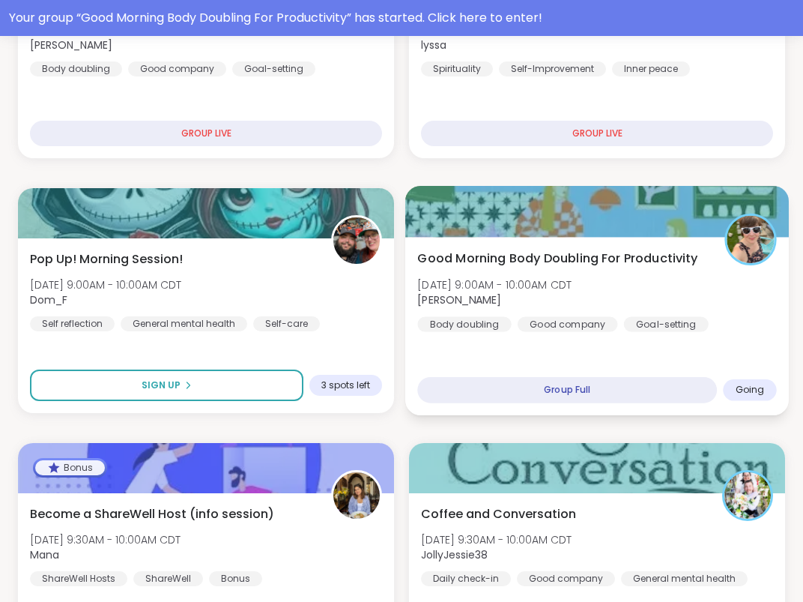
click at [593, 252] on span "Good Morning Body Doubling For Productivity" at bounding box center [557, 258] width 280 height 18
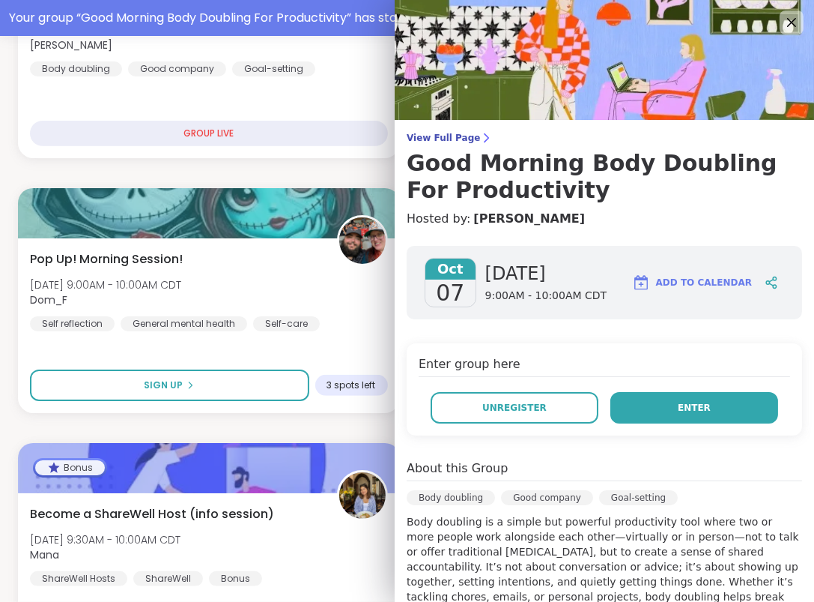
click at [642, 417] on button "Enter" at bounding box center [695, 407] width 168 height 31
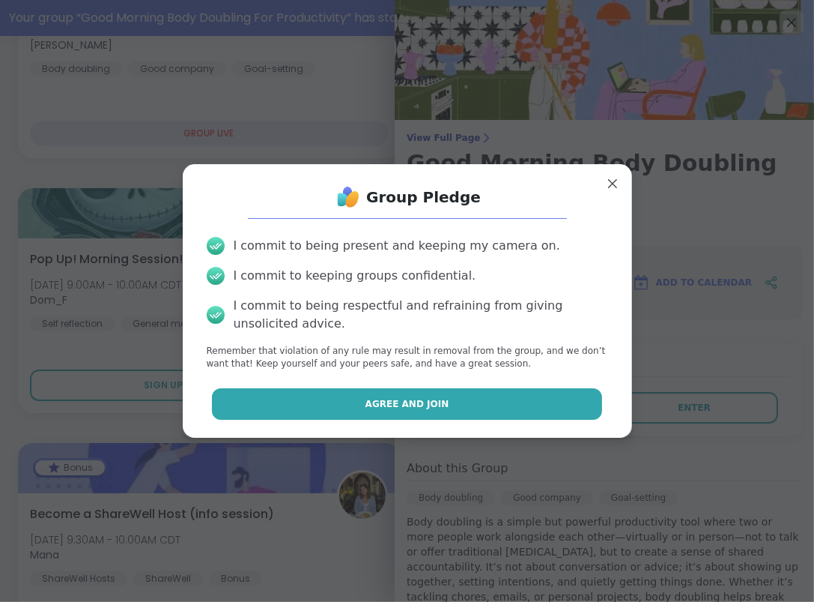
click at [447, 388] on button "Agree and Join" at bounding box center [407, 403] width 390 height 31
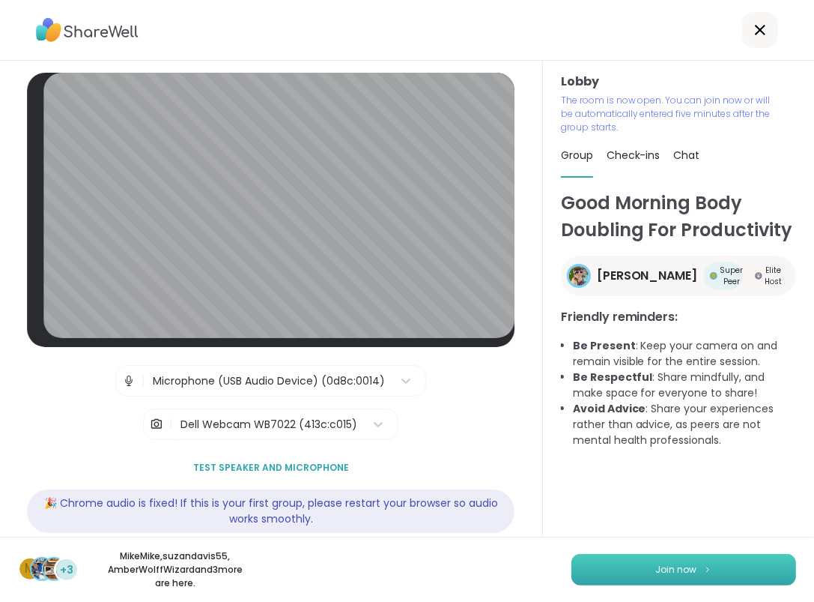
click at [662, 575] on span "Join now" at bounding box center [676, 569] width 41 height 13
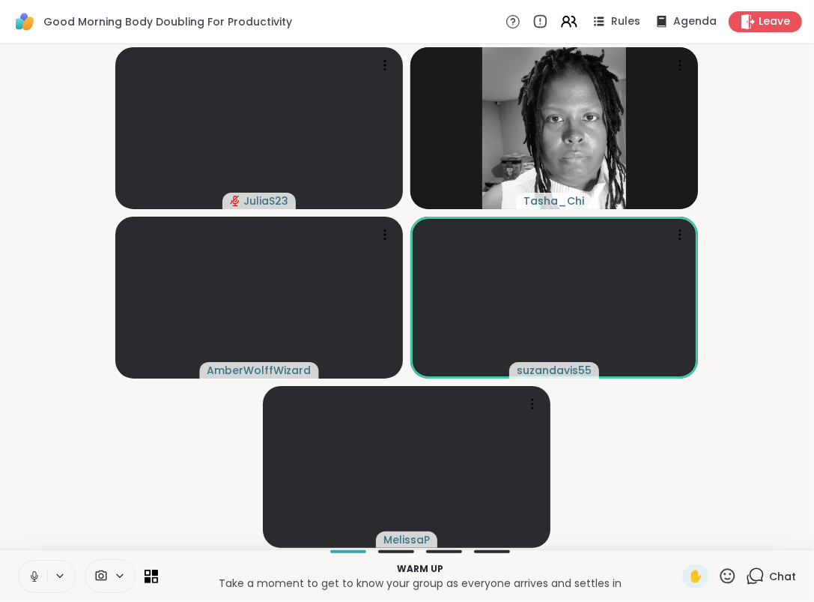
click at [36, 570] on icon at bounding box center [34, 575] width 13 height 13
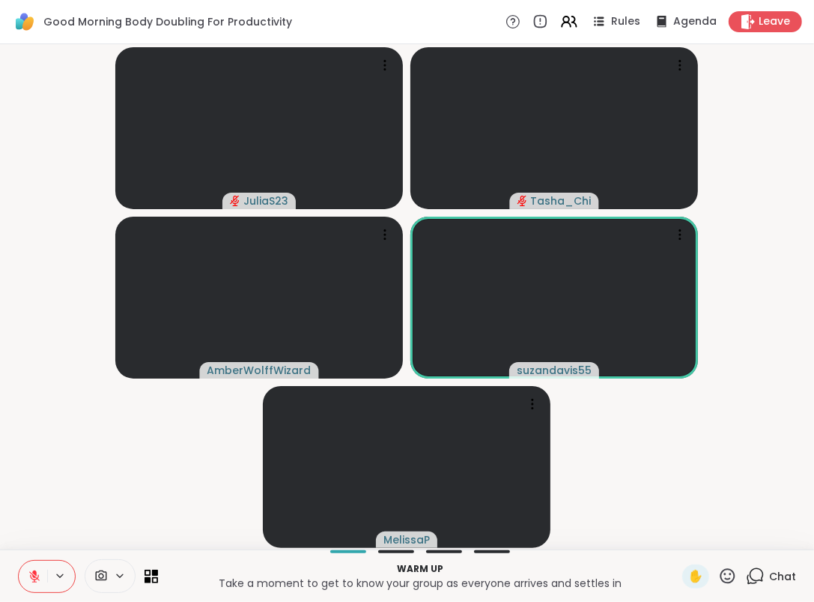
click at [64, 572] on icon at bounding box center [60, 575] width 12 height 13
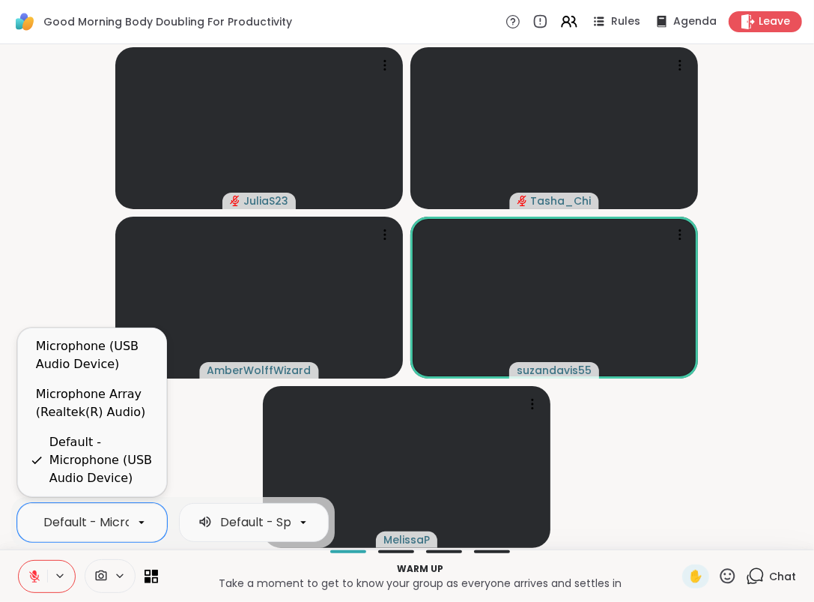
click at [79, 514] on div "Default - Microphone (USB Audio Device)" at bounding box center [164, 522] width 243 height 18
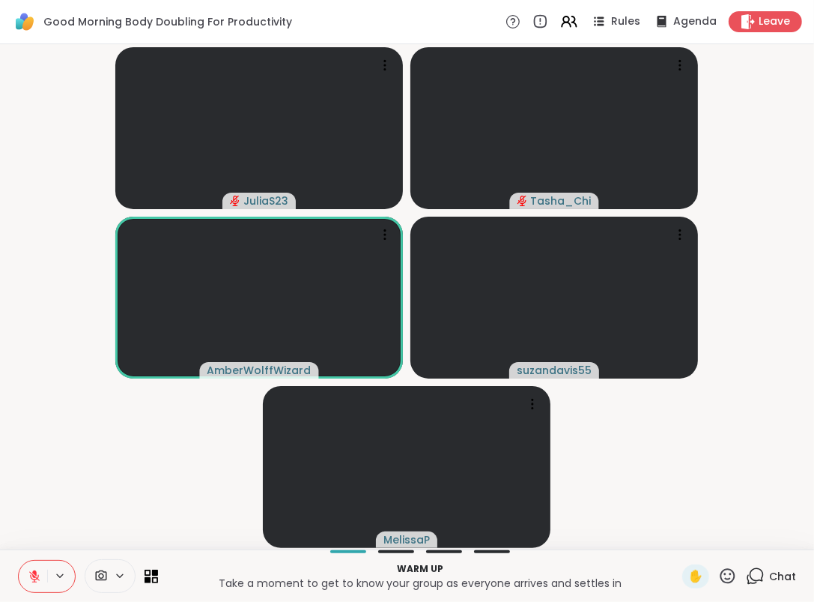
click at [309, 581] on p "Take a moment to get to know your group as everyone arrives and settles in" at bounding box center [420, 582] width 506 height 15
click at [752, 570] on icon at bounding box center [755, 575] width 19 height 19
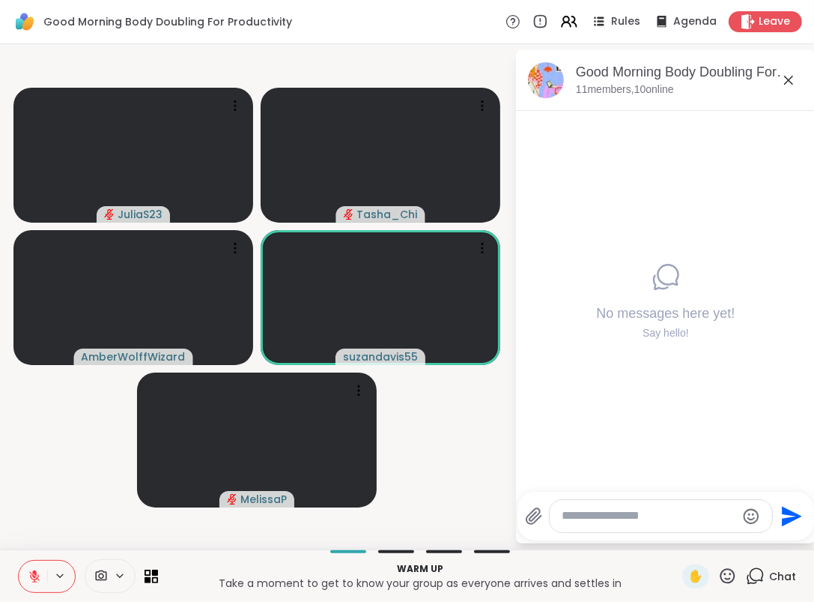
click at [671, 509] on textarea "Type your message" at bounding box center [649, 516] width 175 height 16
paste textarea "**********"
type textarea "**********"
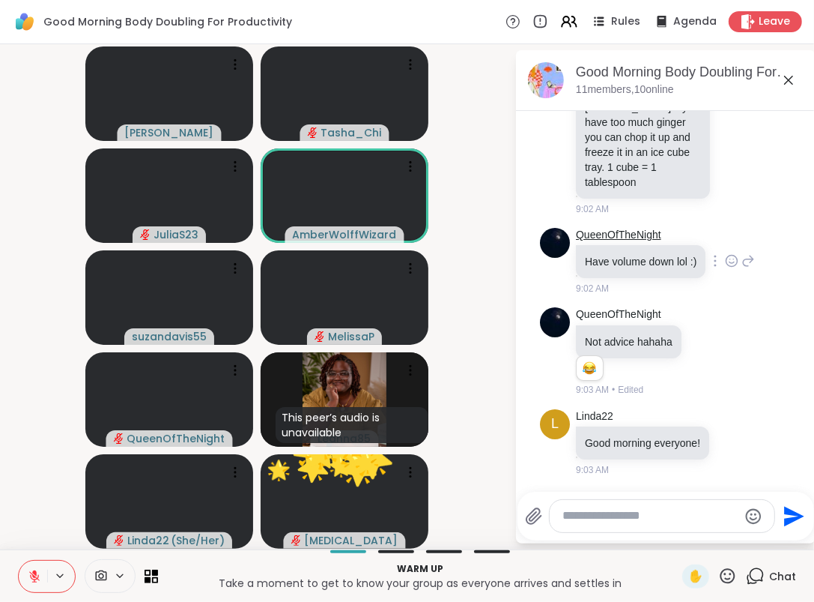
scroll to position [378, 0]
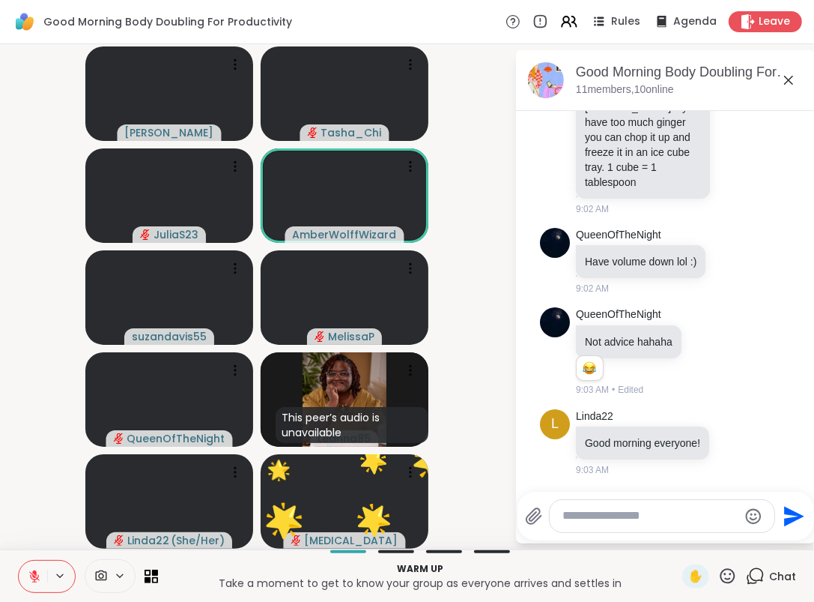
click at [21, 461] on video-player-container "Adrienne_QueenOfTheDawn Tasha_Chi JuliaS23 AmberWolffWizard suzandavis55 Meliss…" at bounding box center [257, 296] width 497 height 493
click at [70, 574] on button at bounding box center [61, 575] width 28 height 13
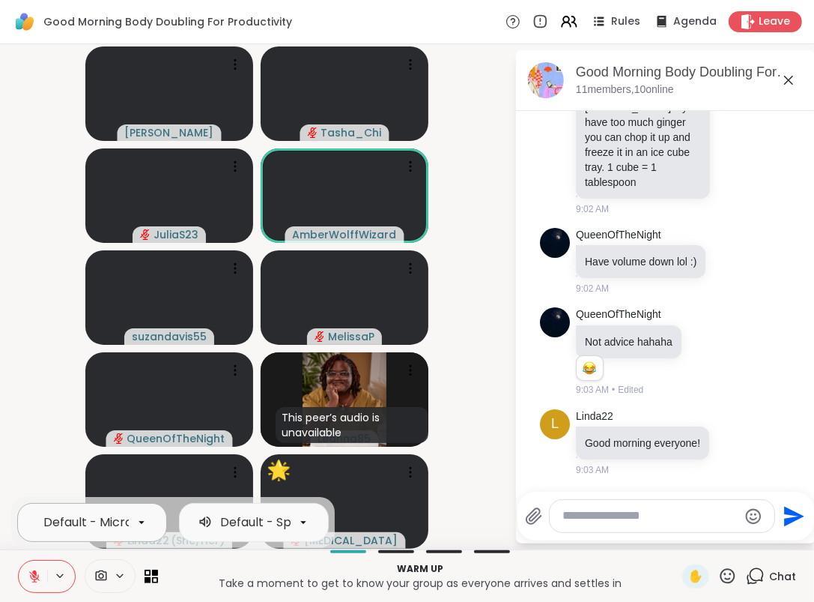
click at [85, 530] on div "Default - Microphone (USB Audio Device)" at bounding box center [164, 522] width 243 height 18
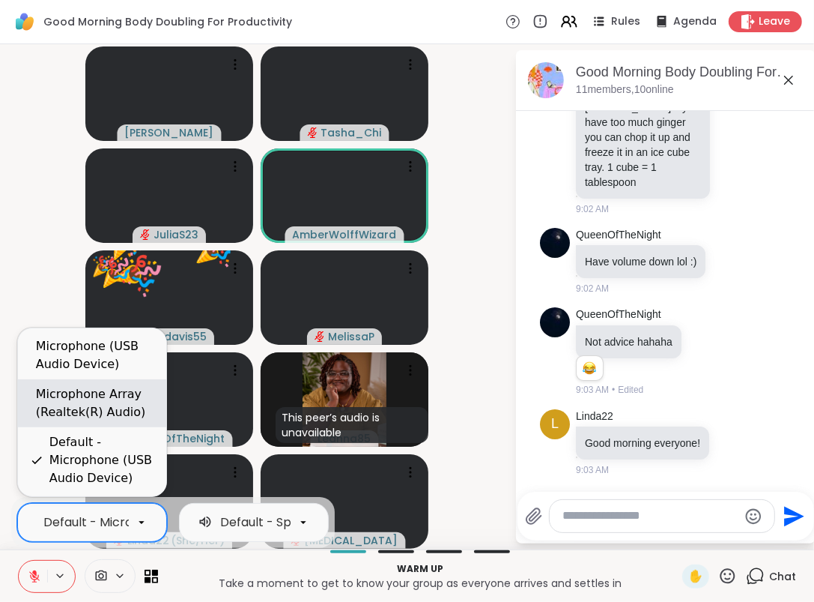
scroll to position [0, 136]
click at [77, 403] on div "Microphone Array (Realtek(R) Audio)" at bounding box center [95, 403] width 118 height 36
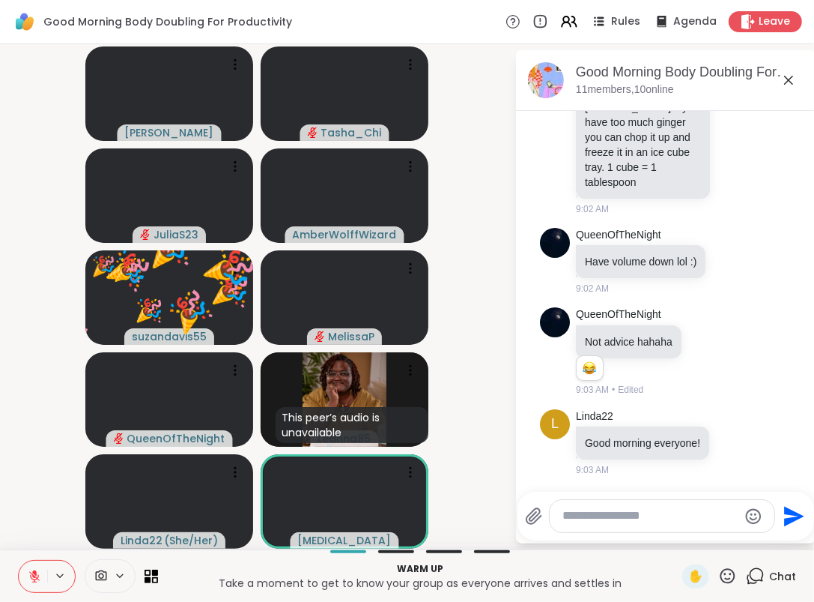
click at [339, 575] on p "Take a moment to get to know your group as everyone arrives and settles in" at bounding box center [420, 582] width 506 height 15
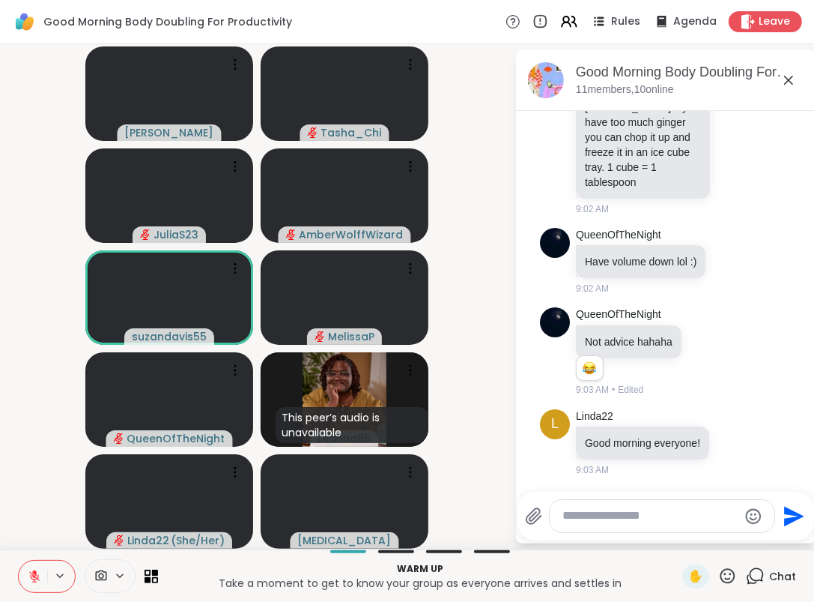
click at [719, 579] on icon at bounding box center [728, 575] width 19 height 19
click at [599, 586] on p "Take a moment to get to know your group as everyone arrives and settles in" at bounding box center [420, 582] width 506 height 15
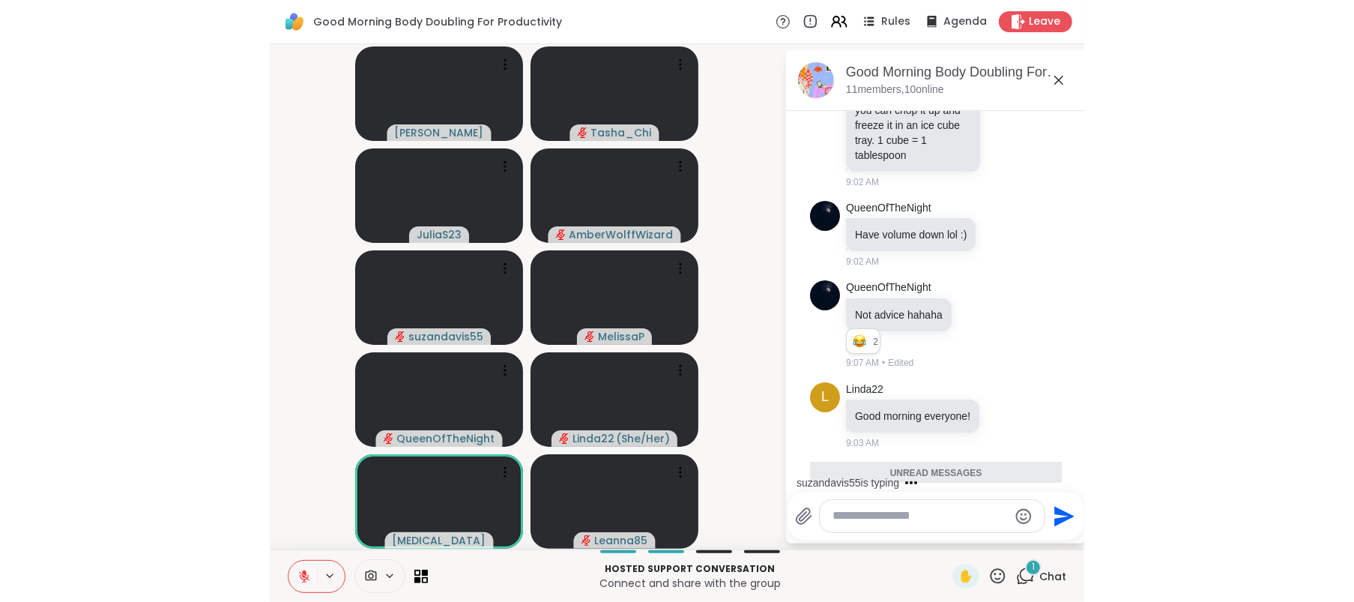
scroll to position [509, 0]
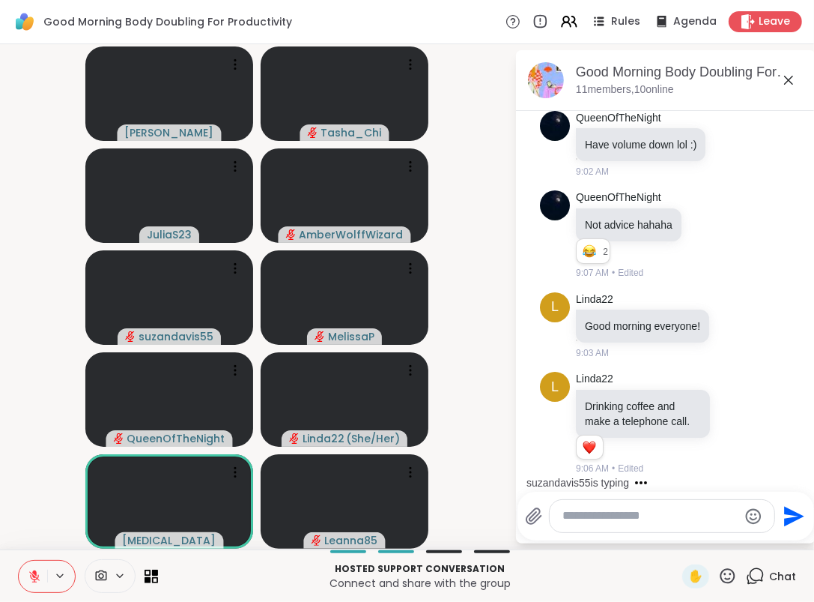
click at [785, 82] on icon at bounding box center [789, 80] width 18 height 18
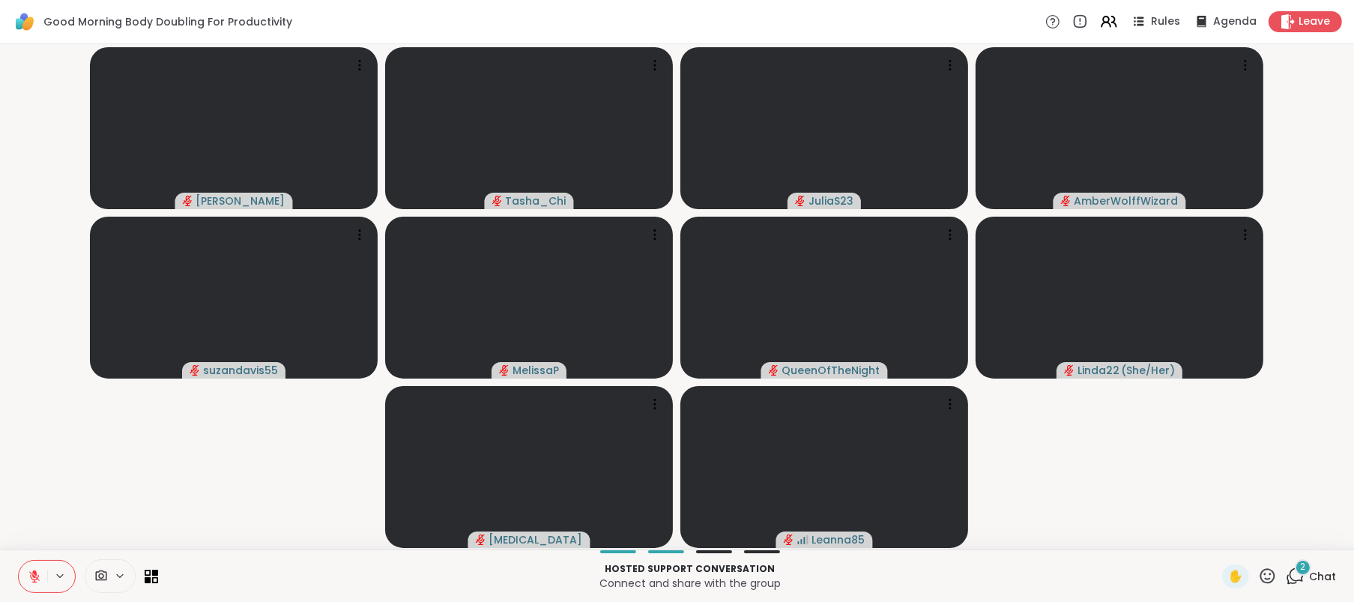
click at [1309, 577] on span "Chat" at bounding box center [1322, 576] width 27 height 15
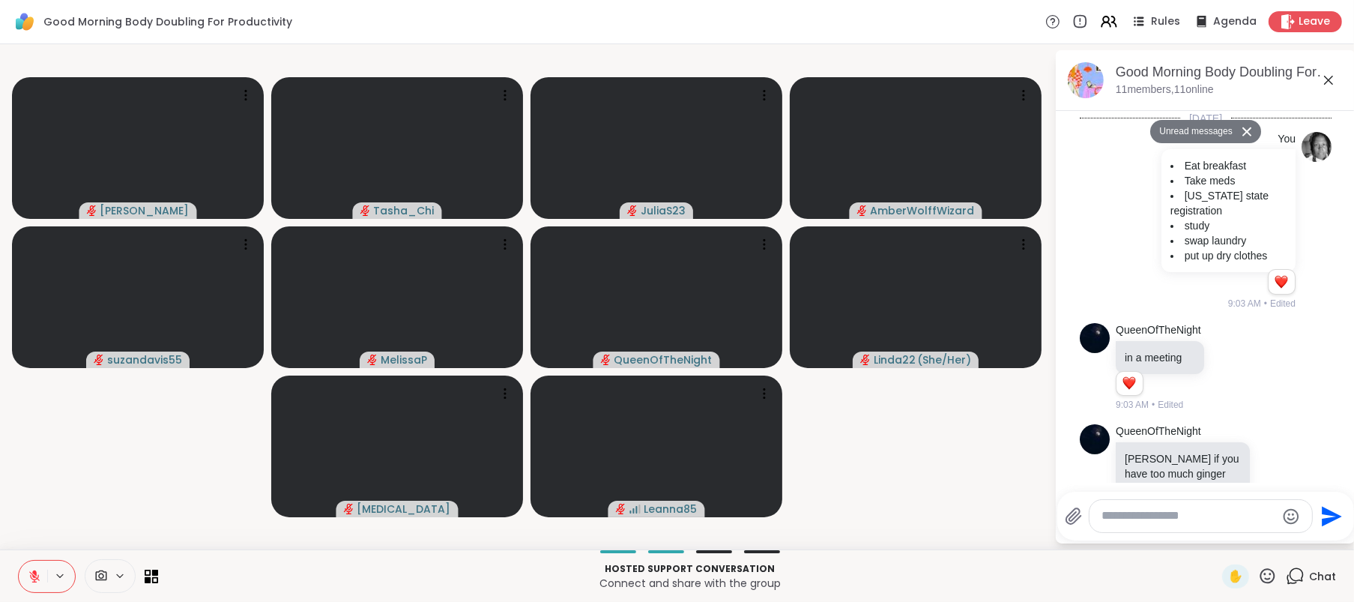
scroll to position [1075, 0]
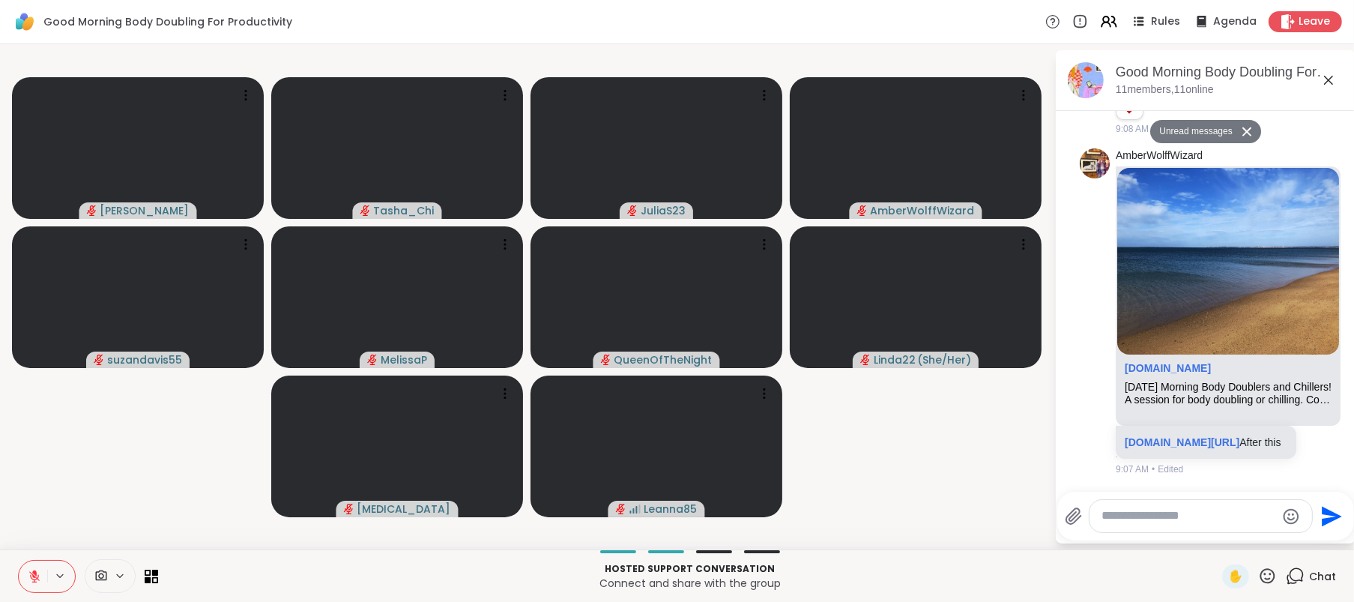
click at [1153, 518] on textarea "Type your message" at bounding box center [1188, 516] width 175 height 16
paste textarea "**********"
type textarea "**********"
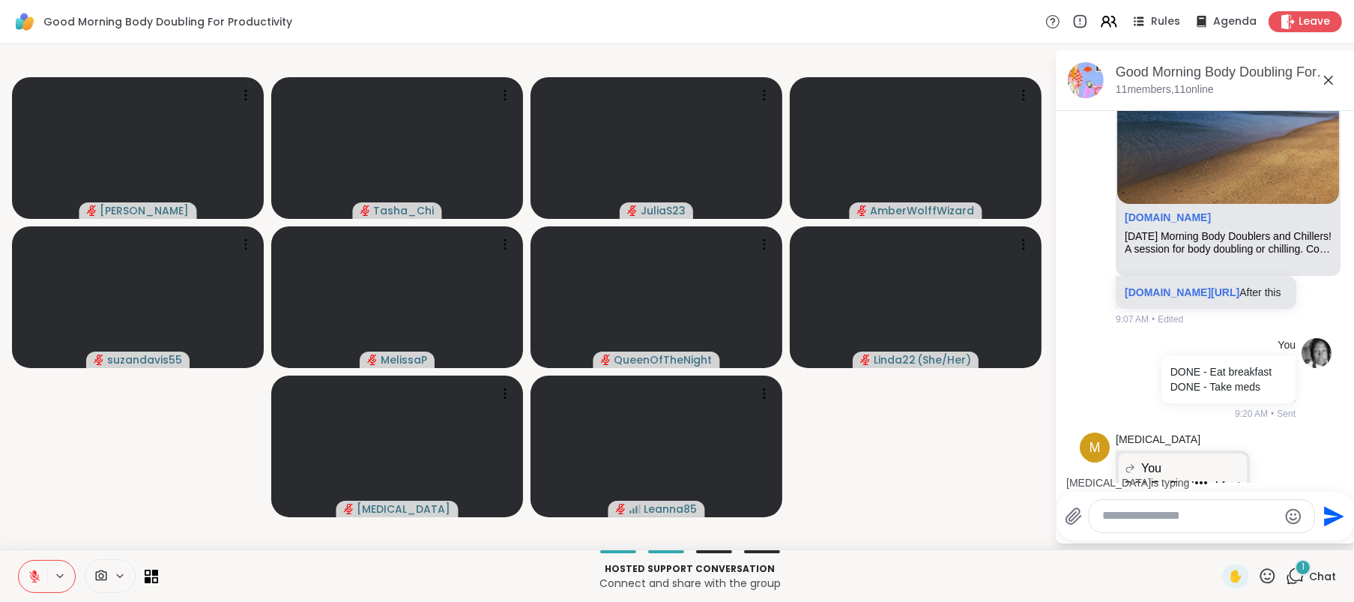
scroll to position [1316, 0]
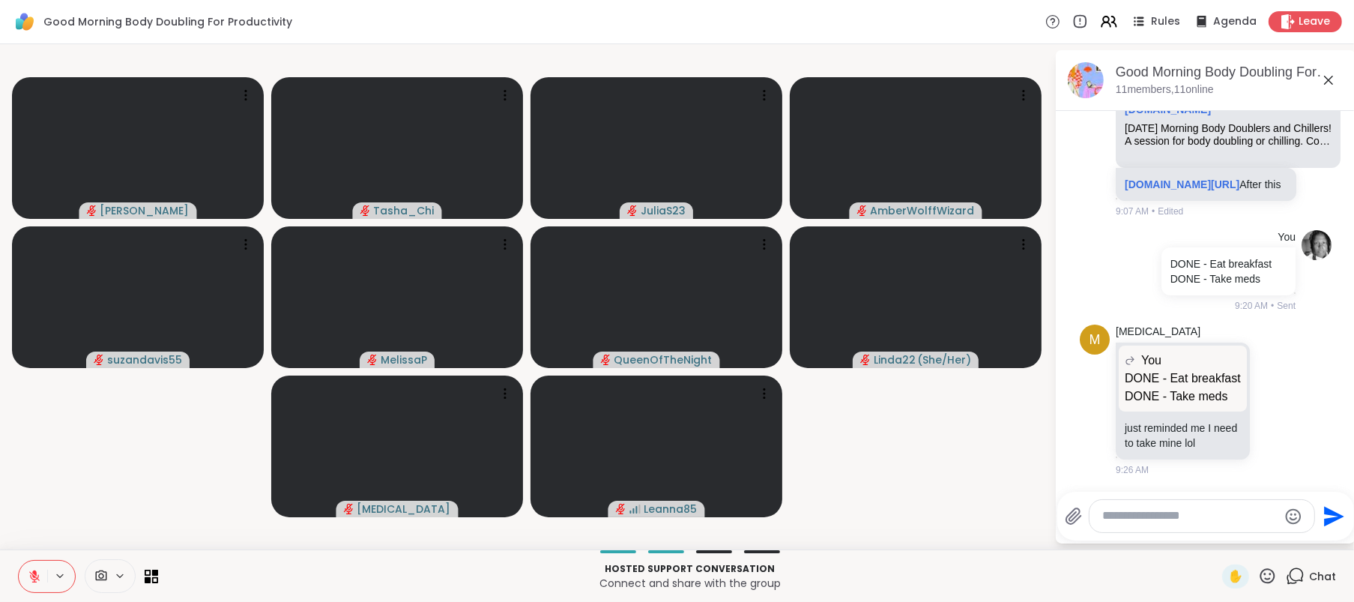
click at [1172, 510] on textarea "Type your message" at bounding box center [1190, 516] width 175 height 16
paste textarea "**********"
type textarea "**********"
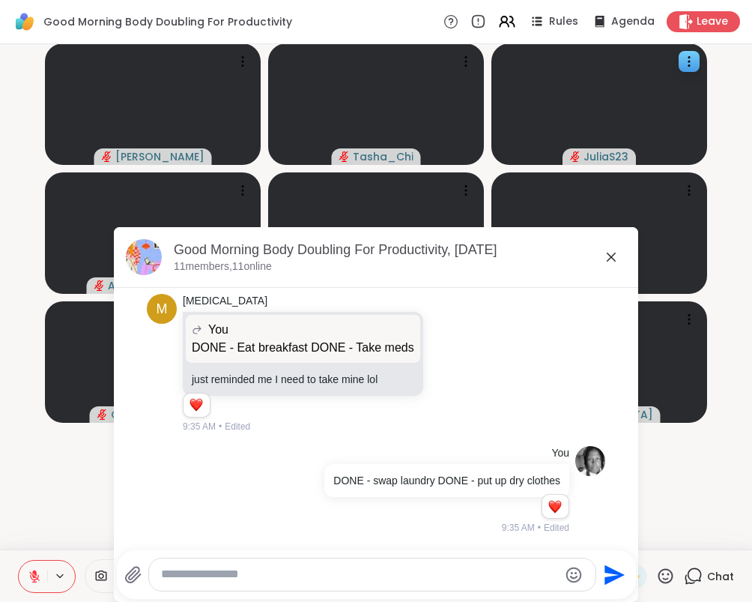
scroll to position [1282, 0]
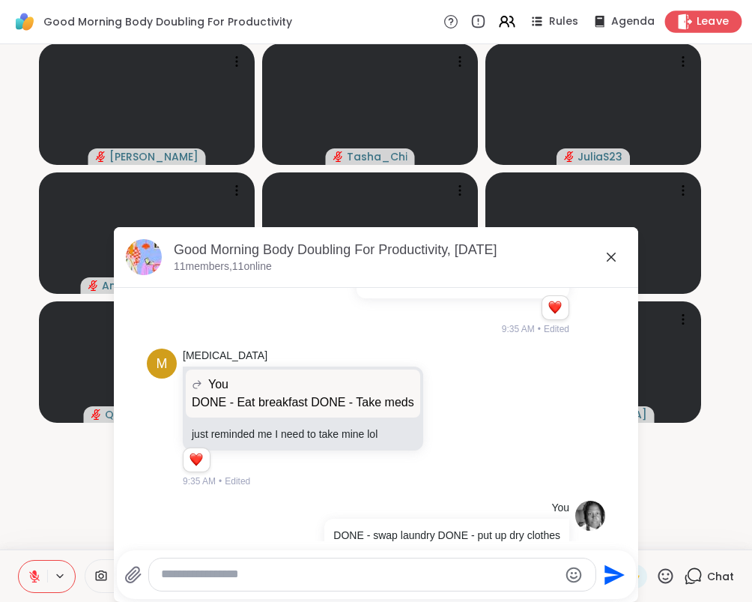
click at [701, 20] on span "Leave" at bounding box center [713, 22] width 33 height 16
click at [608, 254] on icon at bounding box center [611, 256] width 9 height 9
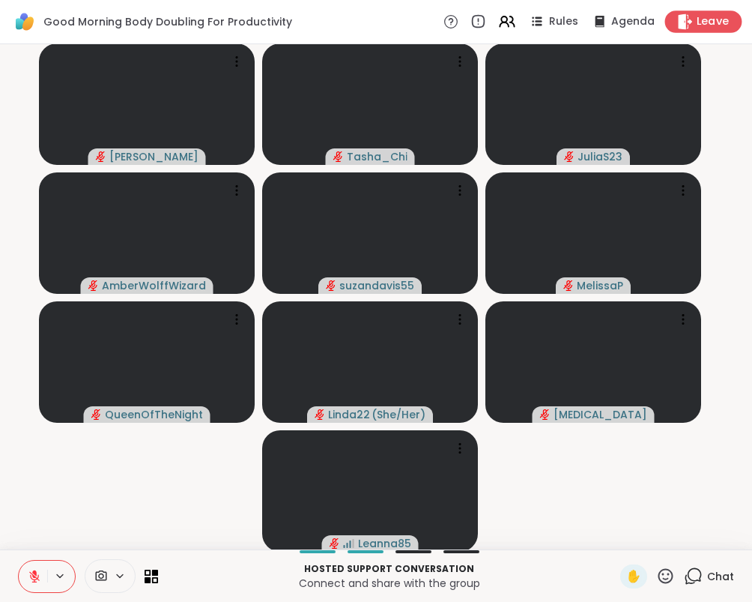
click at [710, 20] on span "Leave" at bounding box center [713, 22] width 33 height 16
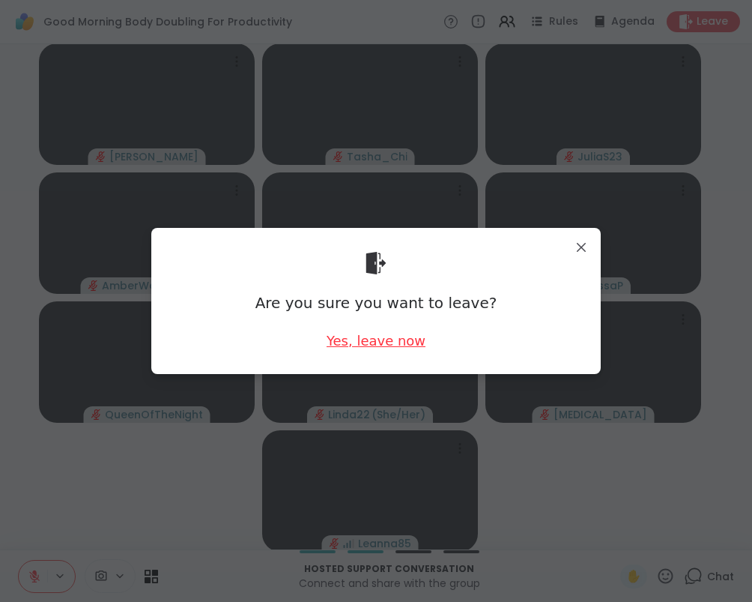
click at [363, 341] on div "Yes, leave now" at bounding box center [376, 340] width 99 height 19
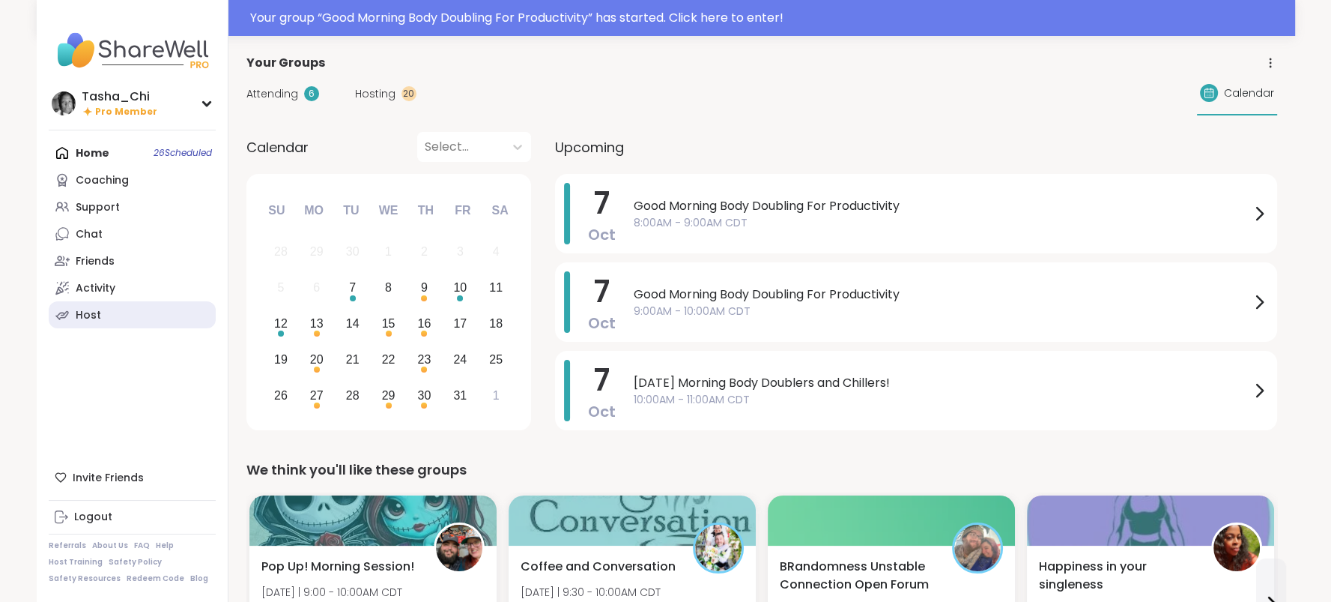
click at [83, 308] on div "Host" at bounding box center [88, 315] width 25 height 15
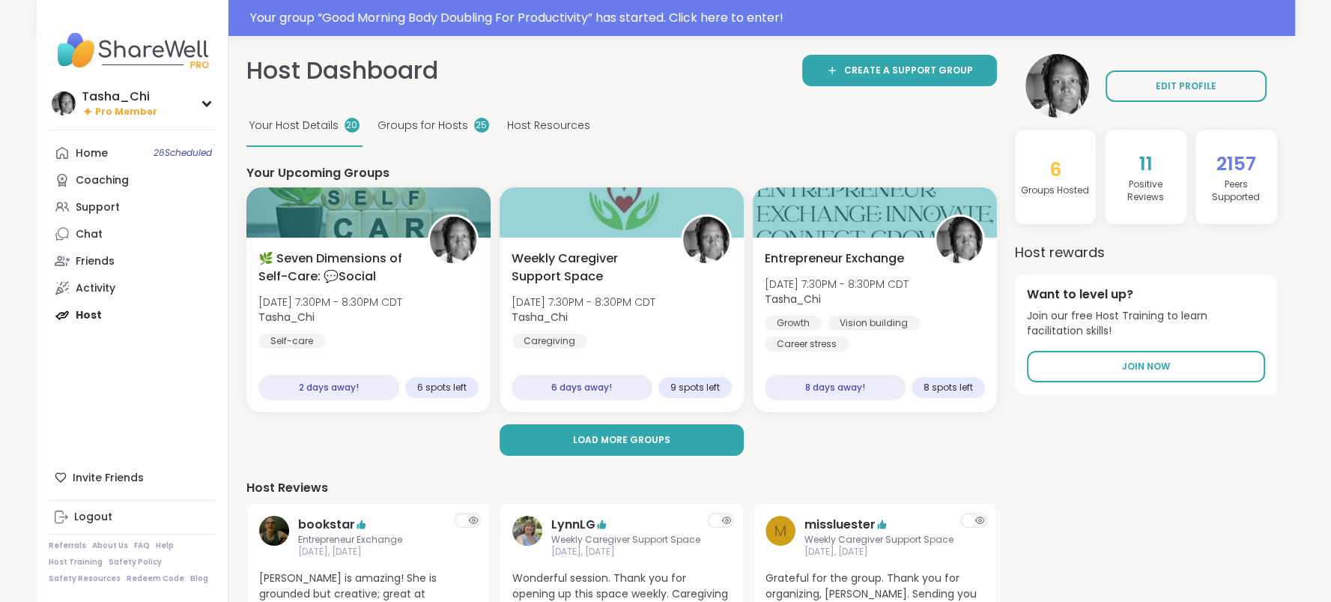
click at [416, 131] on span "Groups for Hosts" at bounding box center [423, 126] width 91 height 16
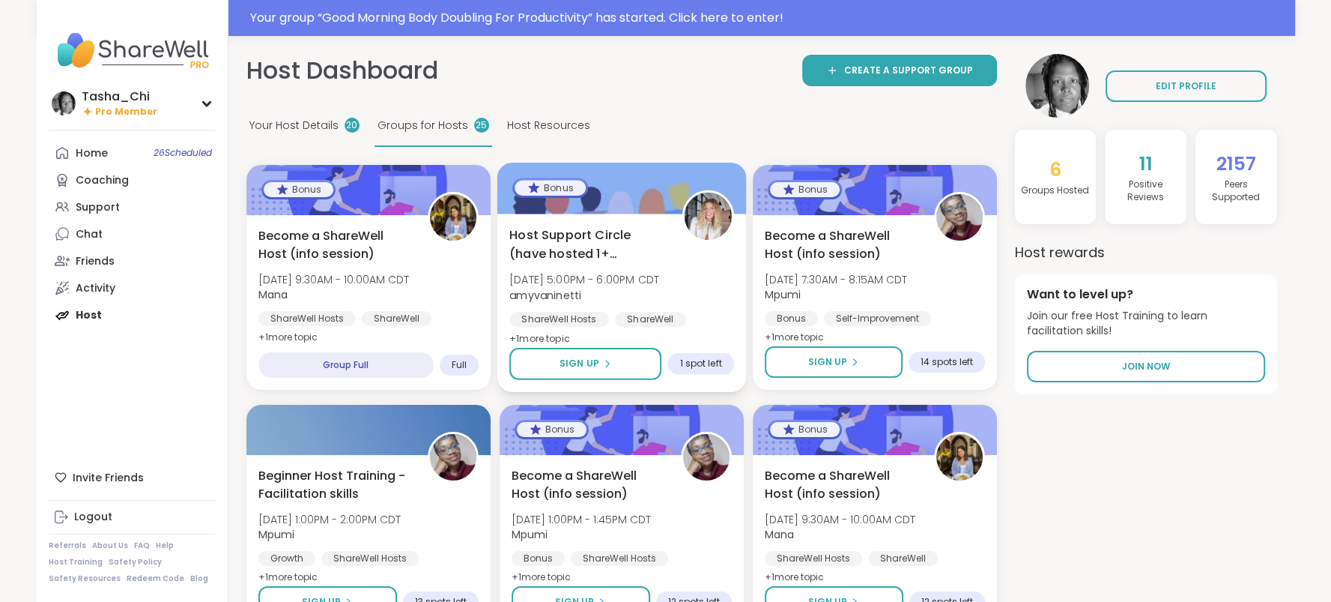
click at [698, 268] on div "Host Support Circle (have hosted 1+ session) Tue, Oct 07 | 5:00PM - 6:00PM CDT …" at bounding box center [621, 287] width 225 height 122
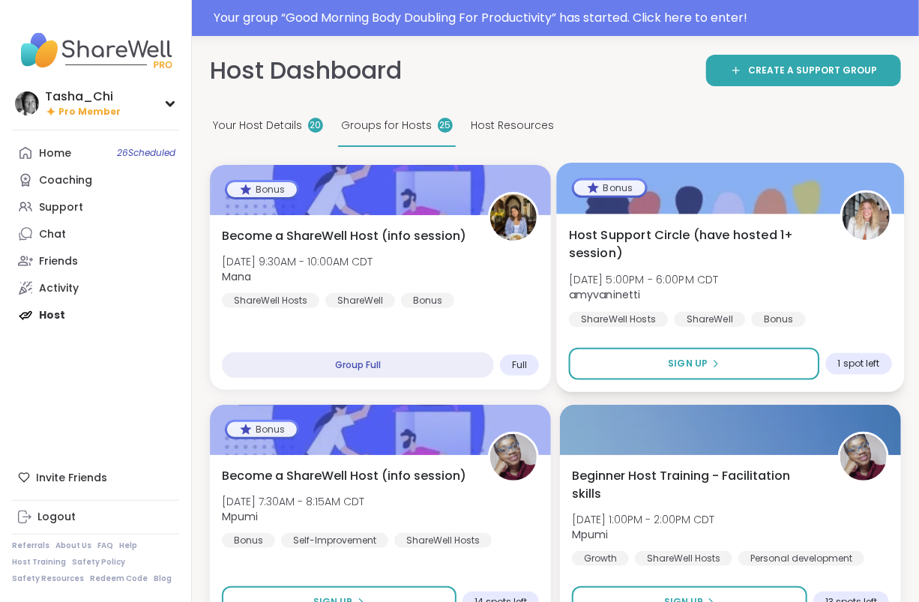
click at [760, 260] on span "Host Support Circle (have hosted 1+ session)" at bounding box center [696, 244] width 255 height 37
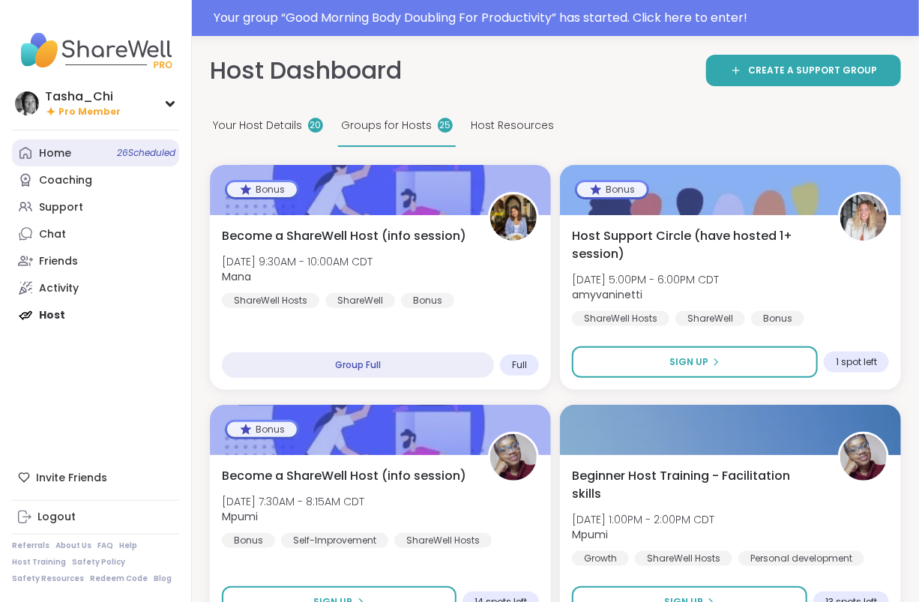
click at [73, 152] on link "Home 26 Scheduled" at bounding box center [95, 152] width 167 height 27
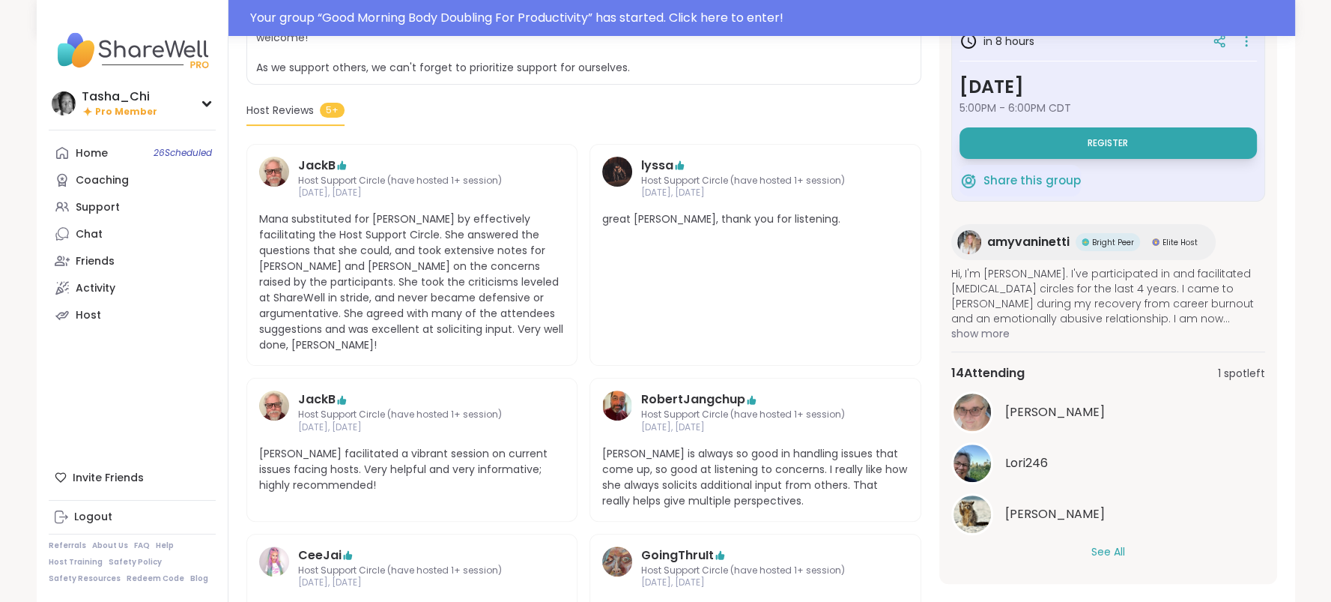
scroll to position [450, 0]
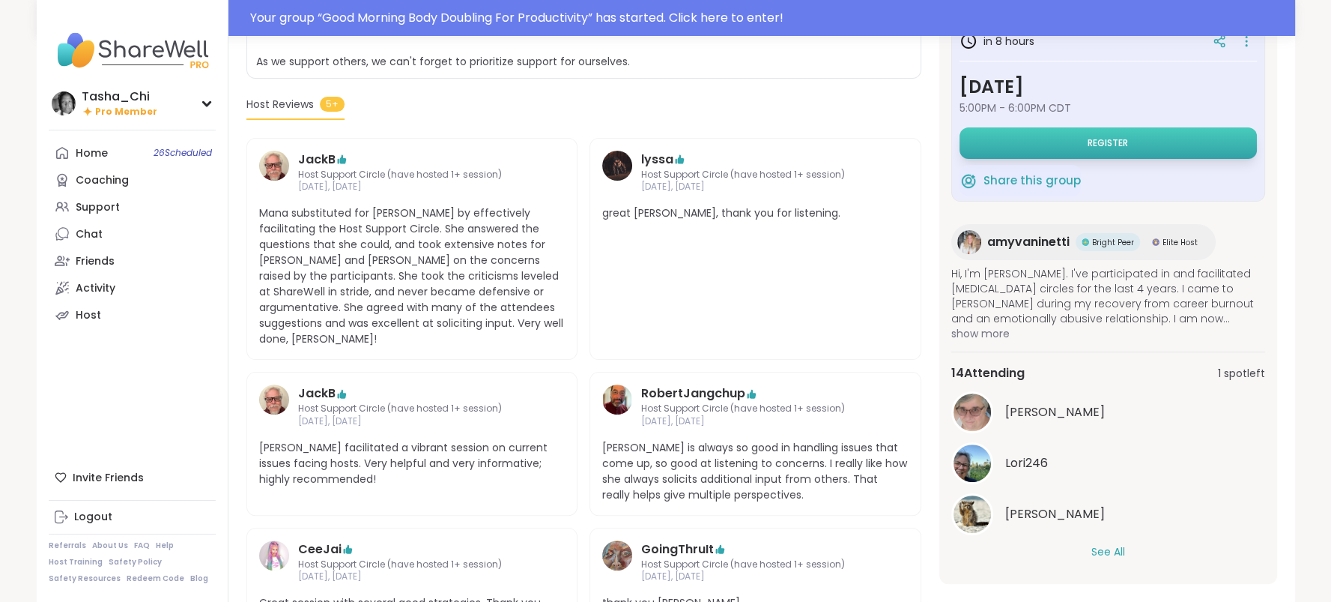
click at [1074, 135] on button "Register" at bounding box center [1108, 142] width 297 height 31
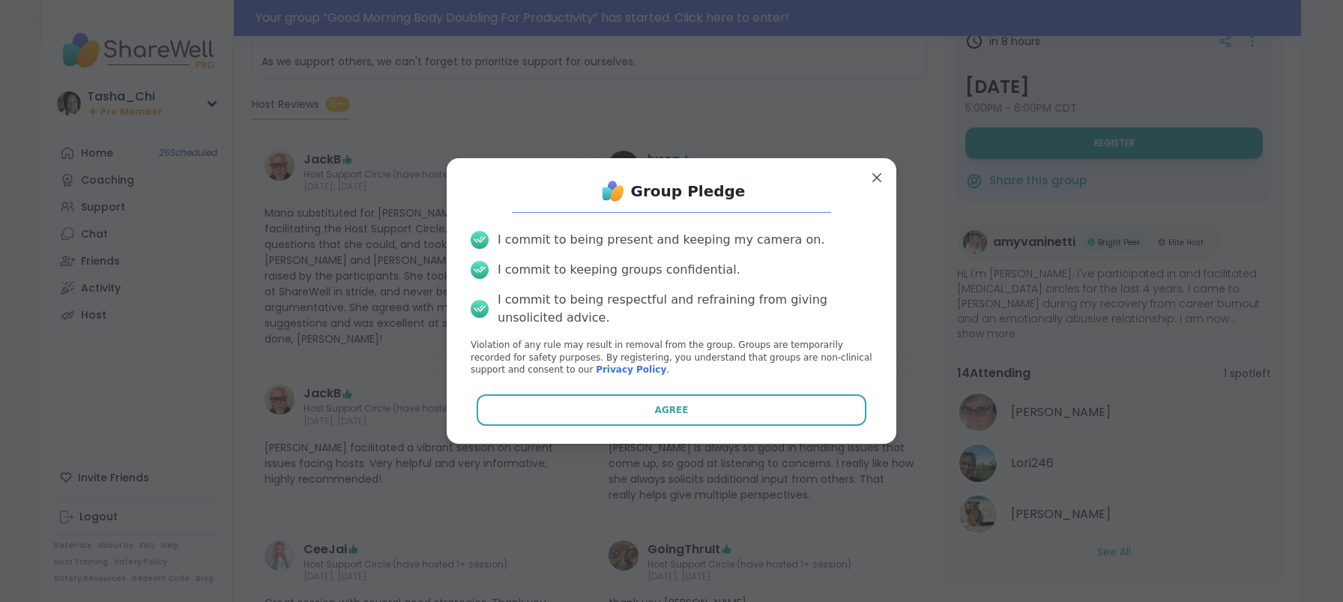
drag, startPoint x: 496, startPoint y: 413, endPoint x: 494, endPoint y: 94, distance: 318.4
click at [497, 410] on button "Agree" at bounding box center [672, 409] width 390 height 31
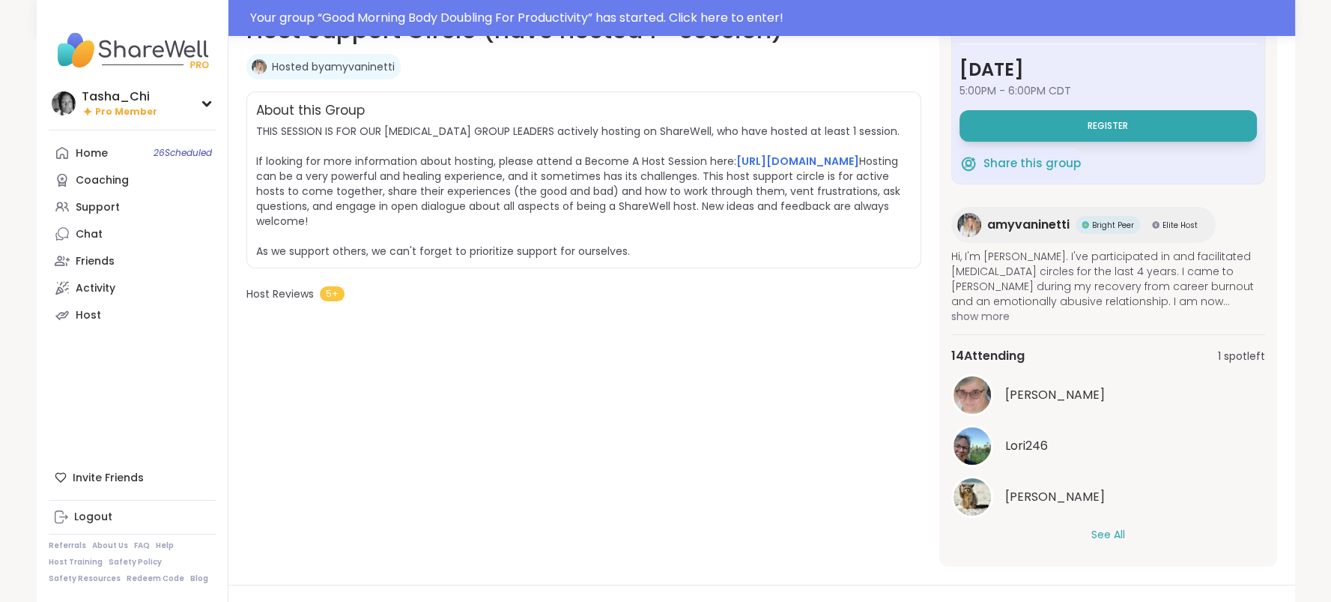
scroll to position [225, 0]
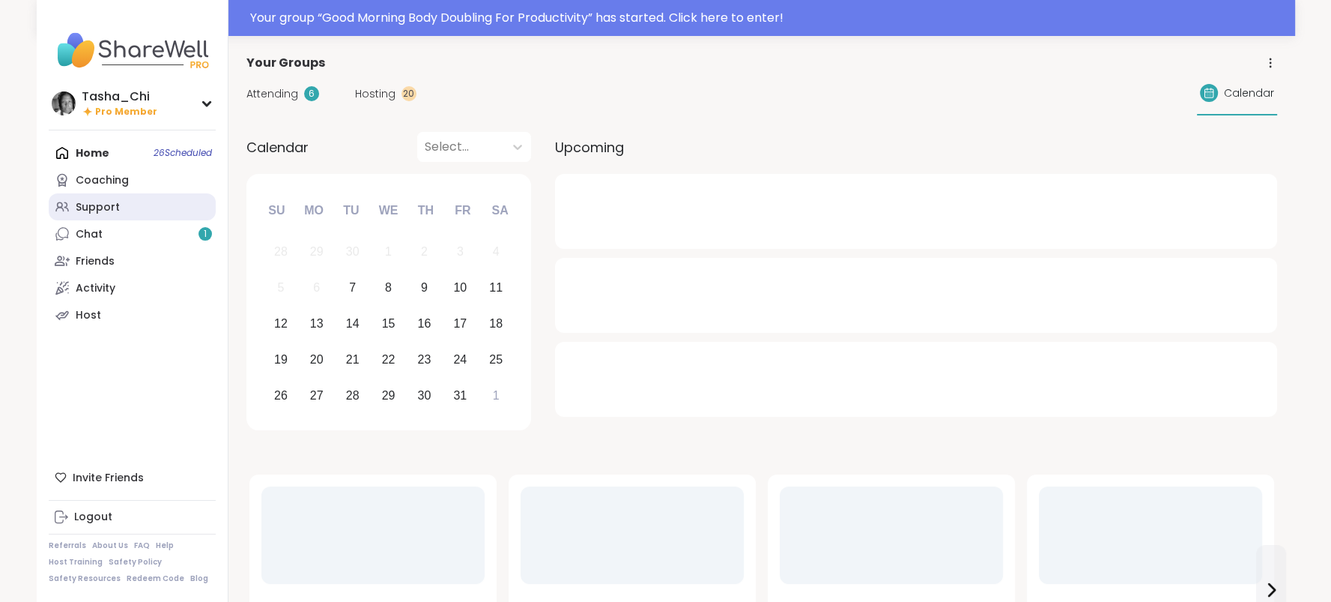
click at [94, 200] on div "Support" at bounding box center [98, 207] width 44 height 15
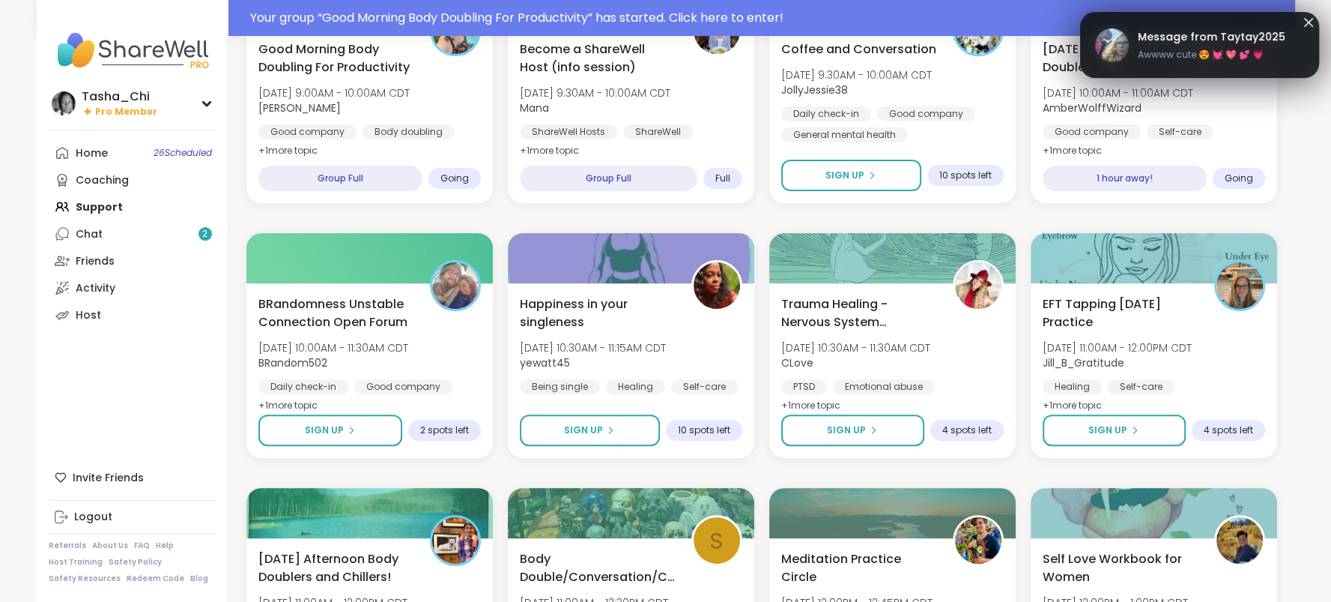
scroll to position [599, 0]
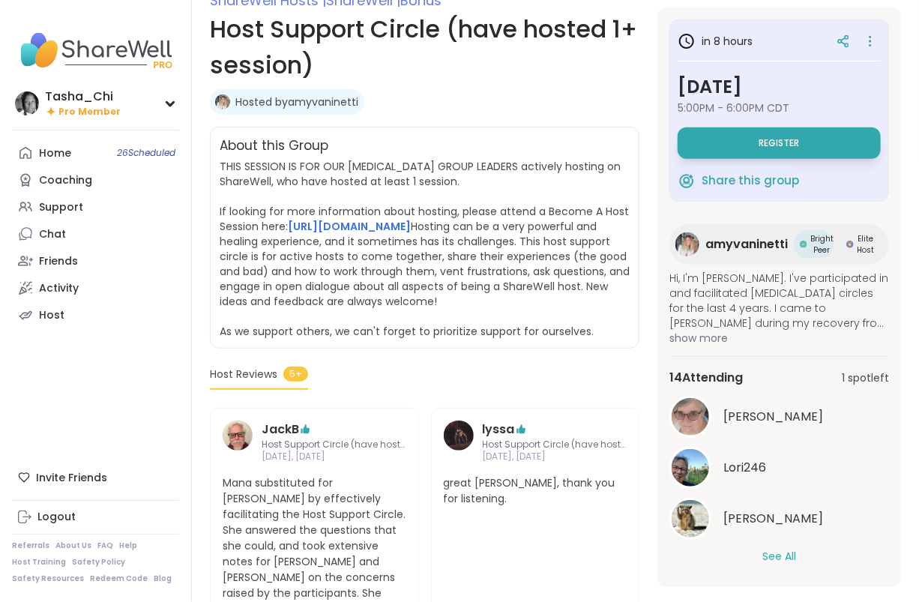
click at [769, 557] on button "See All" at bounding box center [779, 556] width 34 height 16
